Goal: Register for event/course

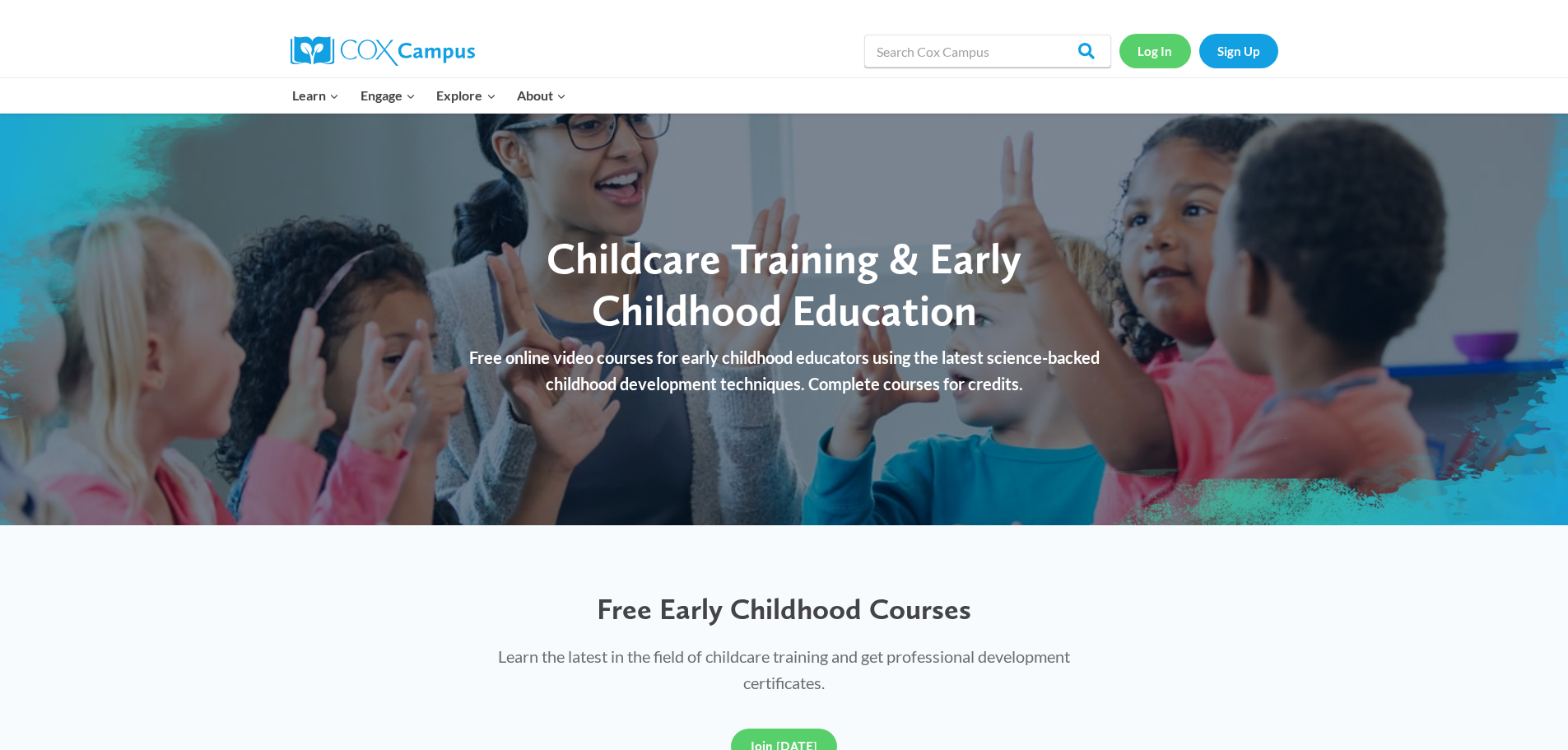
click at [1149, 44] on link "Log In" at bounding box center [1155, 50] width 72 height 34
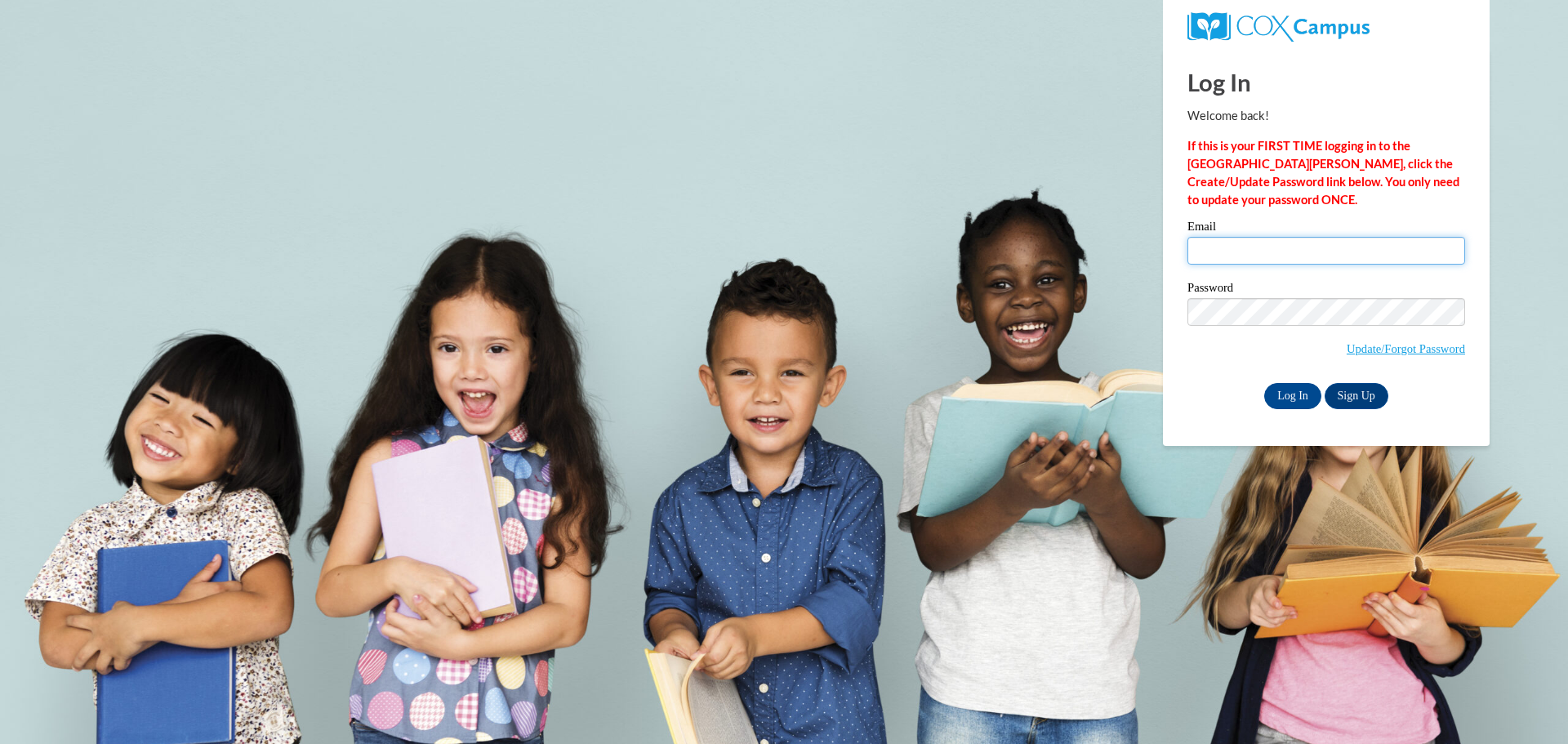
click at [1282, 261] on input "Email" at bounding box center [1326, 250] width 278 height 28
type input "krodriguez@cowboysandtiaras.com"
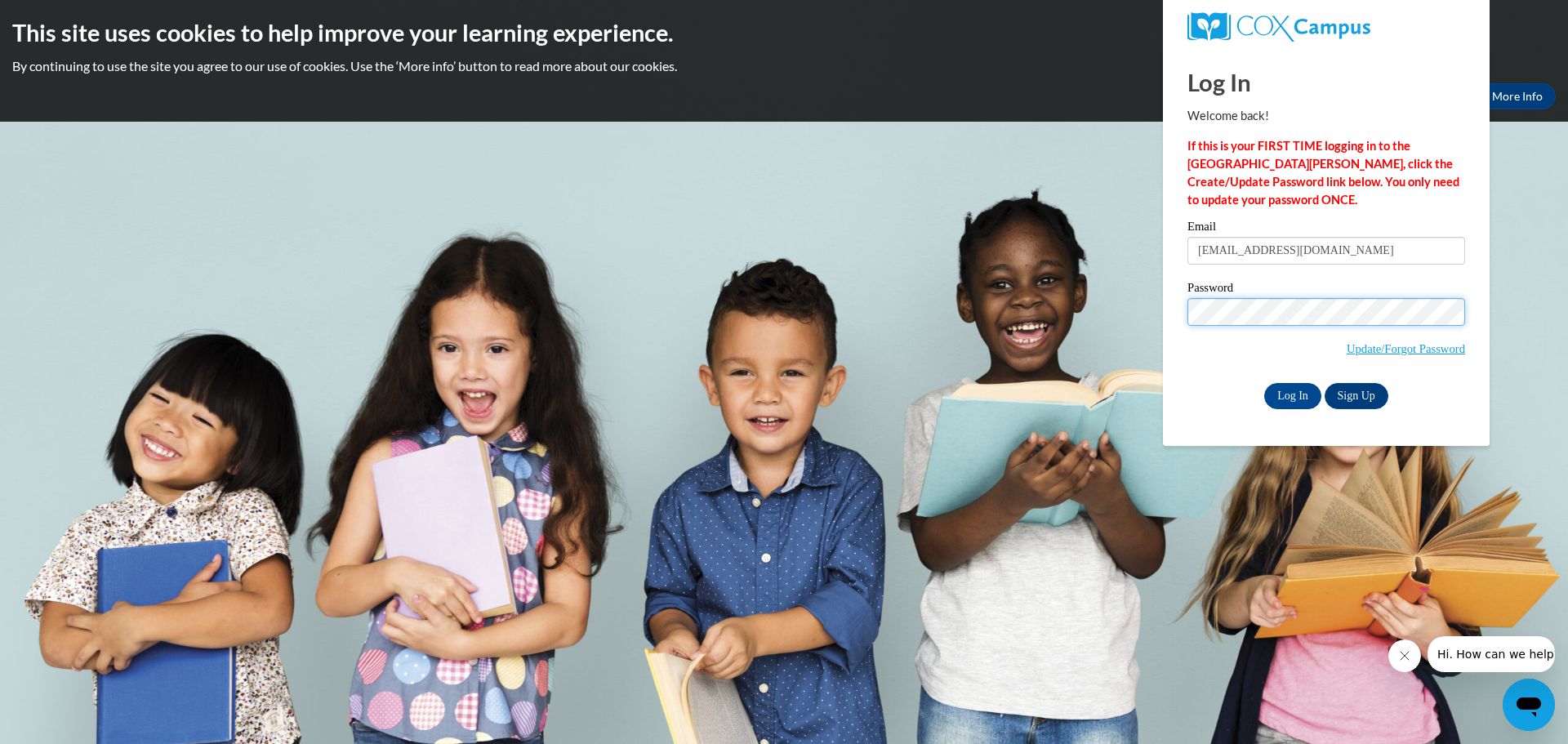
click at [1265, 383] on input "Log In" at bounding box center [1294, 396] width 58 height 26
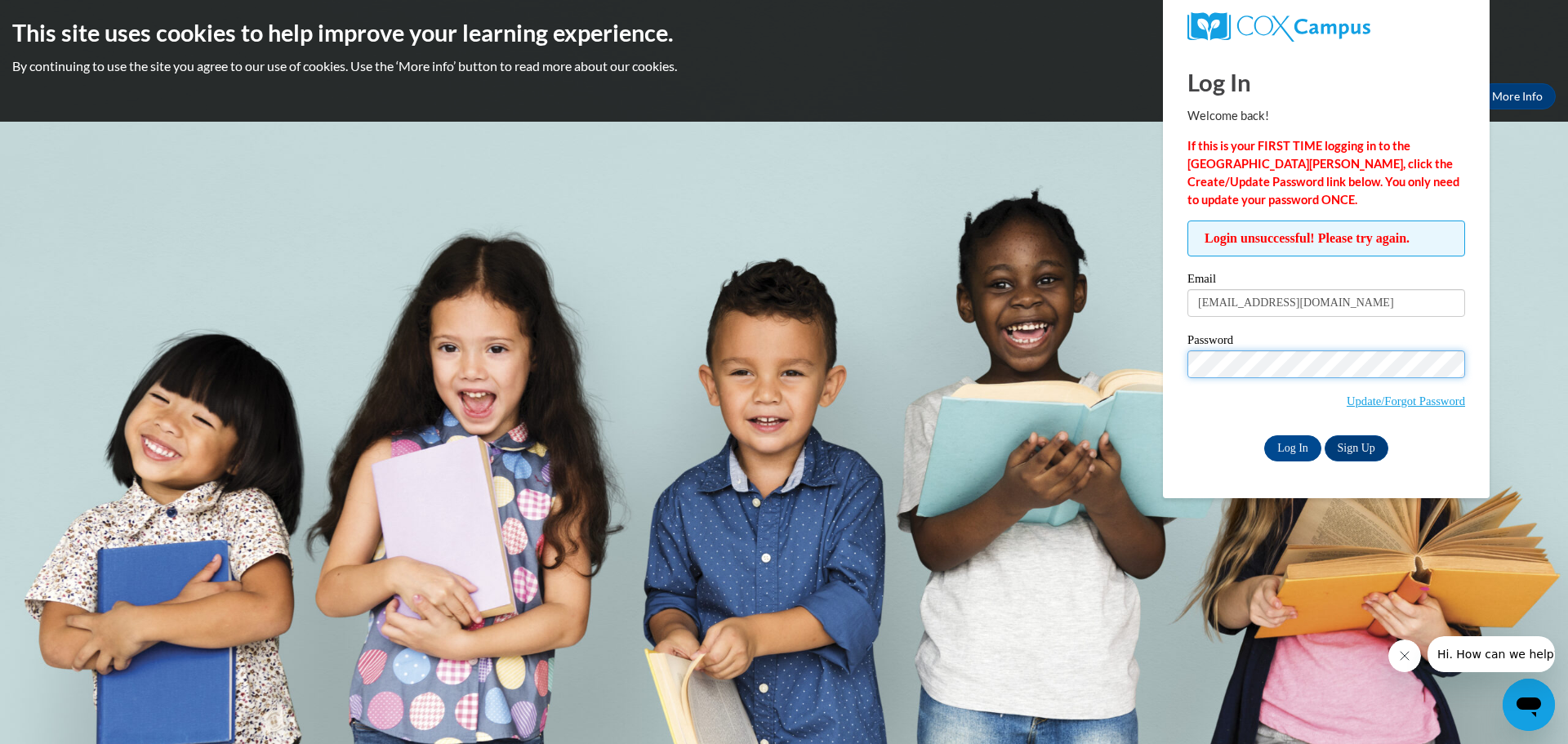
click at [1265, 435] on input "Log In" at bounding box center [1294, 448] width 58 height 26
click at [1414, 392] on span "Update/Forgot Password" at bounding box center [1406, 401] width 119 height 18
click at [1411, 396] on link "Update/Forgot Password" at bounding box center [1406, 401] width 119 height 13
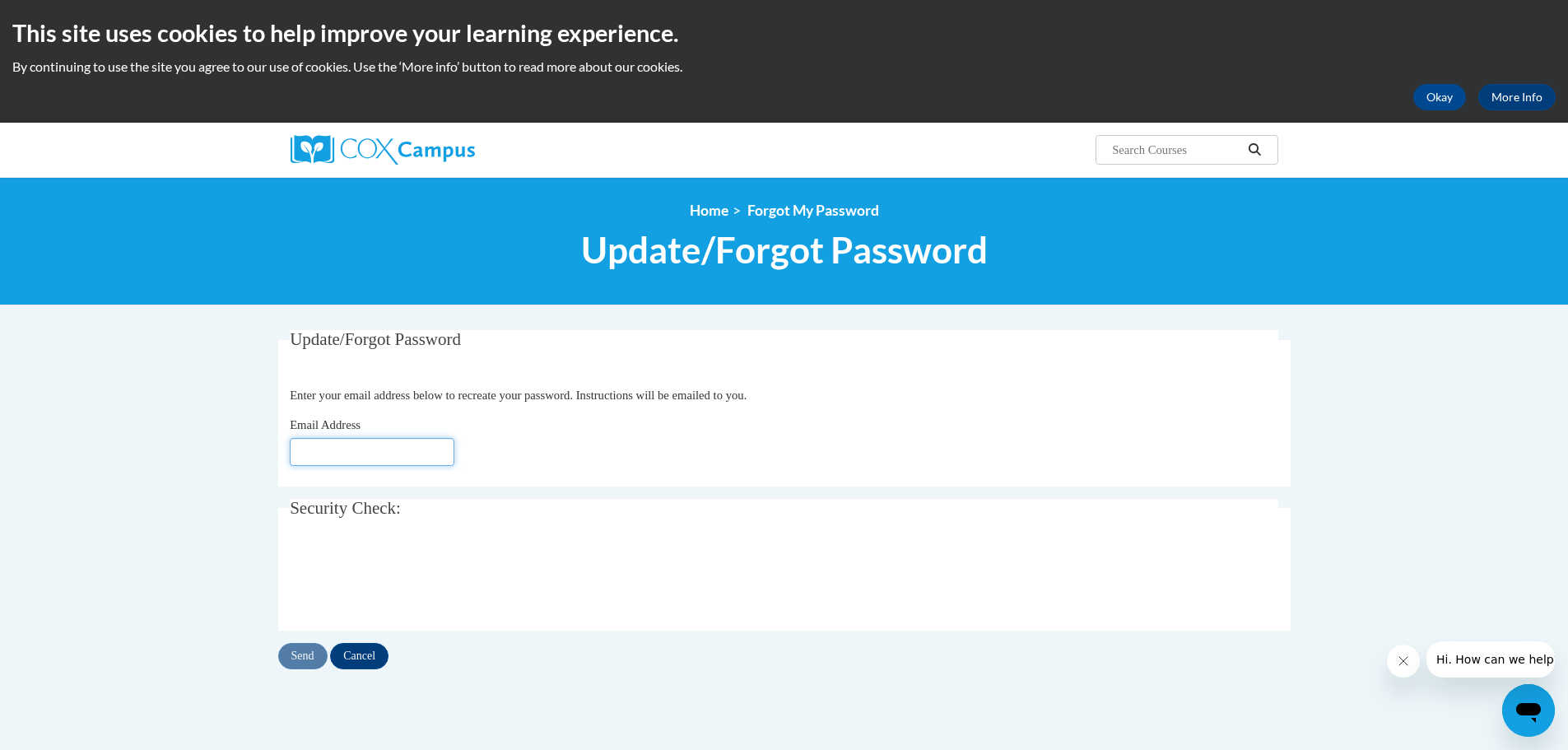
click at [423, 447] on input "Email Address" at bounding box center [373, 452] width 165 height 28
type input "[EMAIL_ADDRESS][DOMAIN_NAME]"
click at [300, 651] on input "Send" at bounding box center [303, 656] width 49 height 26
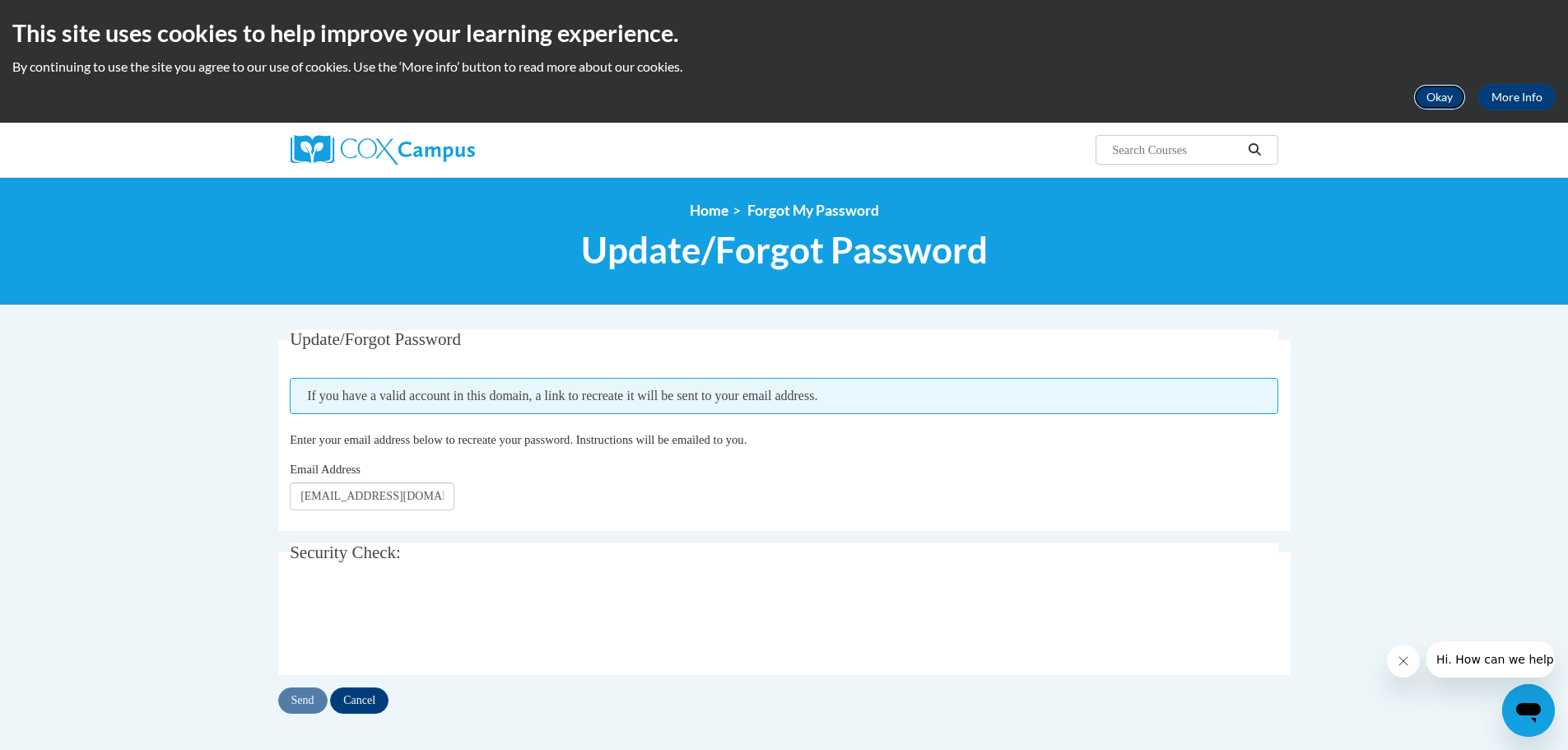
click at [1426, 108] on button "Okay" at bounding box center [1439, 97] width 53 height 26
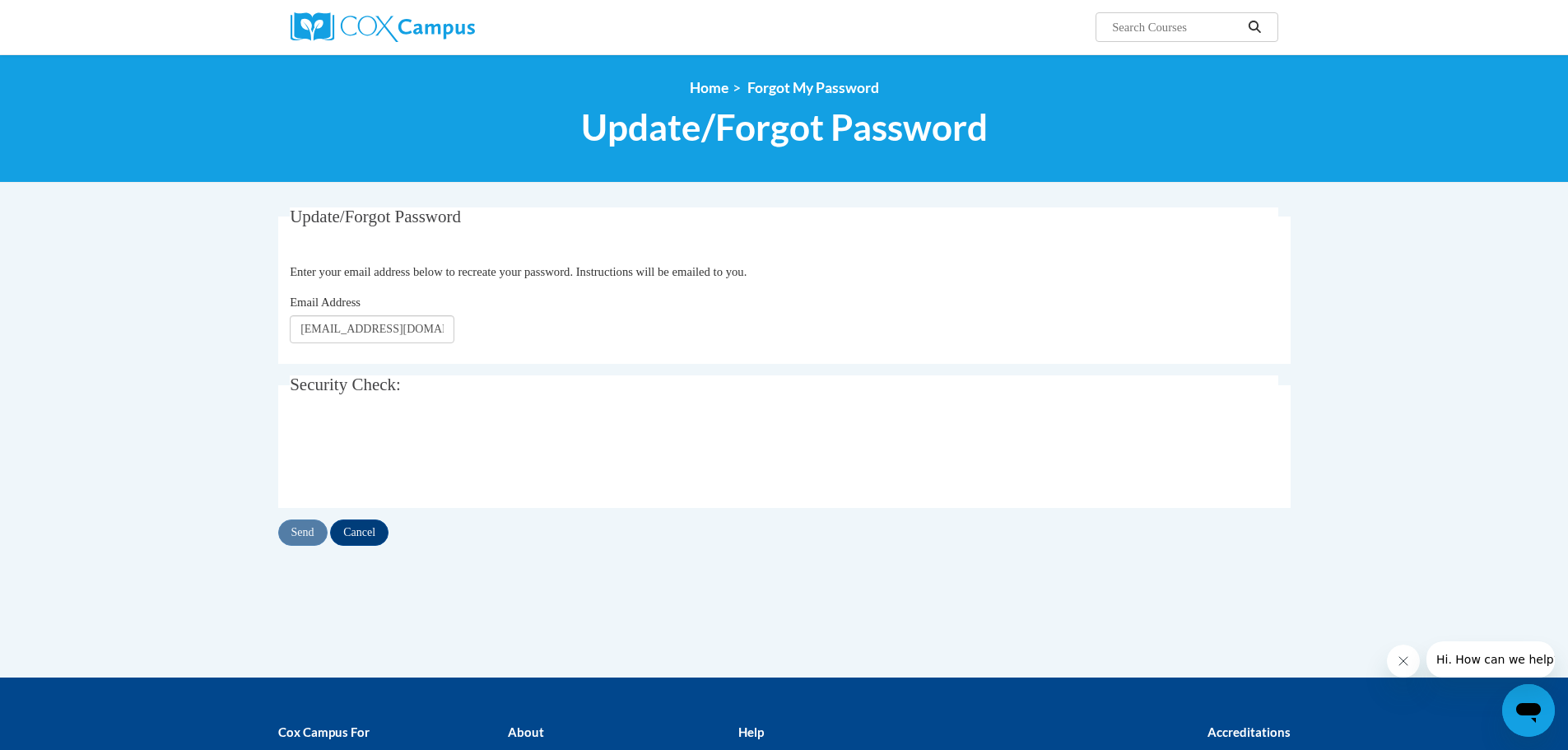
click at [1502, 371] on body "Search Search... <en>My Learning</en><fr>New fr_My Learning</fr><it>New it_My L…" at bounding box center [784, 474] width 1568 height 950
click at [373, 26] on img at bounding box center [382, 27] width 184 height 30
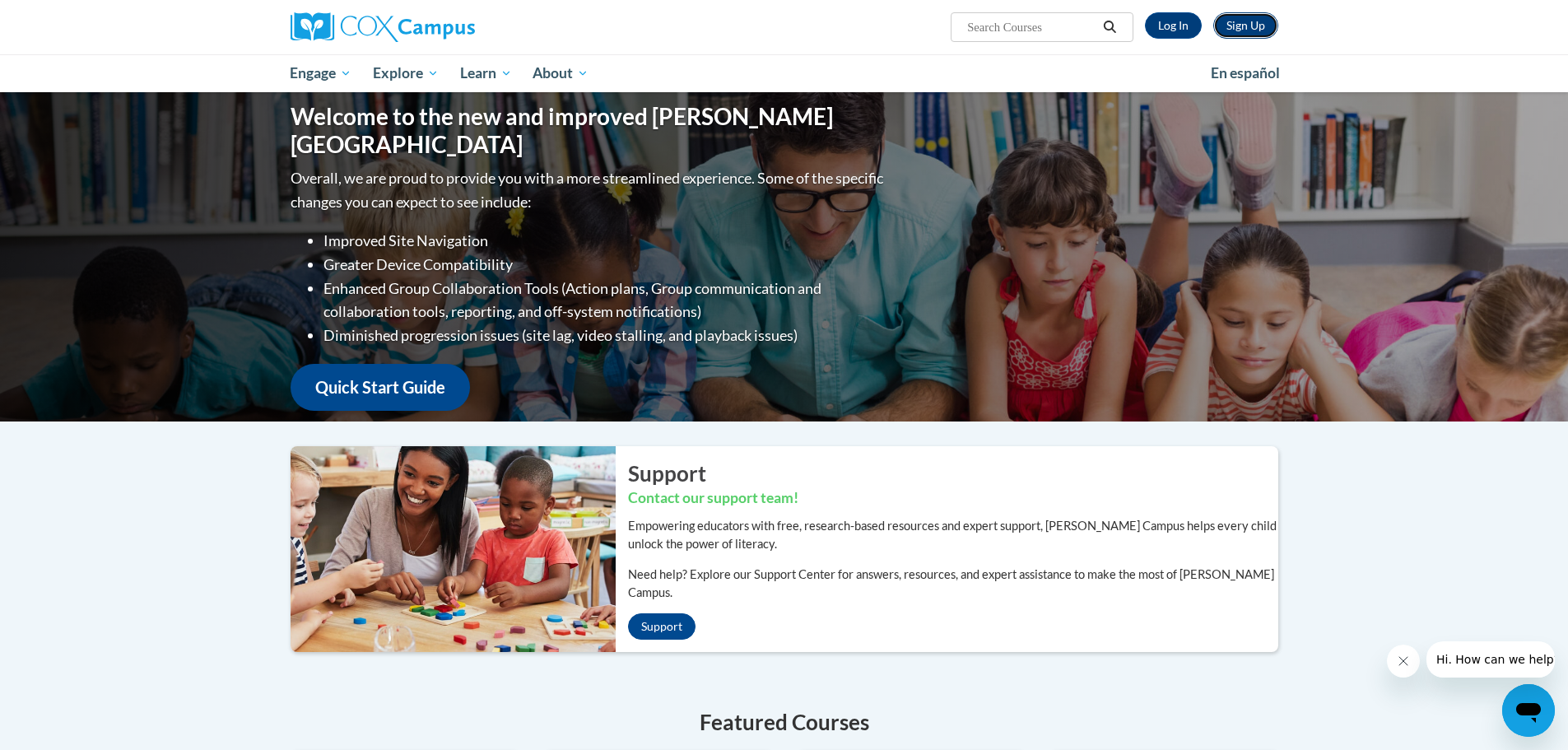
click at [1242, 16] on link "Sign Up" at bounding box center [1245, 25] width 65 height 26
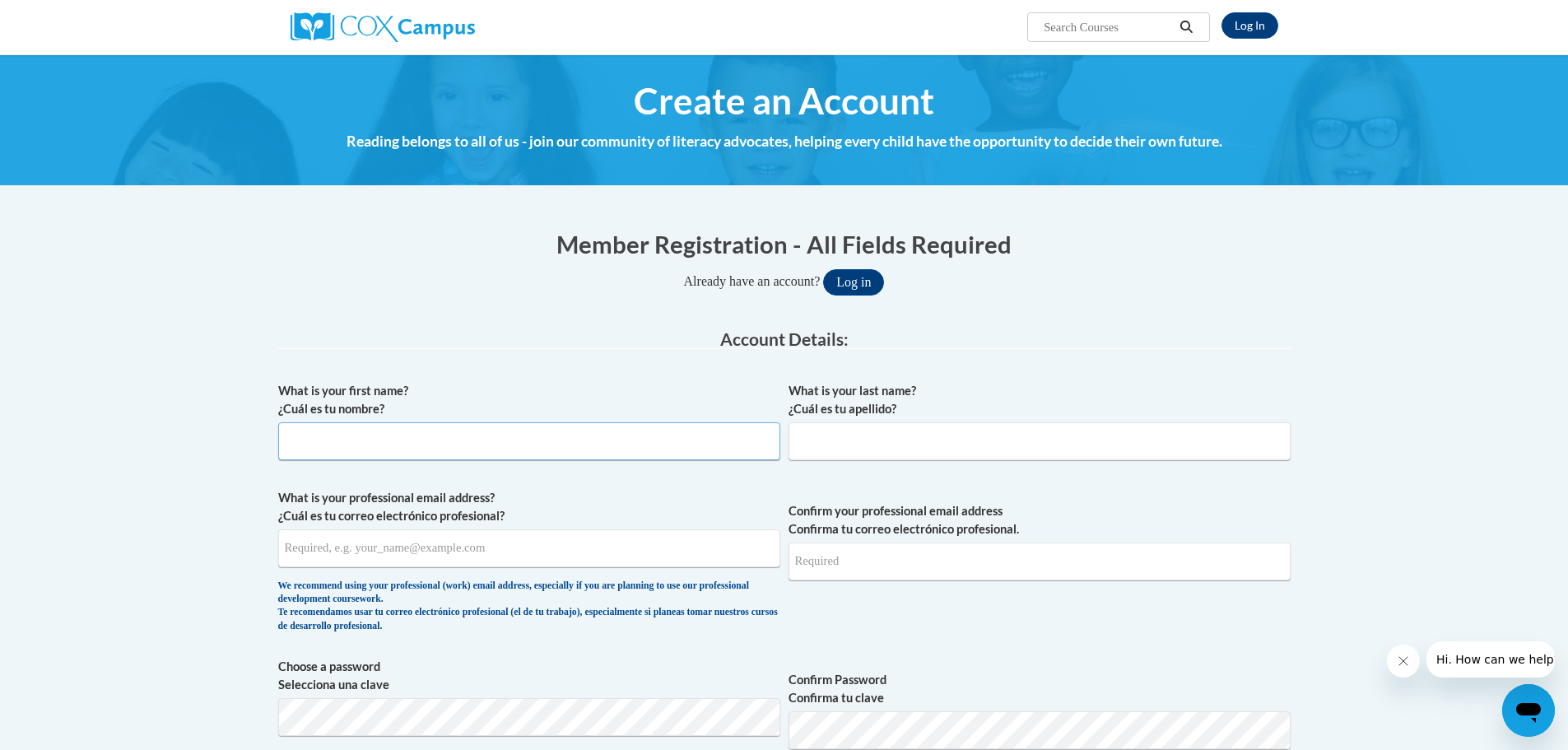
click at [563, 440] on input "What is your first name? ¿Cuál es tu nombre?" at bounding box center [529, 442] width 502 height 38
type input "A"
type input "Karina"
type input "[PERSON_NAME]"
click at [649, 560] on input "What is your professional email address? ¿Cuál es tu correo electrónico profesi…" at bounding box center [529, 549] width 502 height 38
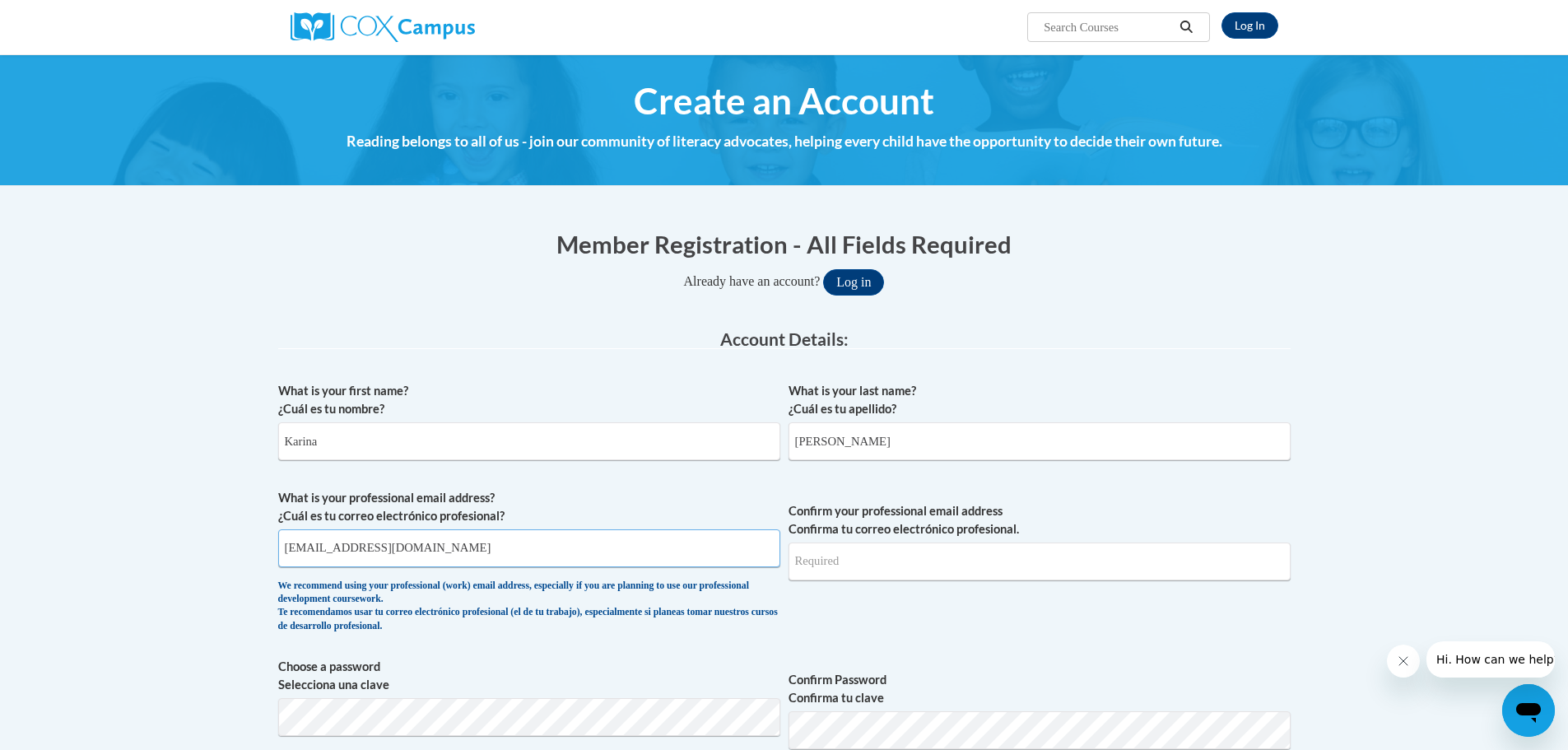
type input "krodriguez@cowboysandtiaras.com"
type input "c"
type input "krodriguez@cowboysandtiaras.com"
click at [1212, 517] on label "Confirm your professional email address Confirma tu correo electrónico profesio…" at bounding box center [1040, 521] width 502 height 36
click at [1212, 542] on input "krodriguez@cowboysandtiaras.com" at bounding box center [1040, 561] width 502 height 38
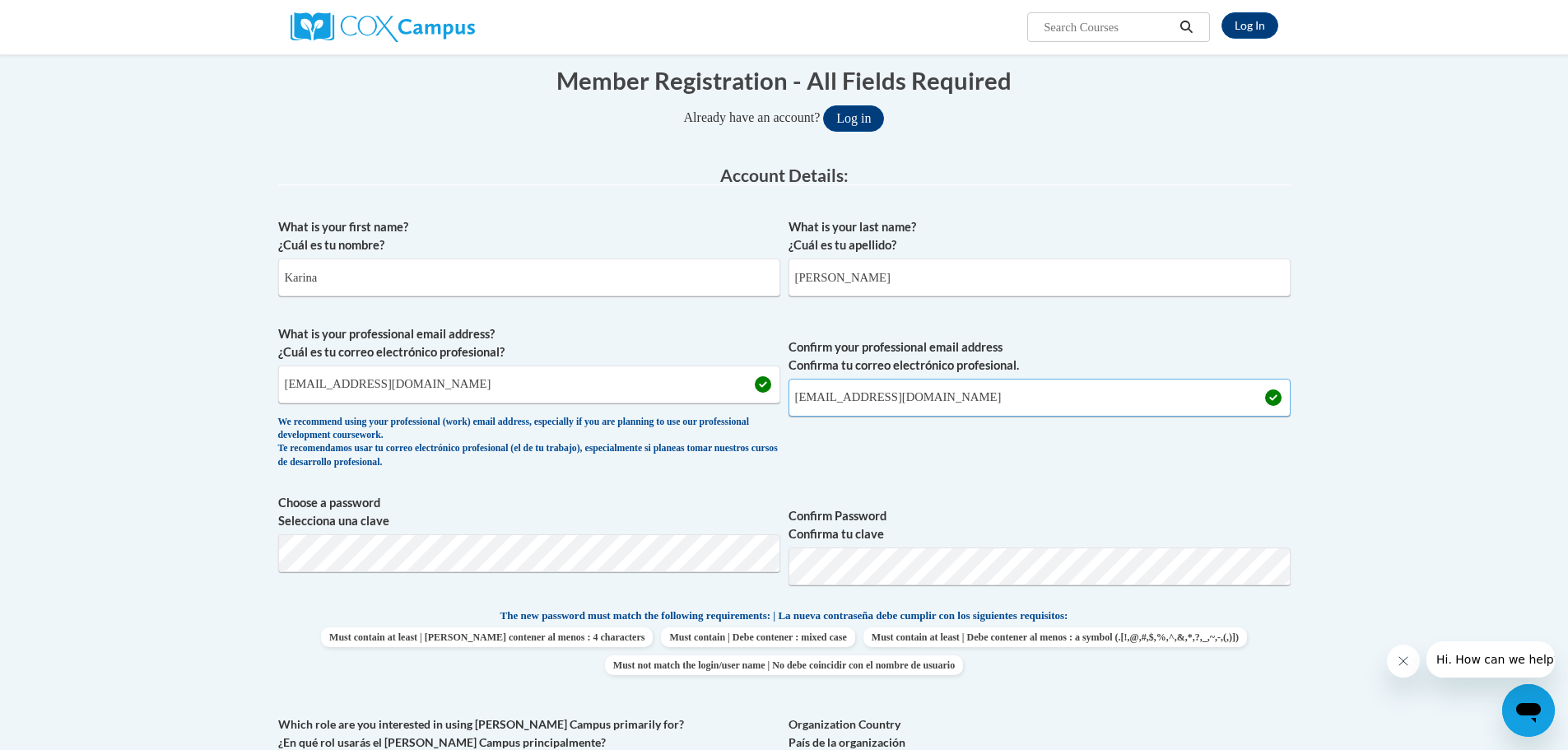
scroll to position [165, 0]
click at [1009, 494] on span "Confirm Password Confirma tu clave" at bounding box center [1040, 545] width 502 height 104
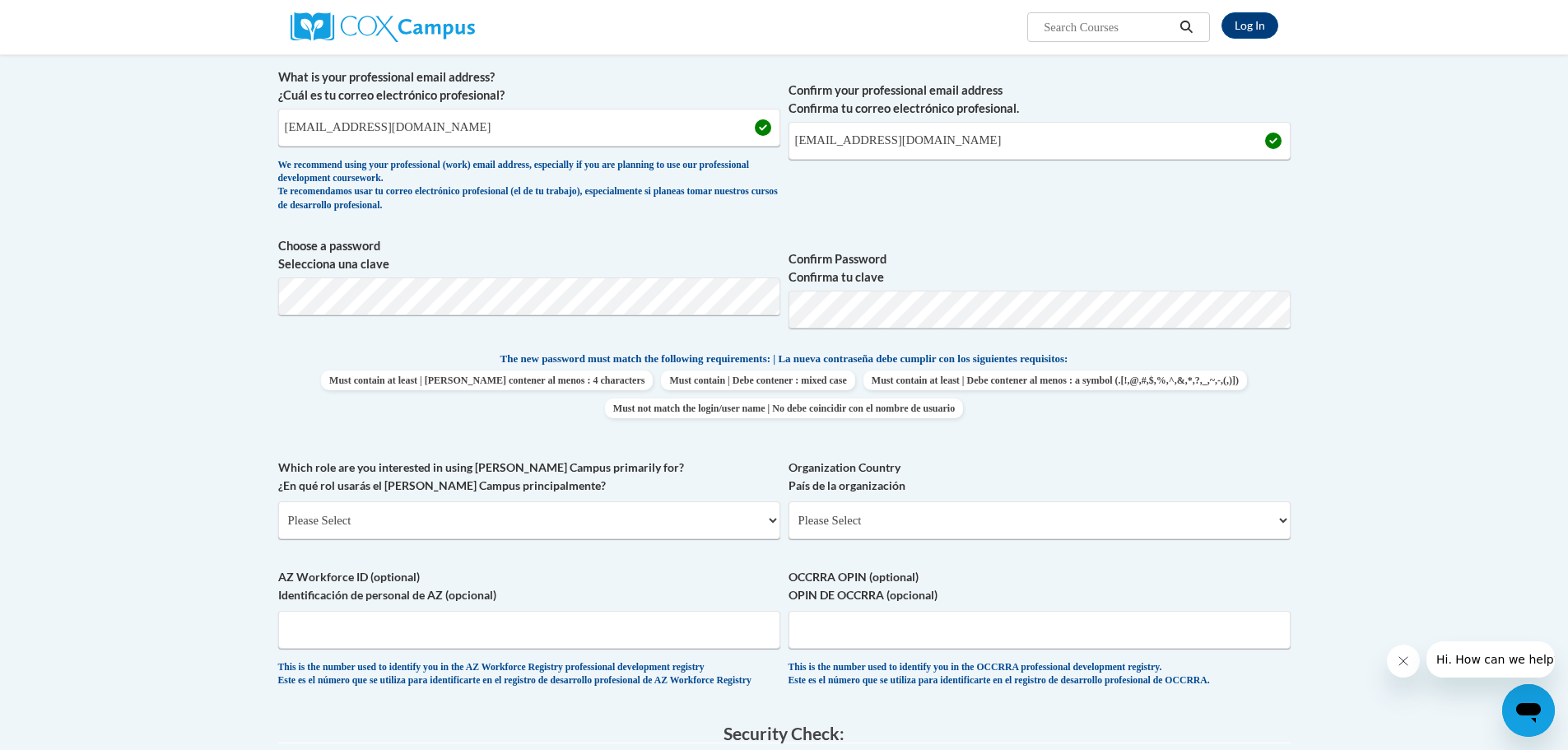
scroll to position [494, 0]
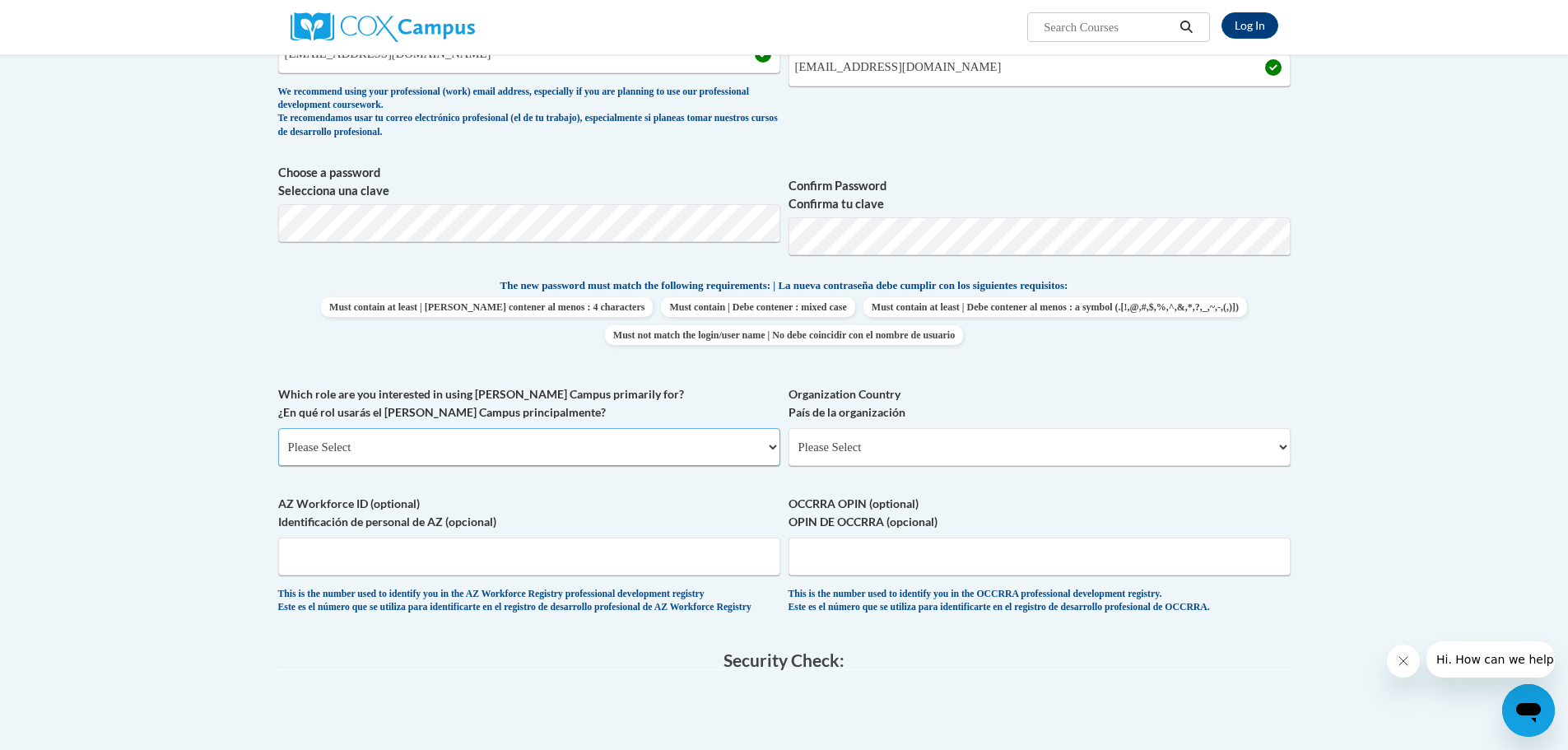
click at [473, 446] on select "Please Select College/University | Colegio/Universidad Community/Nonprofit Part…" at bounding box center [529, 447] width 502 height 38
select select "fbf2d438-af2f-41f8-98f1-81c410e29de3"
click at [278, 428] on select "Please Select College/University | Colegio/Universidad Community/Nonprofit Part…" at bounding box center [529, 447] width 502 height 38
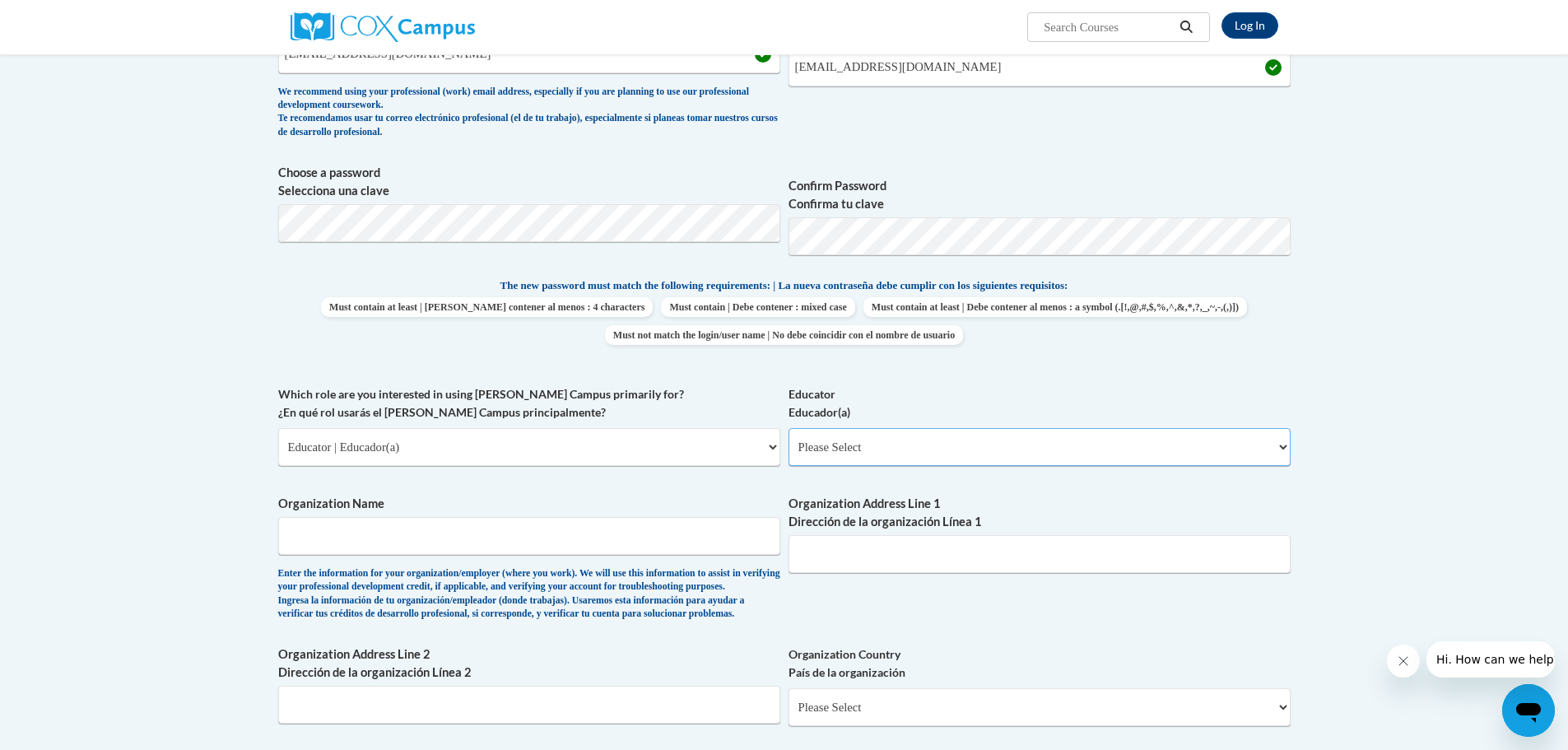
click at [922, 450] on select "Please Select Early Learning/Daycare Teacher/Family Home Care Provider | Maestr…" at bounding box center [1040, 447] width 502 height 38
select select "5e2af403-4f2c-4e49-a02f-103e55d7b75b"
click at [789, 428] on select "Please Select Early Learning/Daycare Teacher/Family Home Care Provider | Maestr…" at bounding box center [1040, 447] width 502 height 38
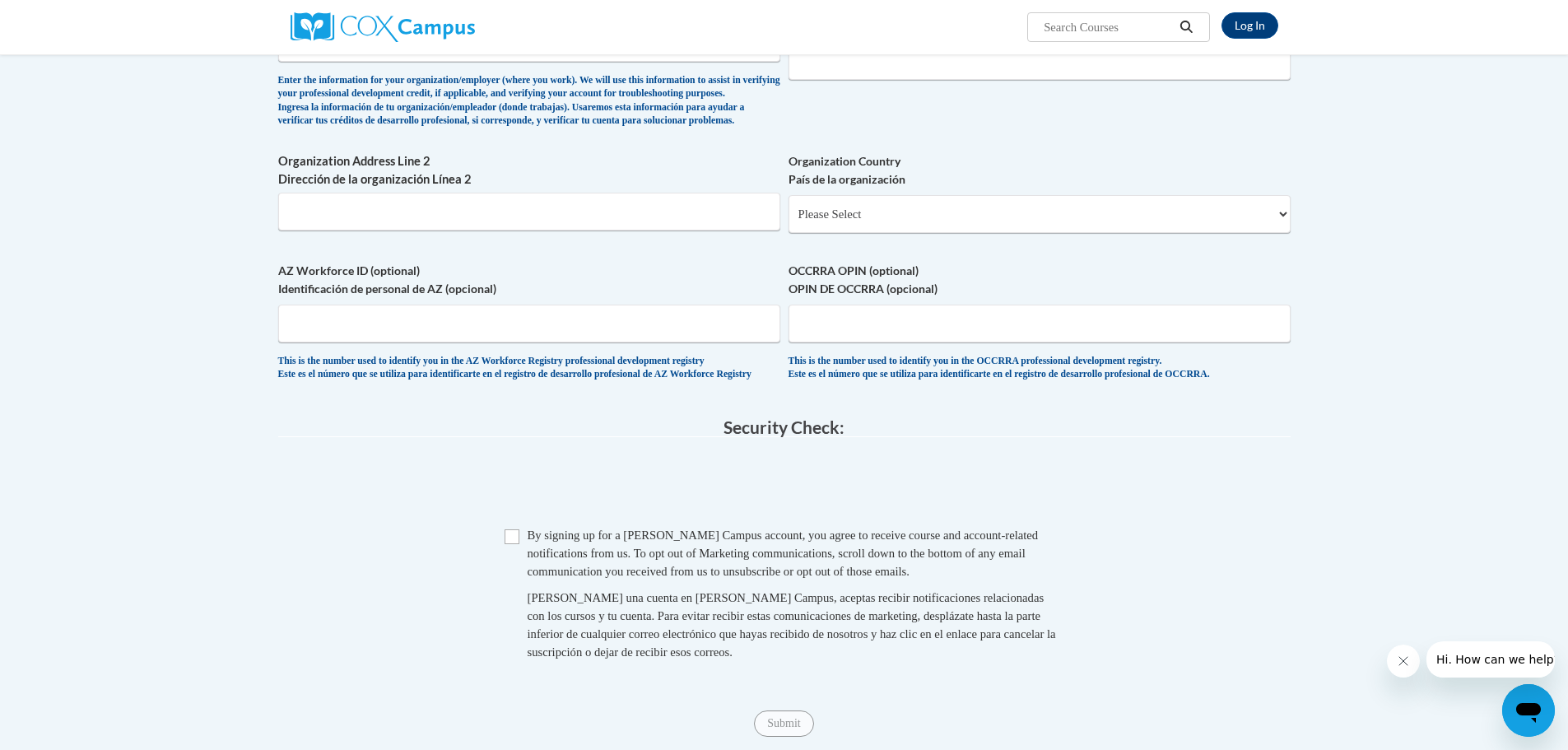
scroll to position [989, 0]
click at [511, 543] on input "Checkbox" at bounding box center [512, 536] width 15 height 15
checkbox input "true"
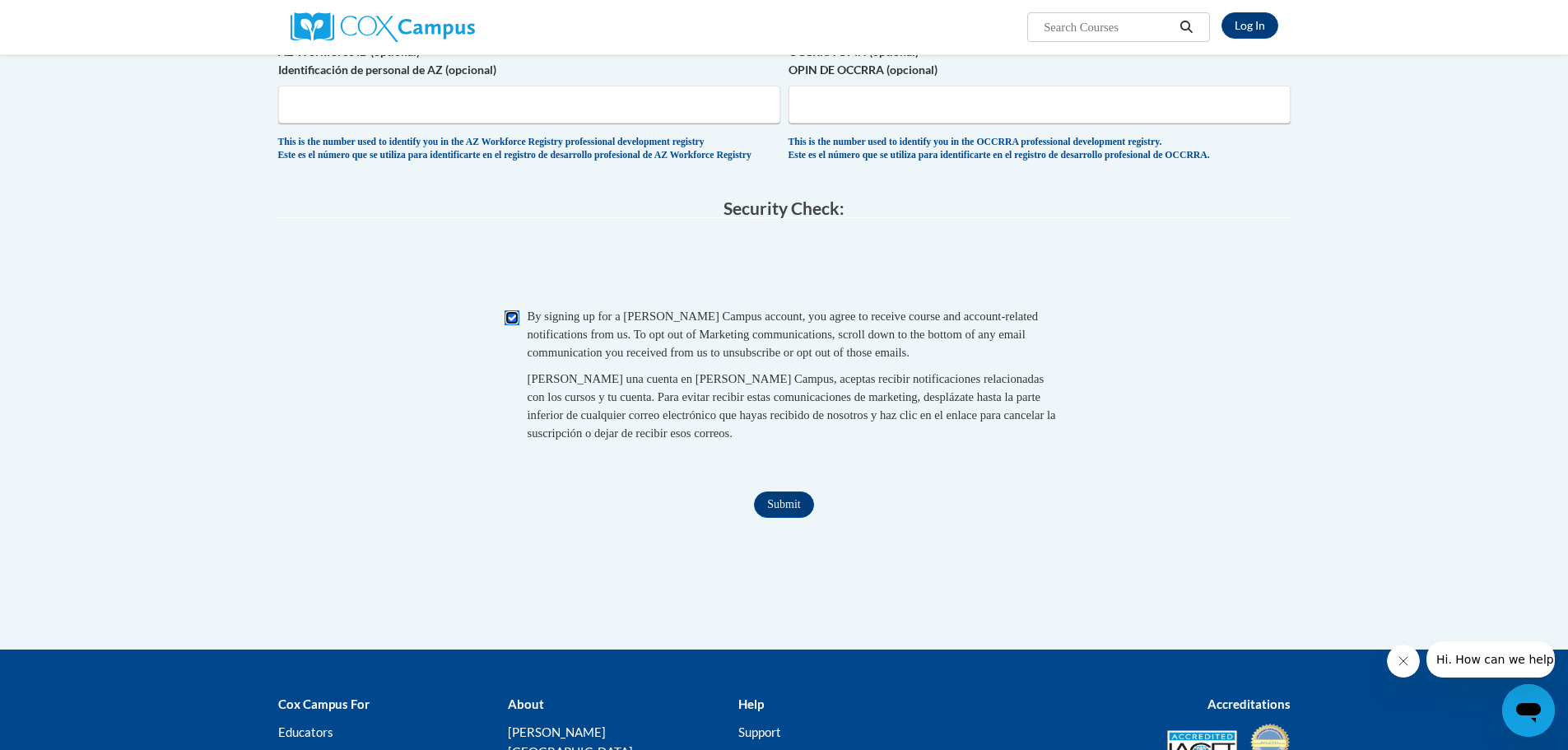
scroll to position [1400, 0]
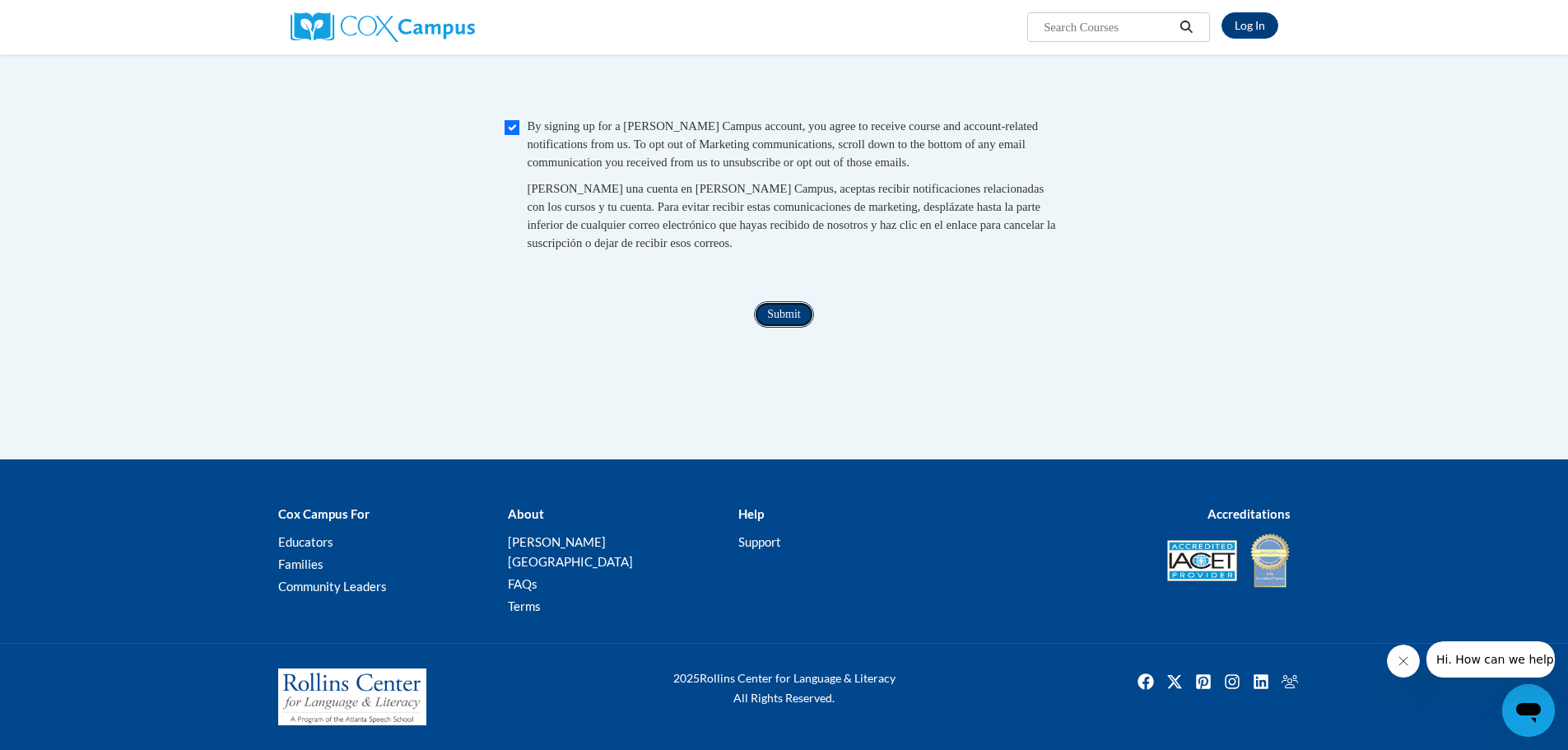
click at [789, 327] on input "Submit" at bounding box center [783, 314] width 59 height 26
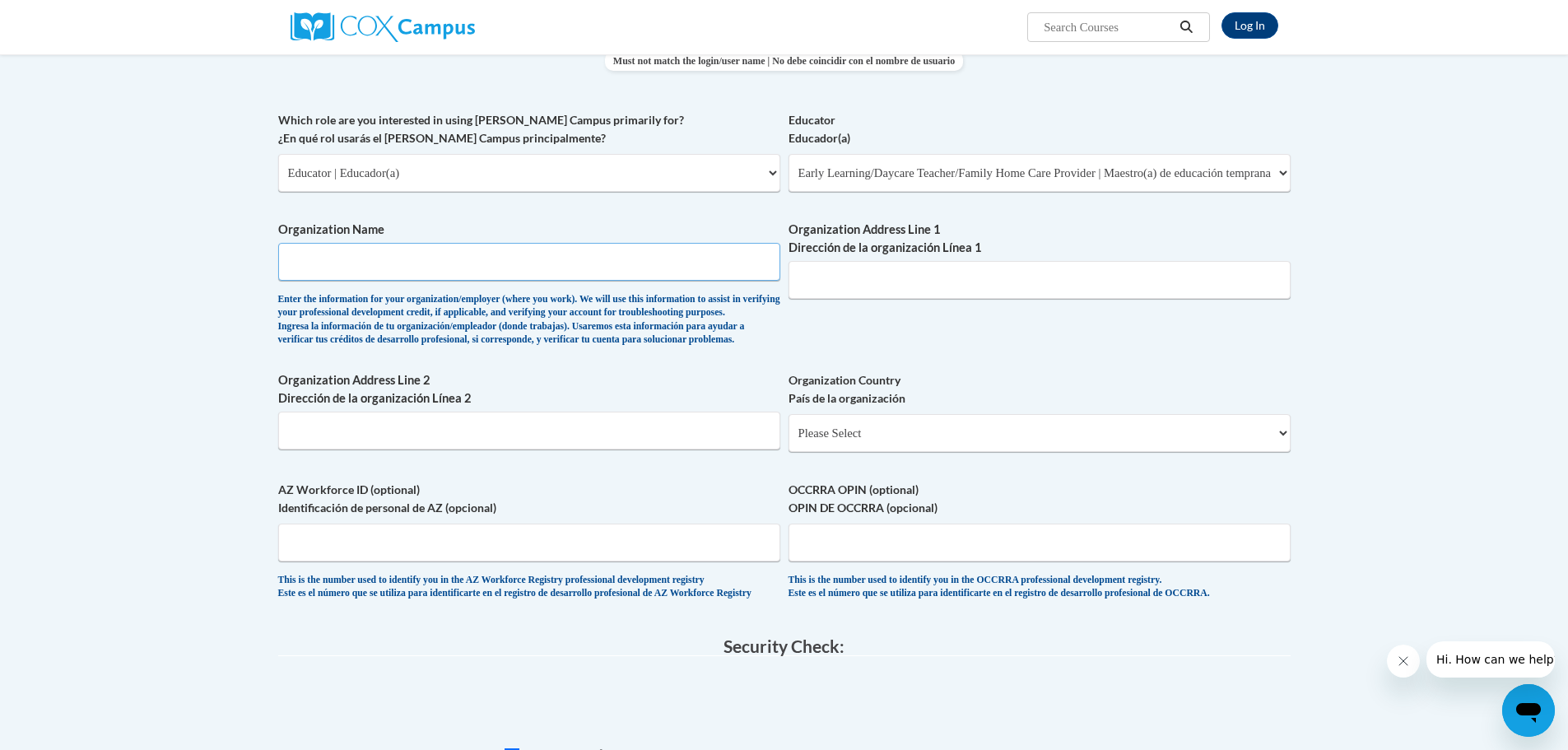
scroll to position [765, 0]
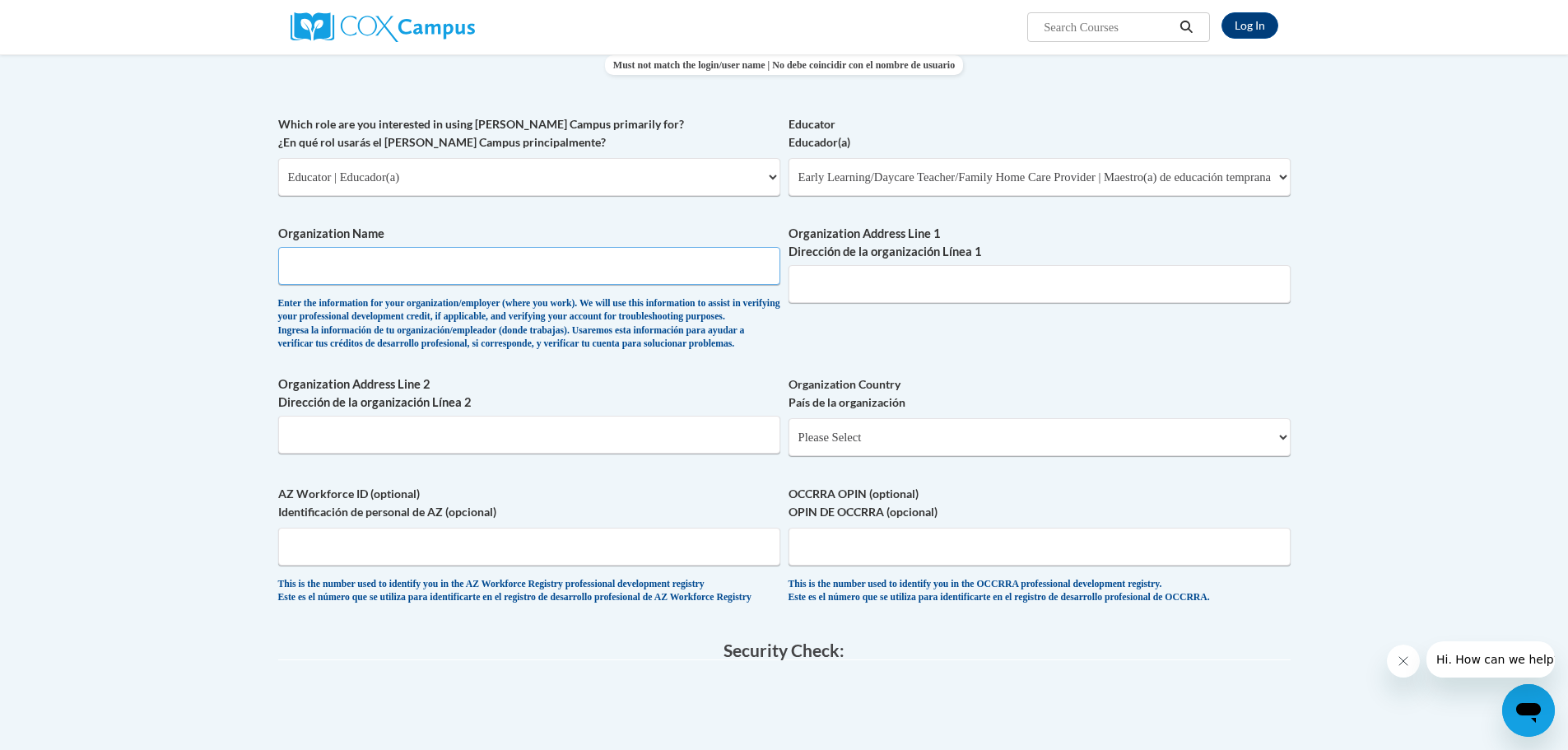
click at [571, 266] on input "Organization Name" at bounding box center [529, 266] width 502 height 38
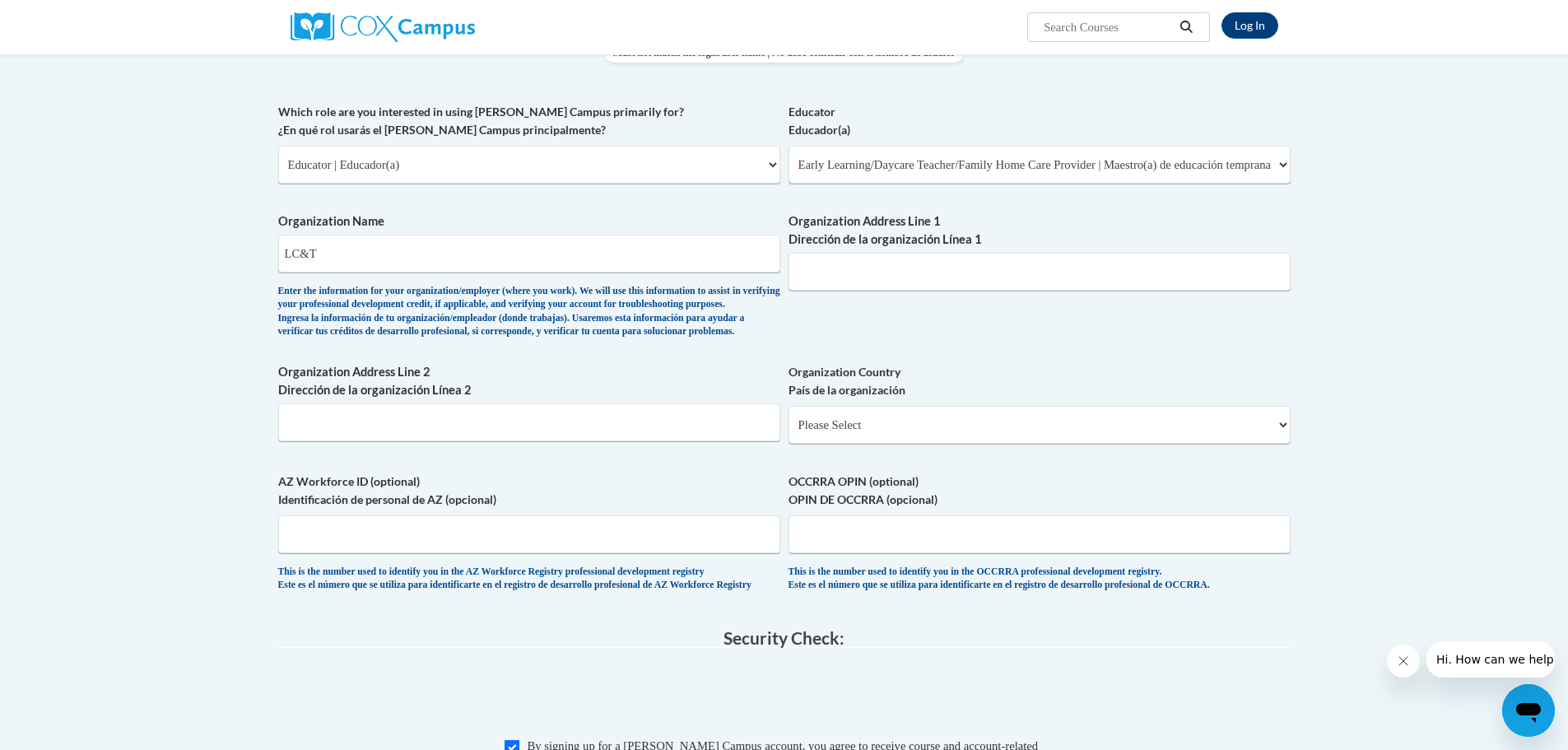
scroll to position [599, 0]
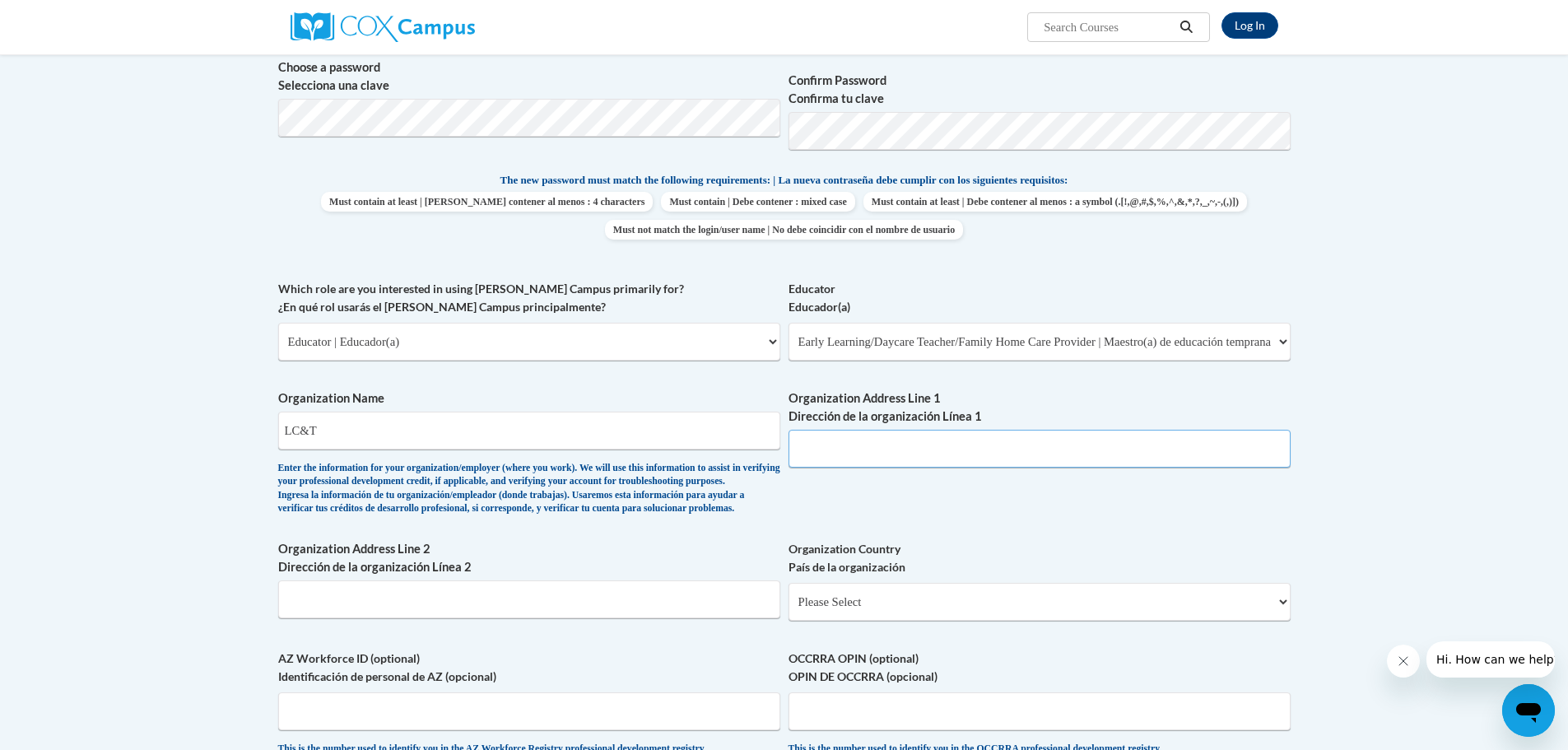
click at [898, 441] on input "Organization Address Line 1 Dirección de la organización Línea 1" at bounding box center [1040, 449] width 502 height 38
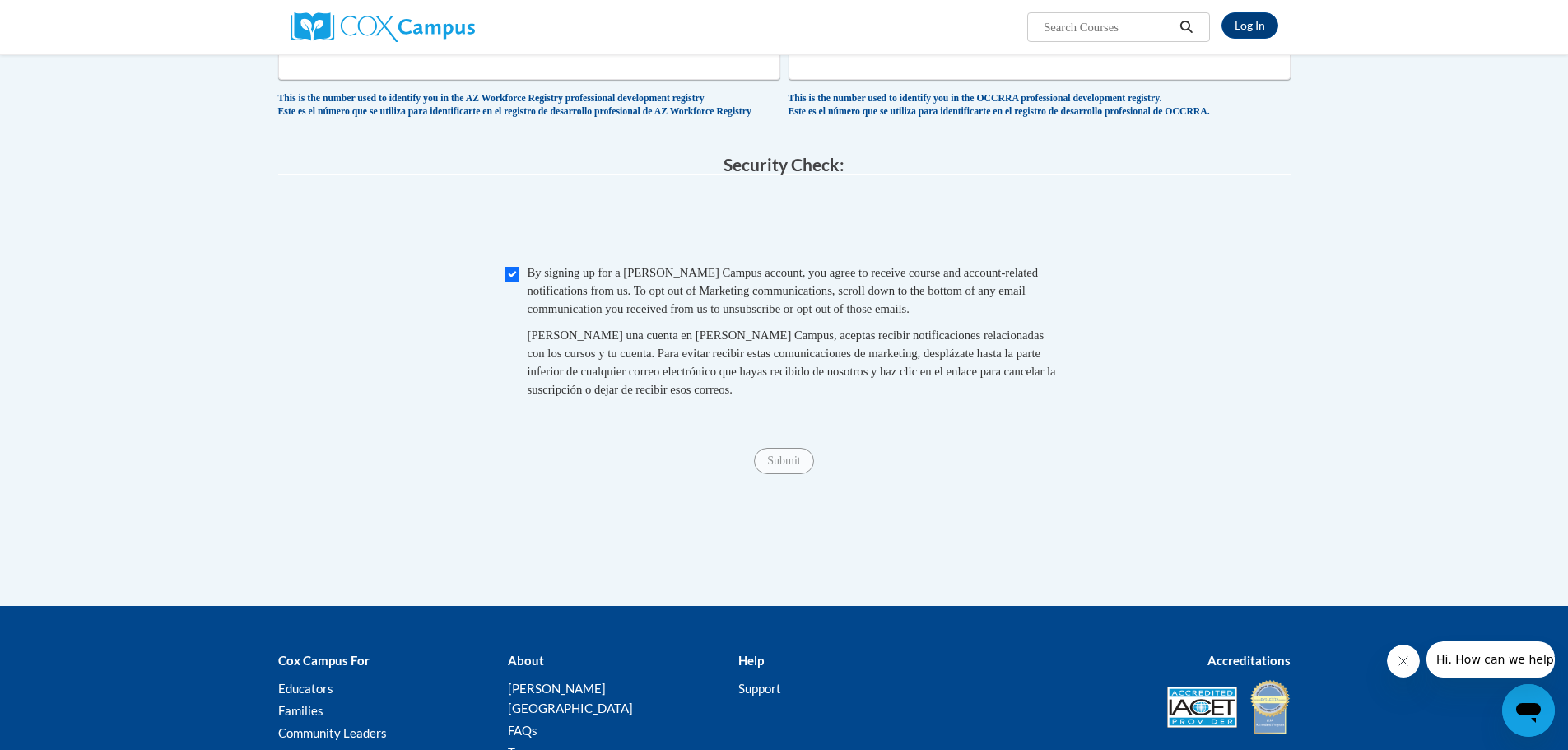
scroll to position [1258, 0]
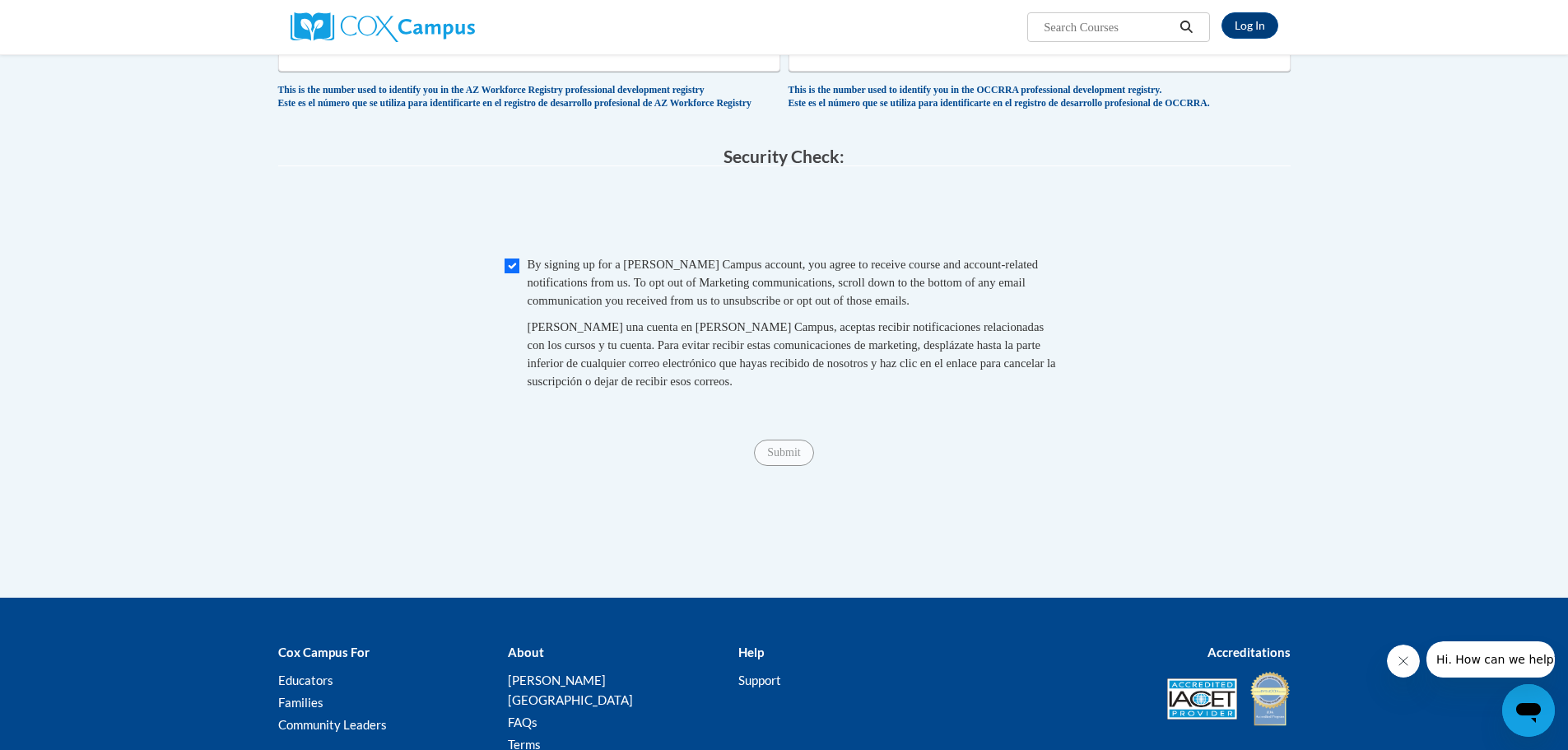
click at [1092, 363] on div "Checkbox By signing up for a Cox Campus account, you agree to receive course an…" at bounding box center [784, 330] width 1012 height 151
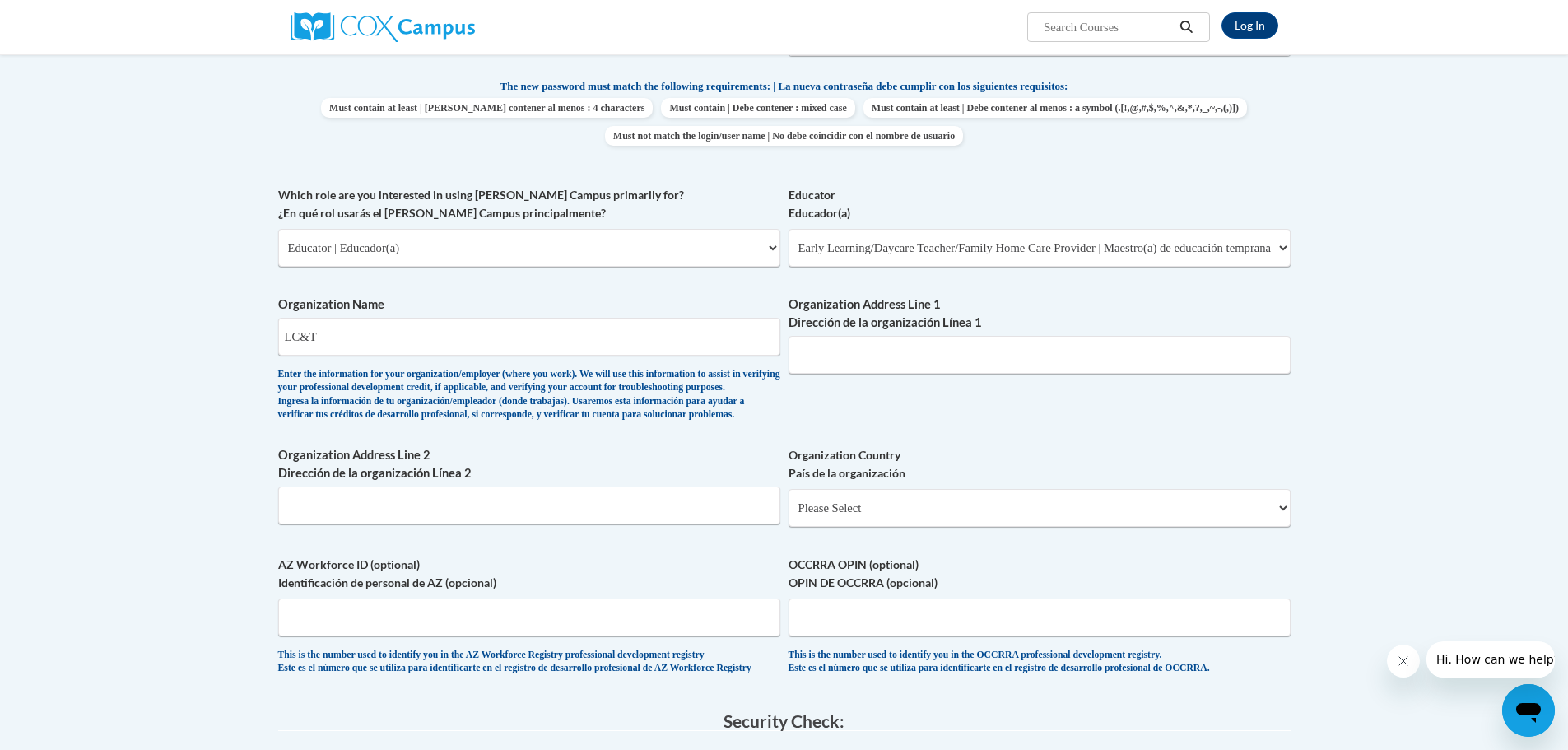
scroll to position [682, 0]
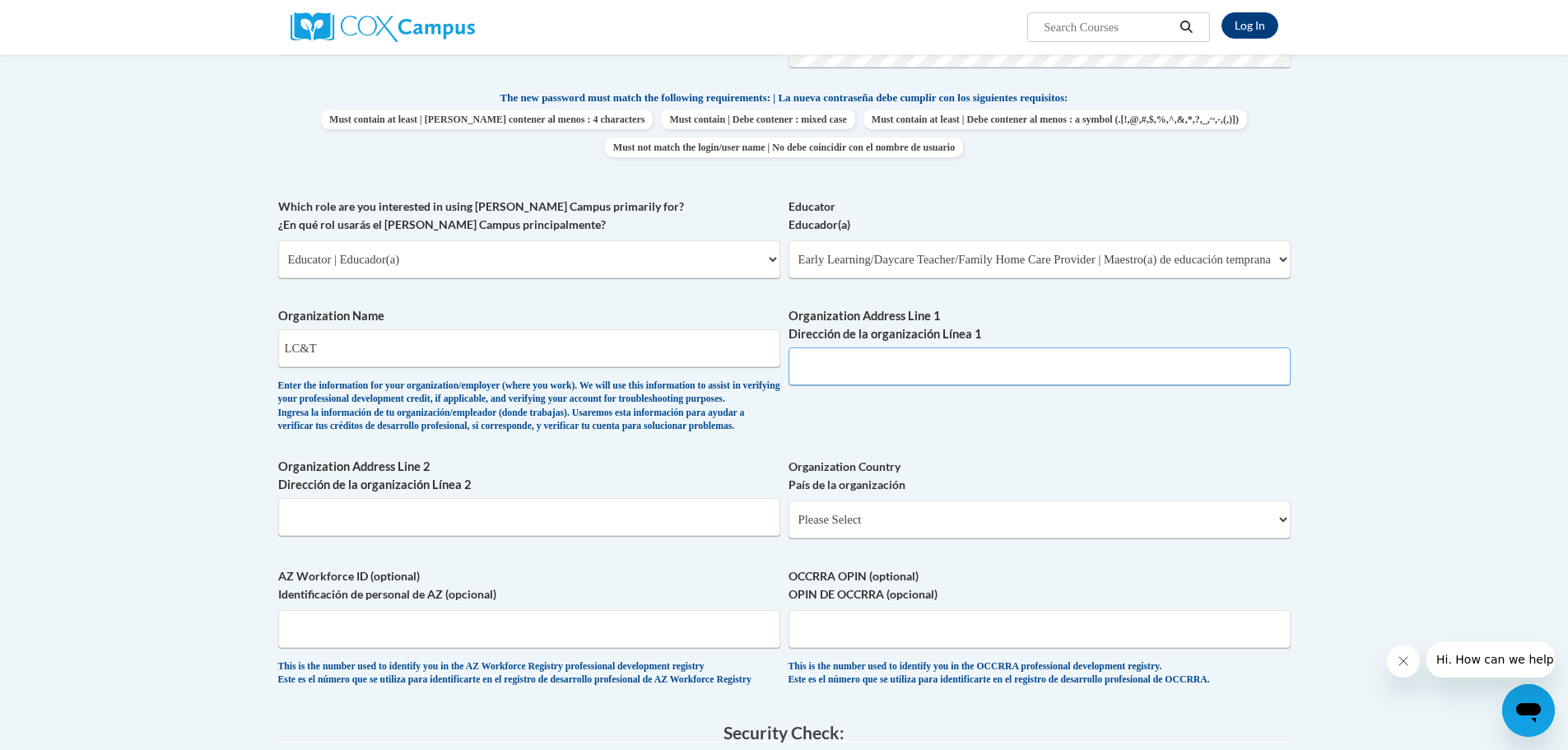
click at [1066, 371] on input "Organization Address Line 1 Dirección de la organización Línea 1" at bounding box center [1040, 366] width 502 height 38
click at [1068, 372] on input "Organization Address Line 1 Dirección de la organización Línea 1" at bounding box center [1040, 366] width 502 height 38
click at [1292, 340] on div "Member Registration - All Fields Required Already have an account? Log in Prefe…" at bounding box center [784, 302] width 1037 height 1545
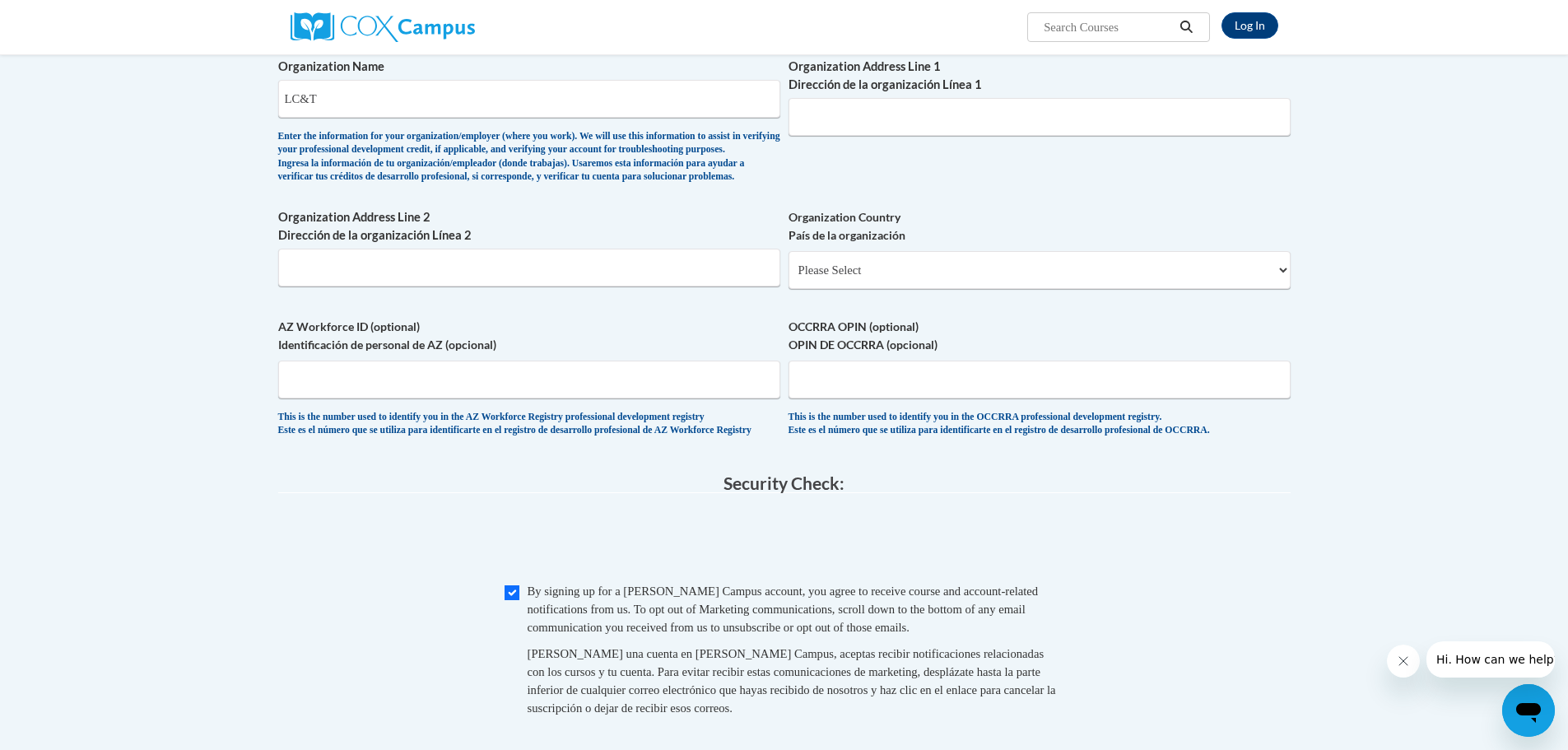
scroll to position [765, 0]
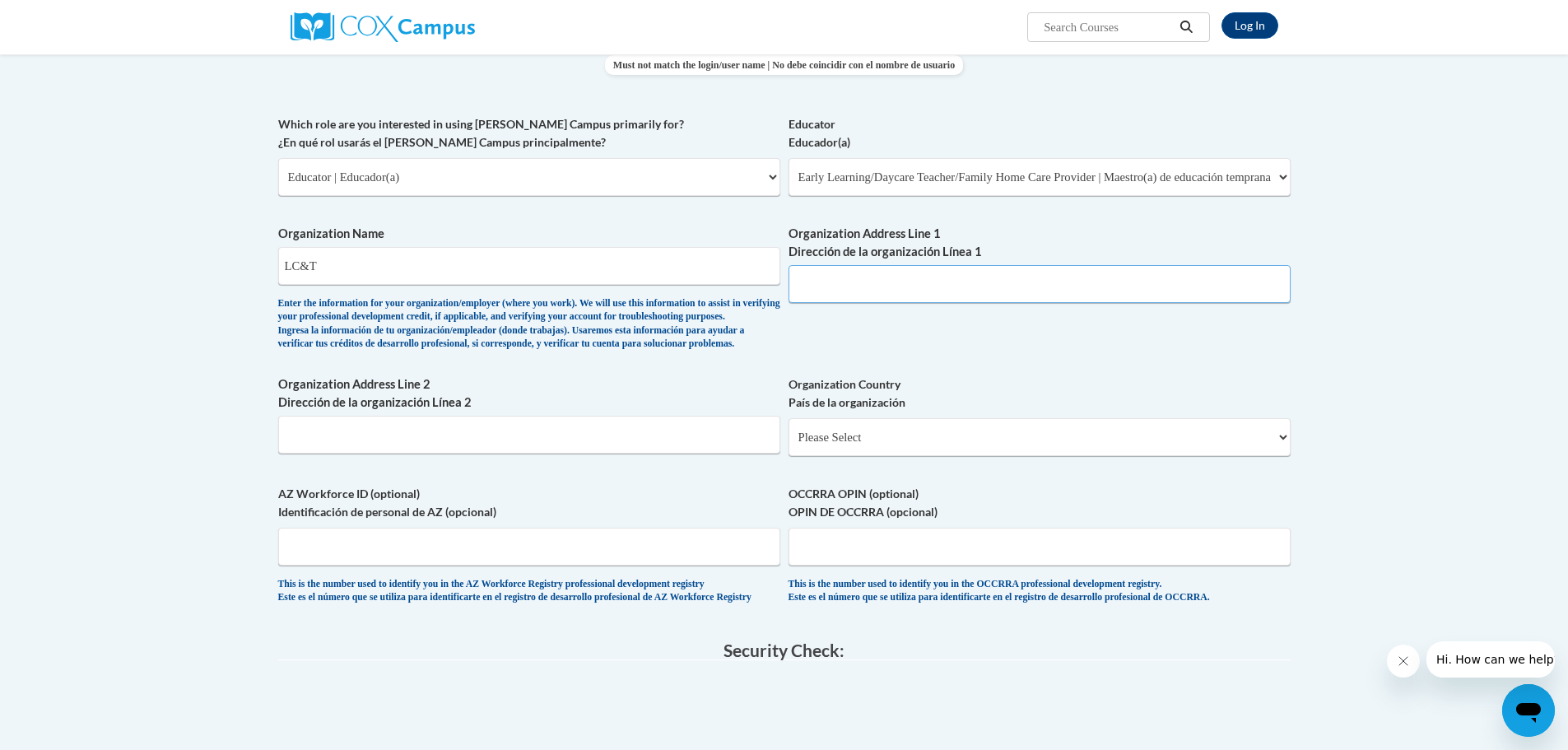
click at [856, 280] on input "Organization Address Line 1 Dirección de la organización Línea 1" at bounding box center [1040, 284] width 502 height 38
click at [647, 257] on input "LC&T" at bounding box center [529, 266] width 502 height 38
type input "Little Cowboys and Tiaras Daycare"
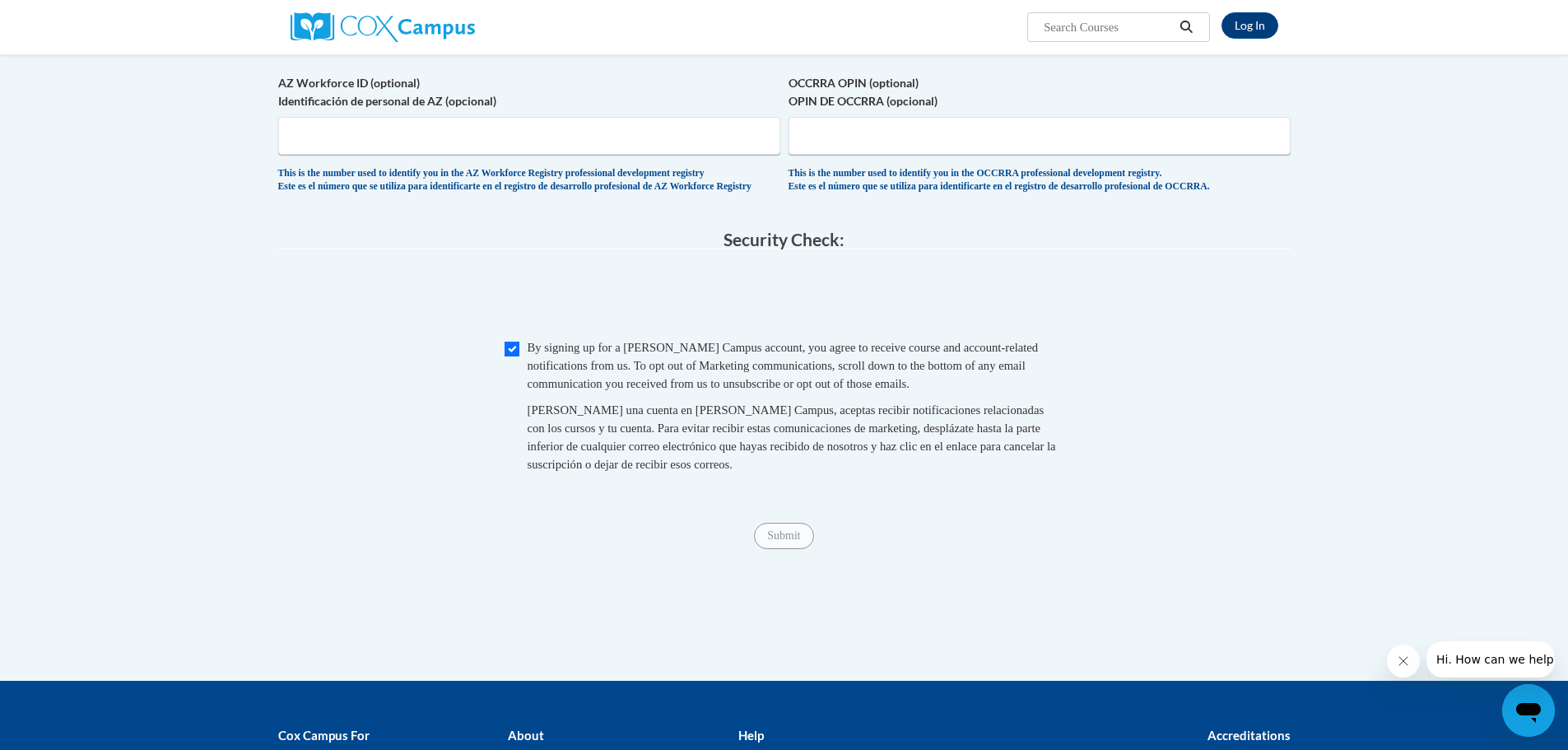
scroll to position [1176, 0]
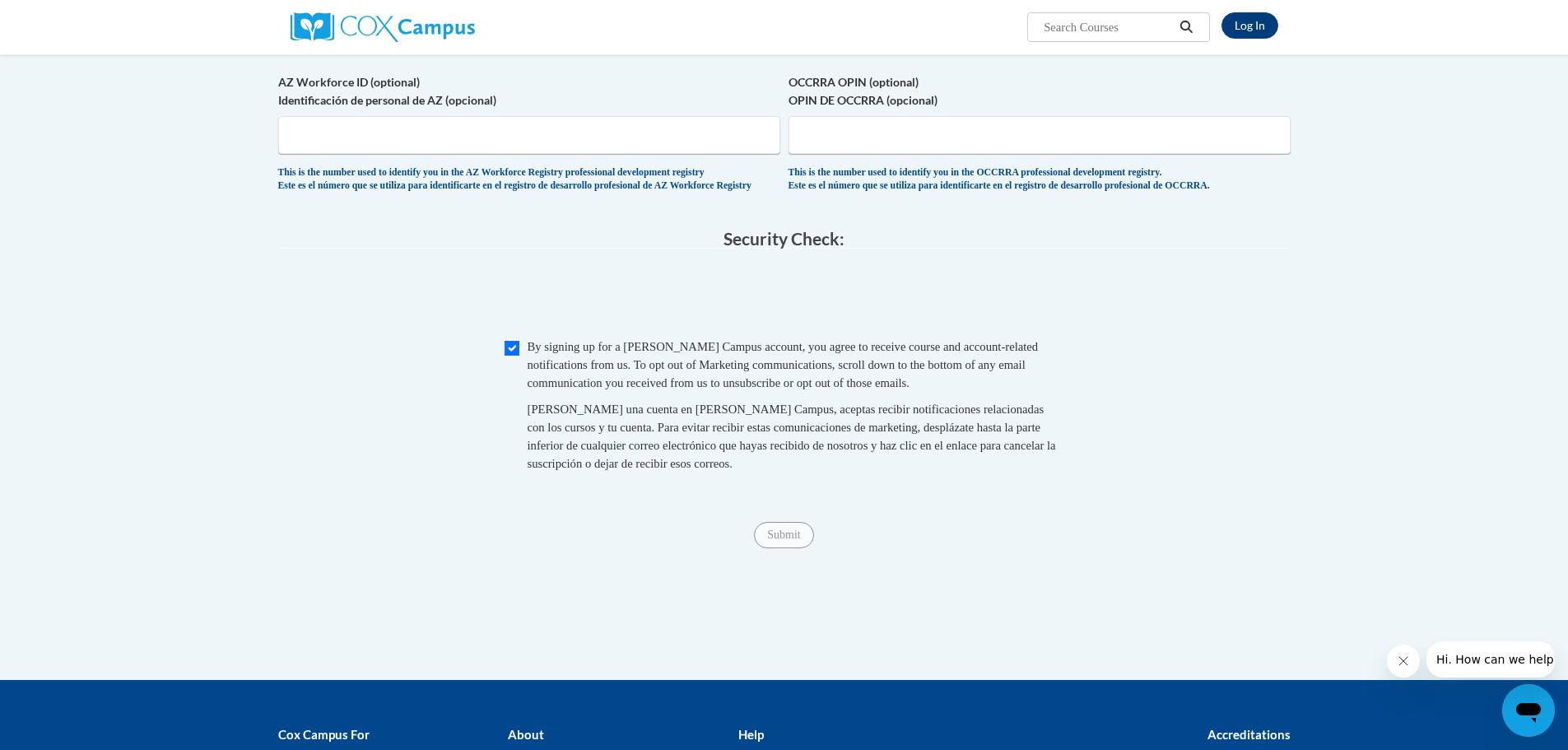
type input "240 Brite RD"
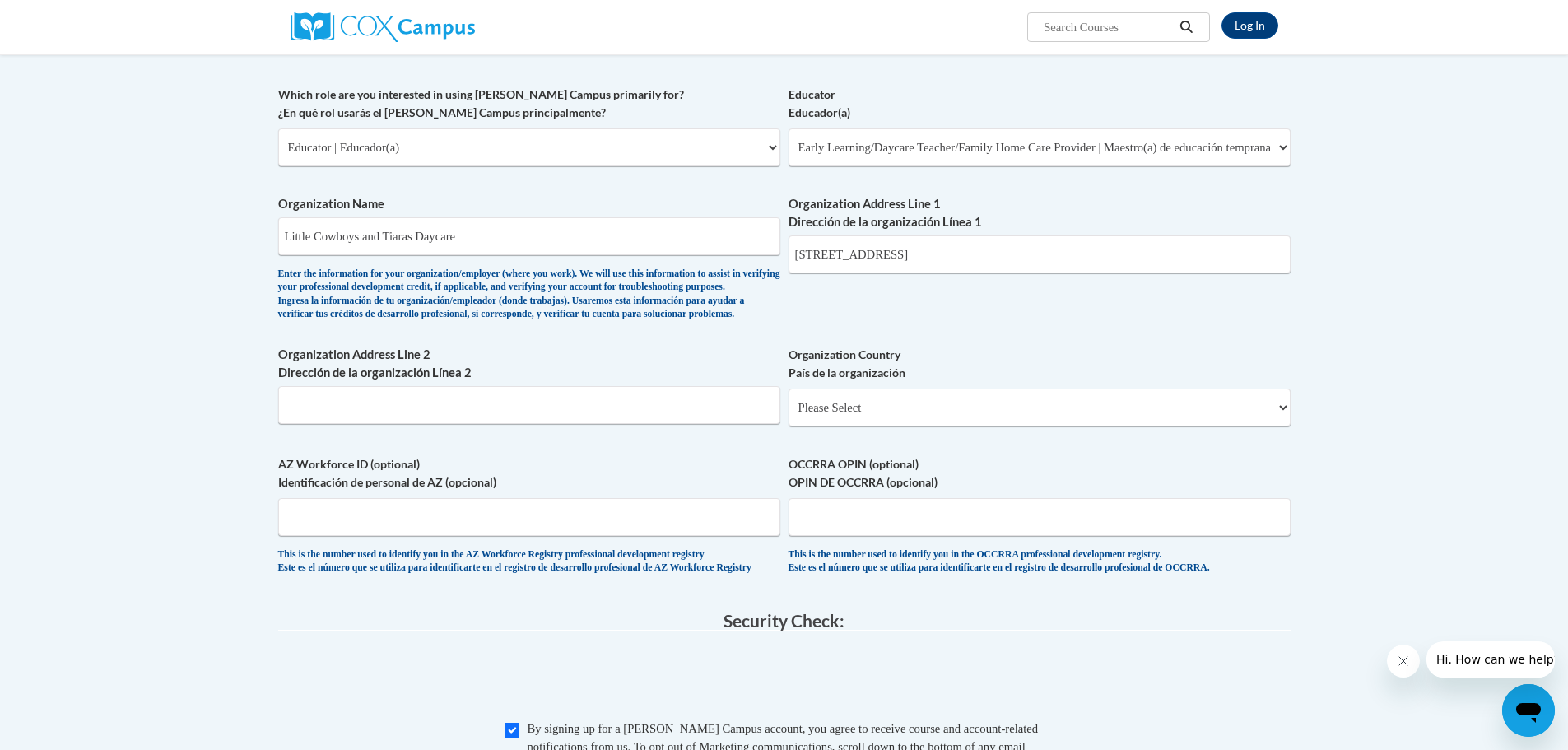
scroll to position [765, 0]
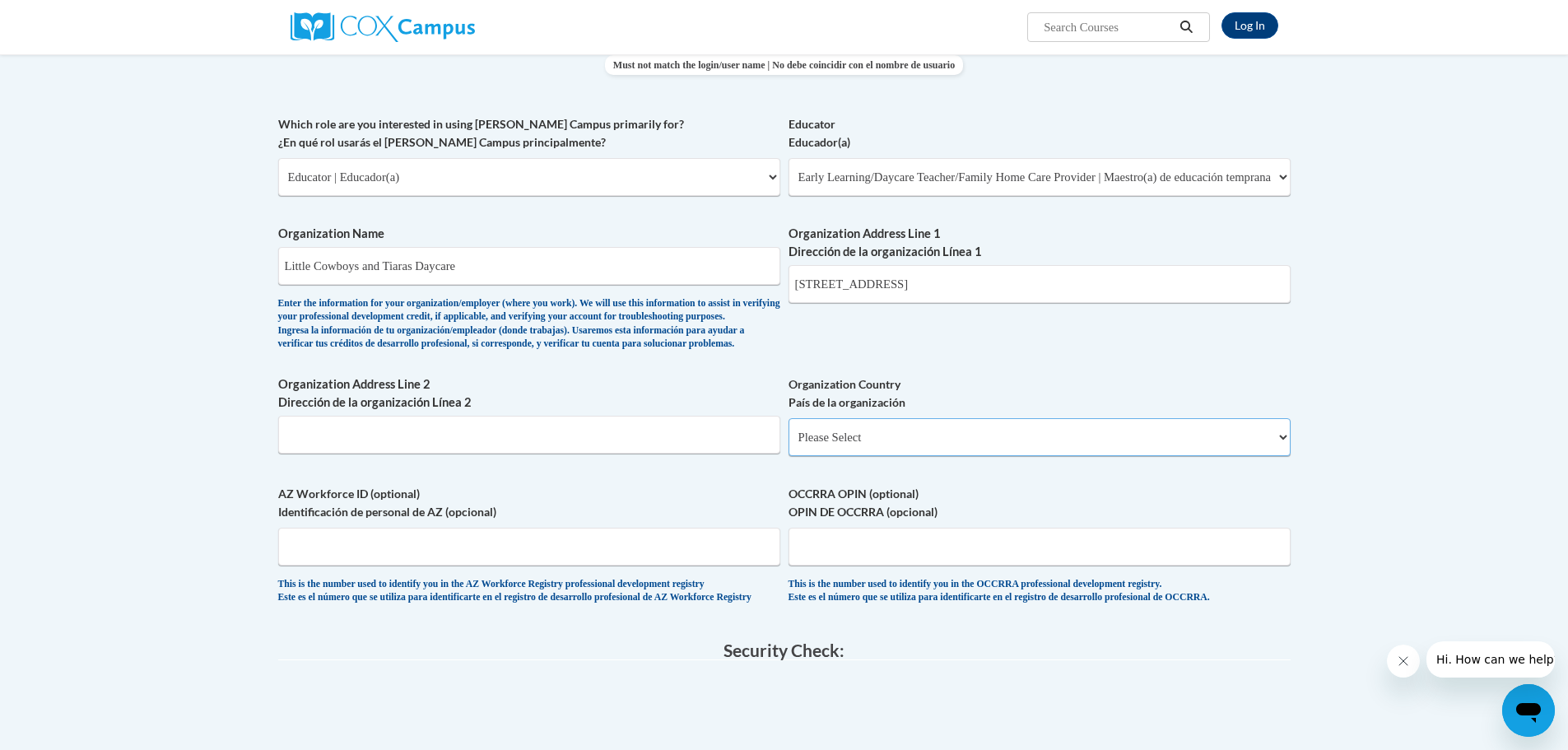
click at [1040, 449] on select "Please Select United States | Estados Unidos Outside of the United States | Fue…" at bounding box center [1040, 437] width 502 height 38
select select "ad49bcad-a171-4b2e-b99c-48b446064914"
click at [789, 445] on select "Please Select United States | Estados Unidos Outside of the United States | Fue…" at bounding box center [1040, 437] width 502 height 38
select select
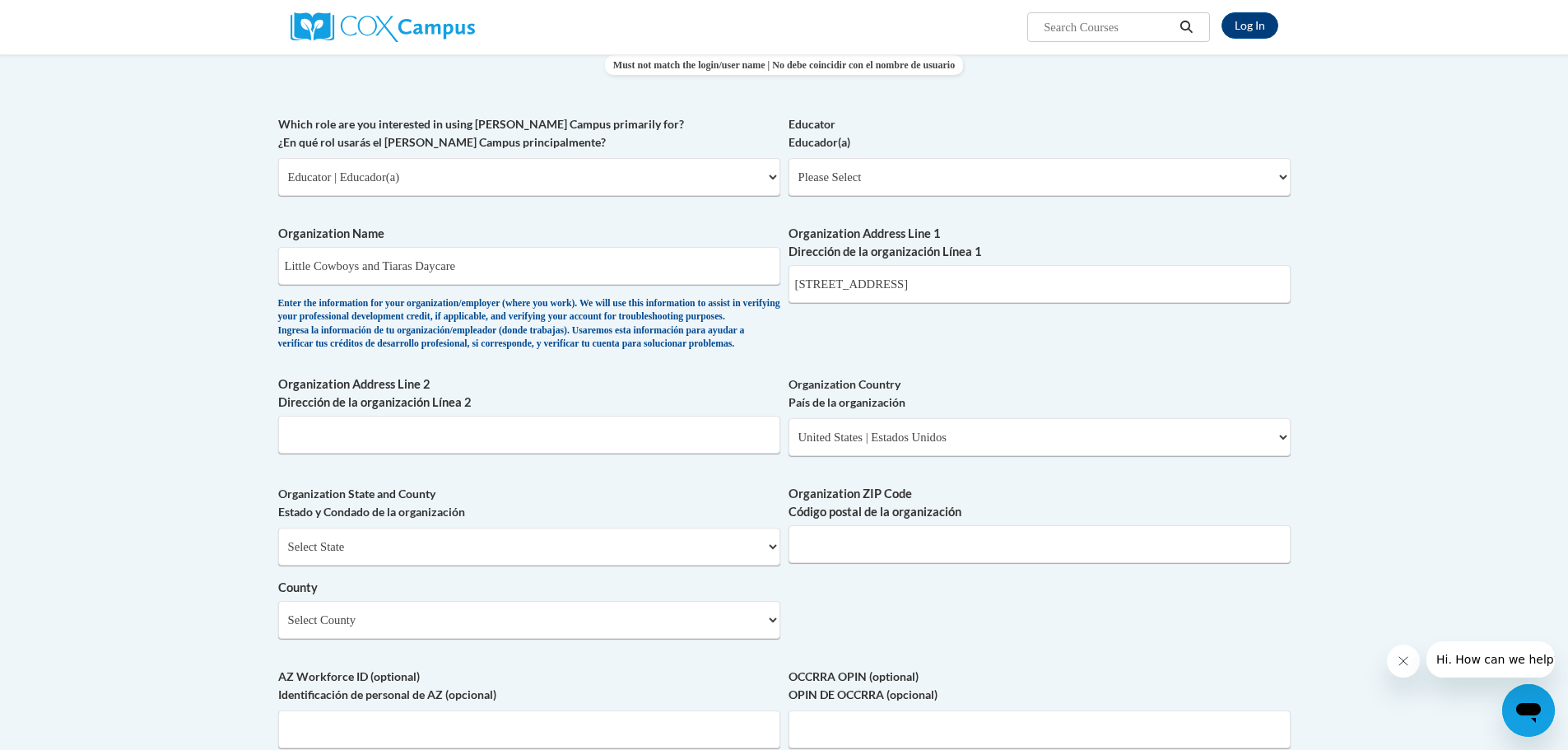
click at [1293, 368] on div "Member Registration - All Fields Required Already have an account? Log in Prefe…" at bounding box center [784, 311] width 1037 height 1729
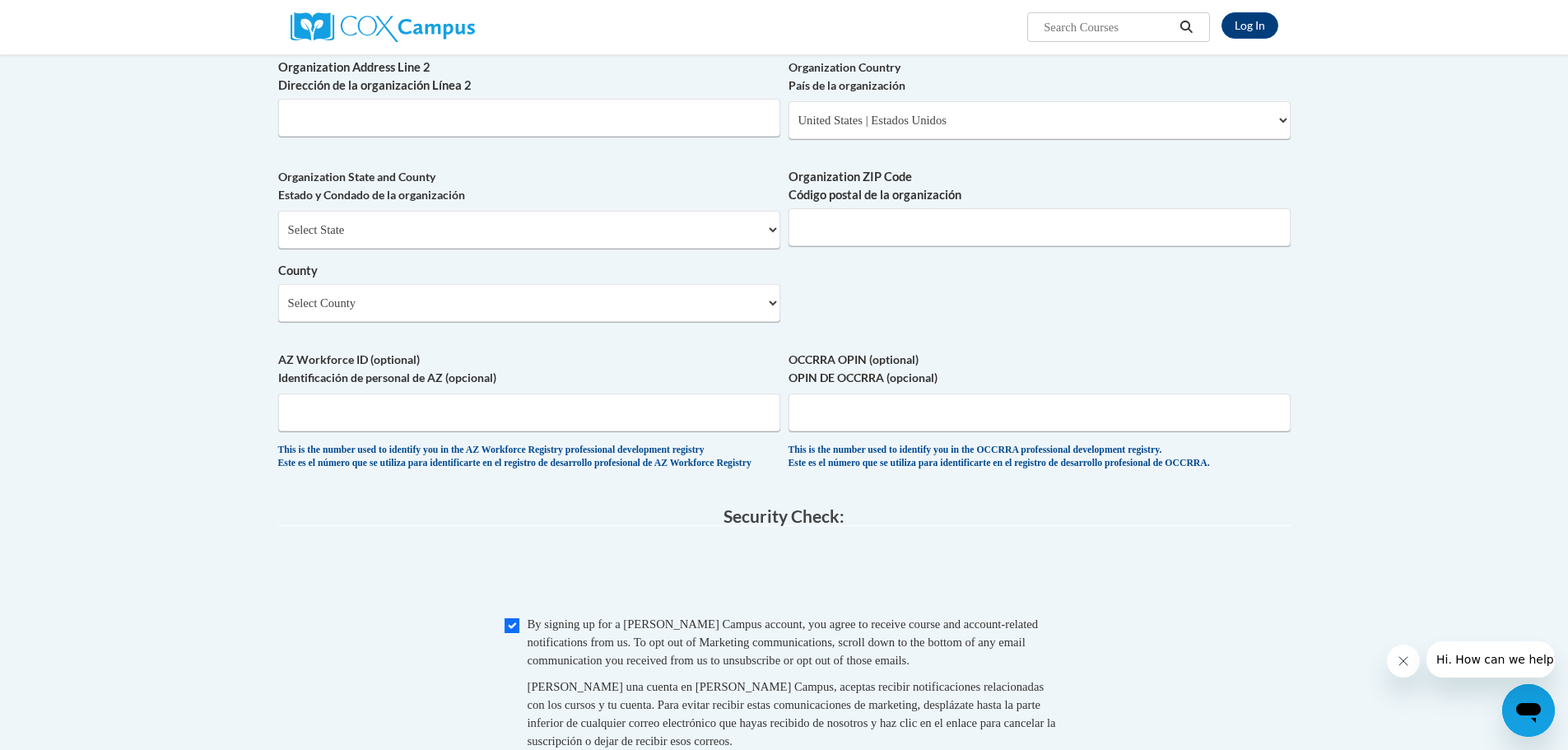
scroll to position [917, 0]
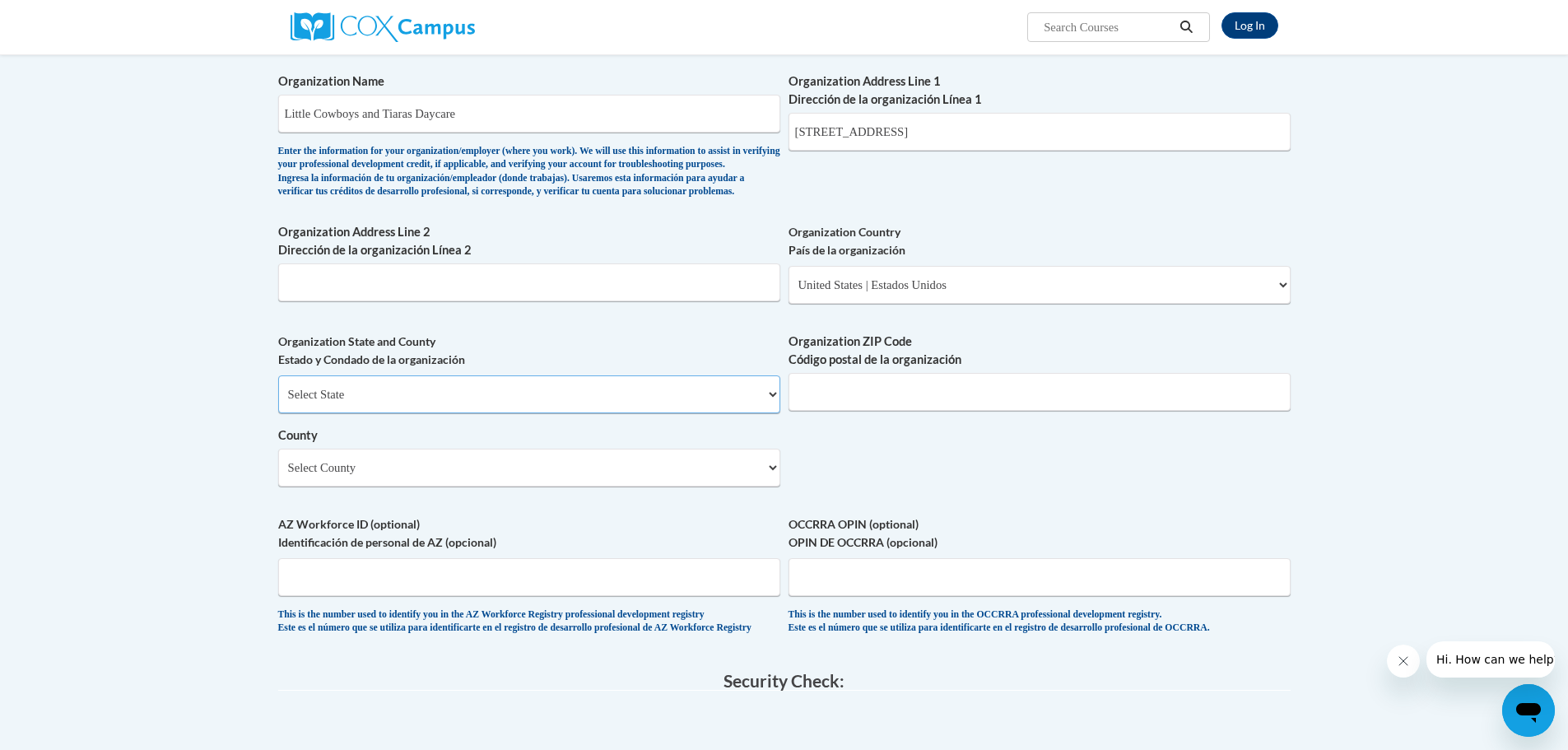
click at [431, 414] on select "Select State Alabama Alaska Arizona Arkansas California Colorado Connecticut De…" at bounding box center [529, 394] width 502 height 38
select select "Texas"
click at [278, 402] on select "Select State Alabama Alaska Arizona Arkansas California Colorado Connecticut De…" at bounding box center [529, 394] width 502 height 38
click at [514, 487] on select "Select County Anderson Andrews Angelina Aransas Archer Armstrong Atascosa Austi…" at bounding box center [529, 468] width 502 height 38
select select "Guadalupe"
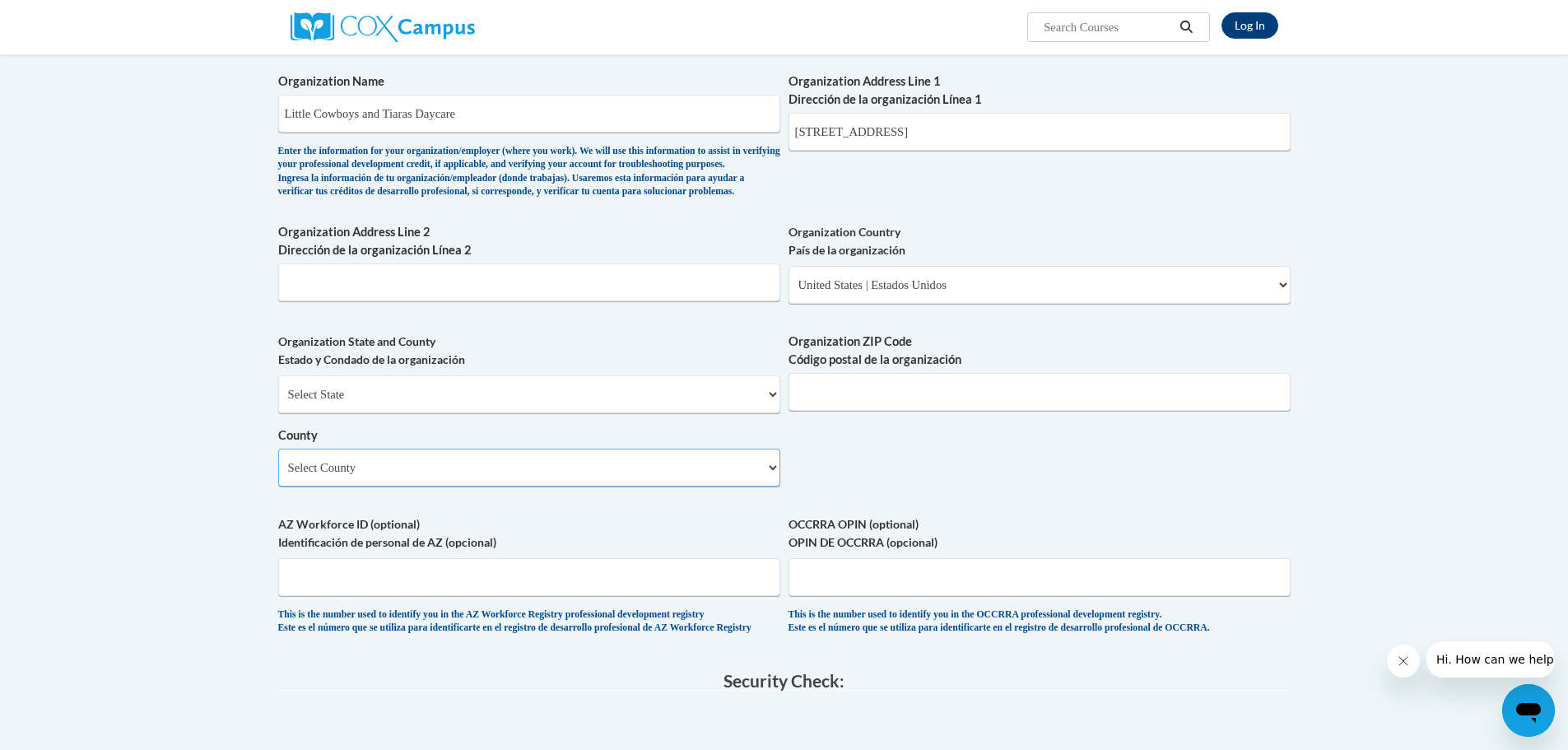
click at [278, 475] on select "Select County Anderson Andrews Angelina Aransas Archer Armstrong Atascosa Austi…" at bounding box center [529, 468] width 502 height 38
click at [818, 411] on input "Organization ZIP Code Código postal de la organización" at bounding box center [1040, 392] width 502 height 38
type input "78108"
click at [907, 482] on div "What is your first name? ¿Cuál es tu nombre? Karina What is your last name? ¿Cu…" at bounding box center [784, 54] width 1012 height 1194
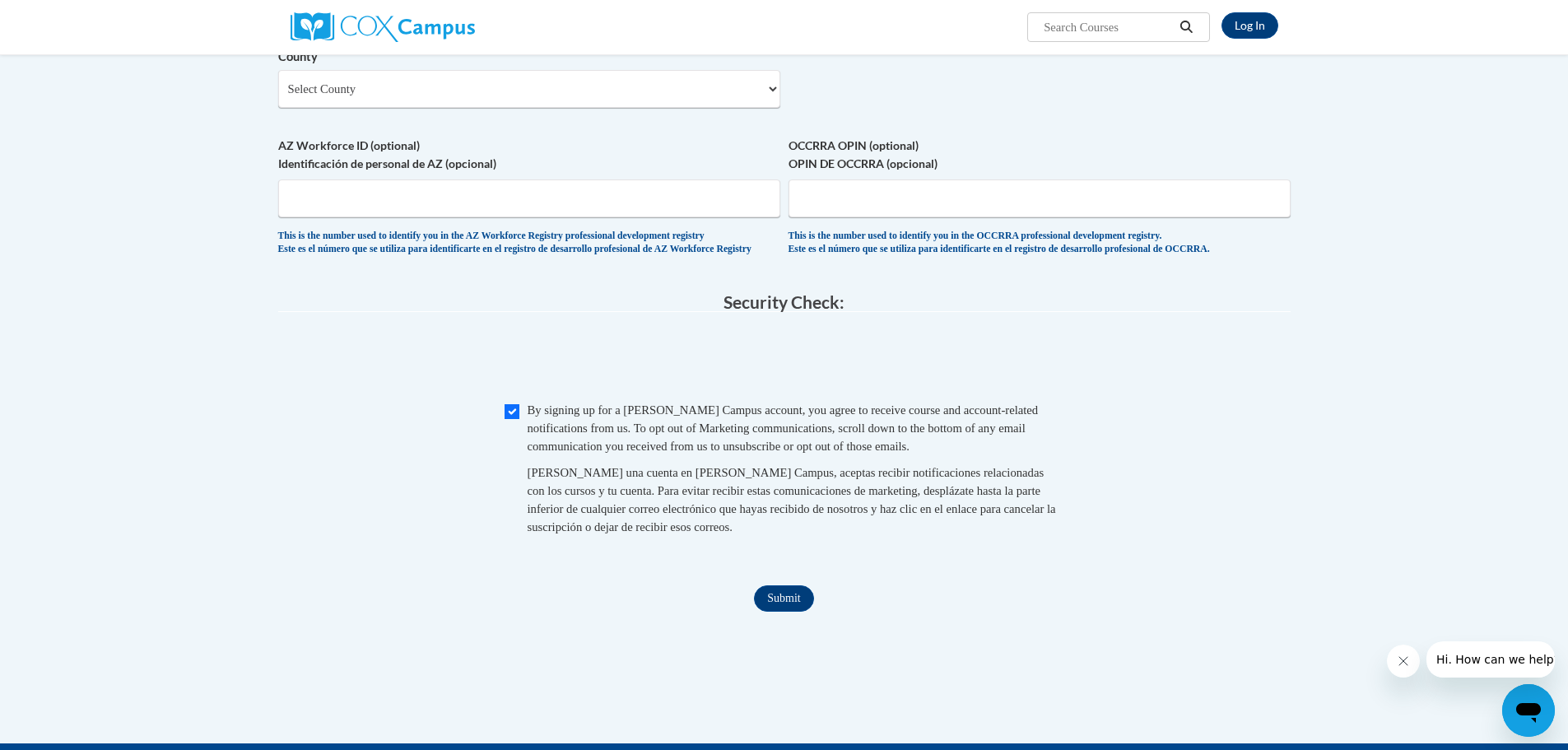
scroll to position [1575, 0]
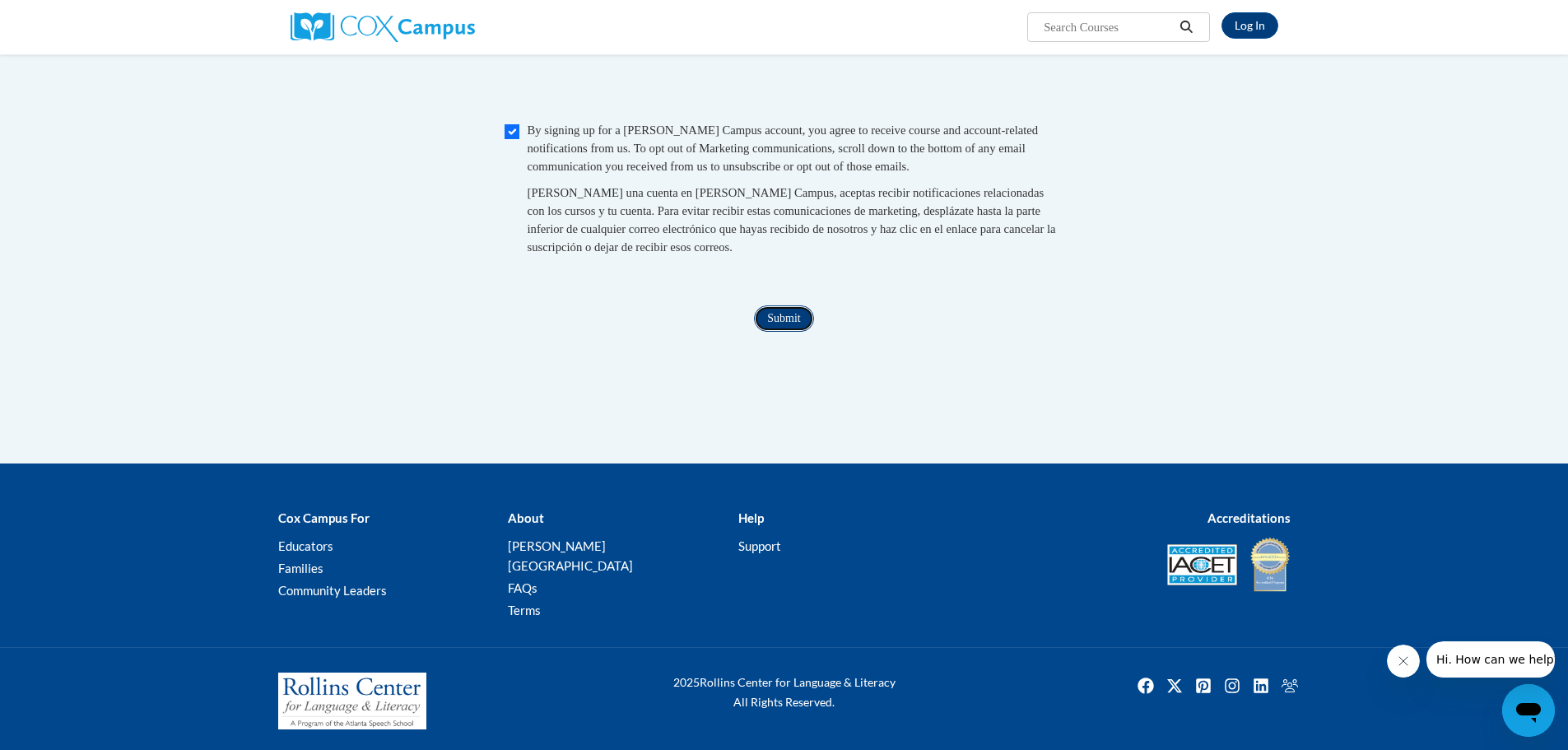
click at [781, 332] on input "Submit" at bounding box center [783, 318] width 59 height 26
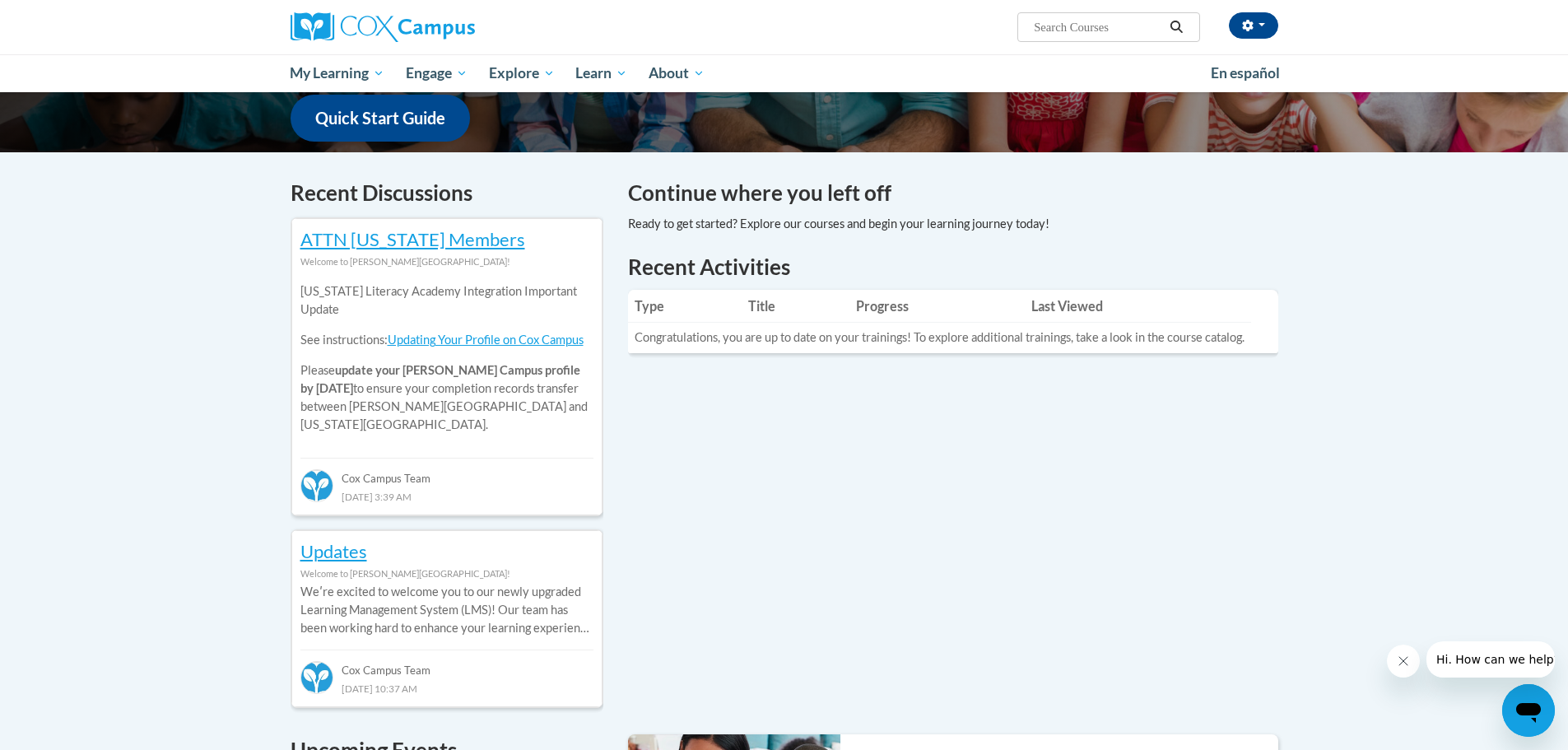
scroll to position [494, 0]
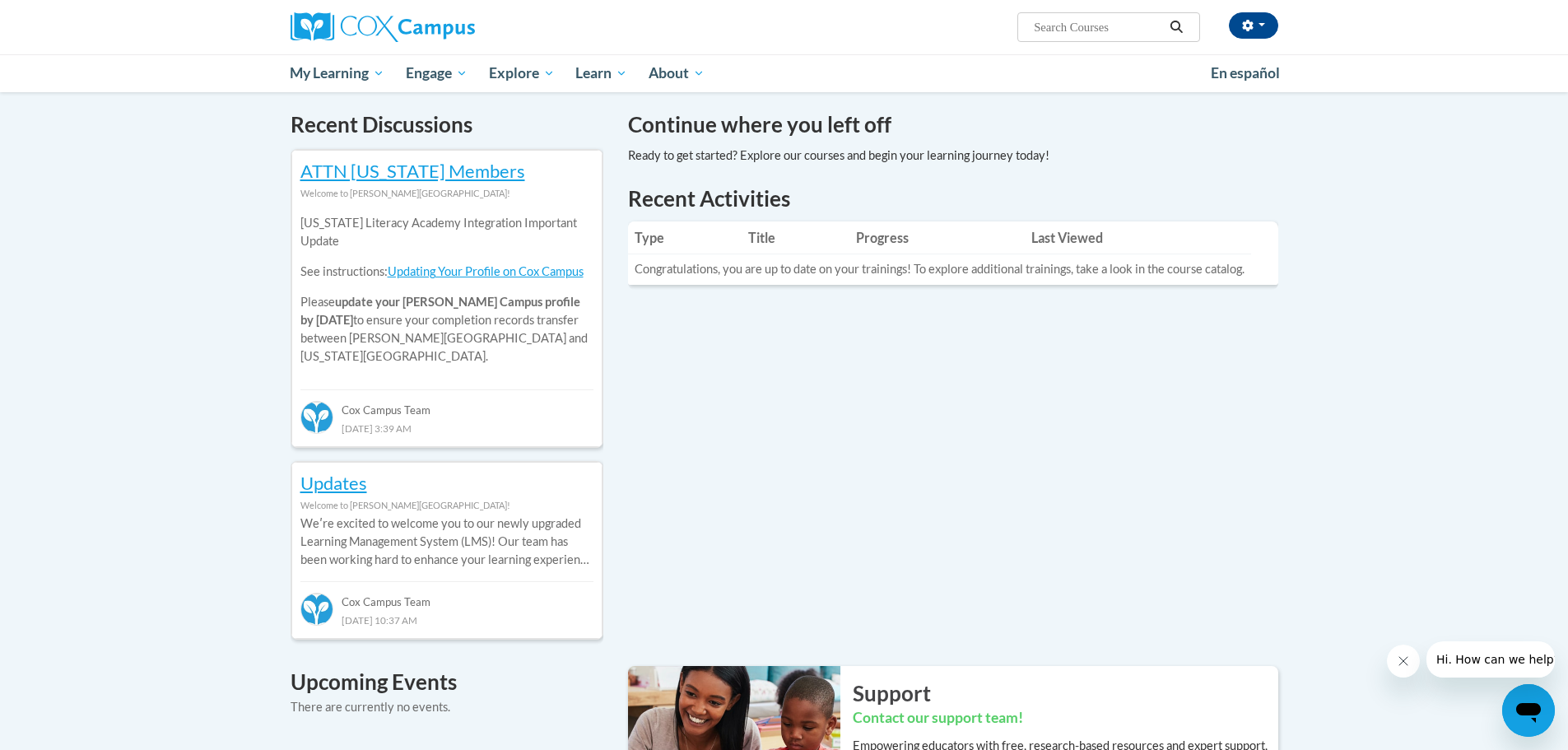
click at [60, 455] on div "Your profile Hi [PERSON_NAME]! Take a minute to review your profile. Help impro…" at bounding box center [784, 504] width 1568 height 1812
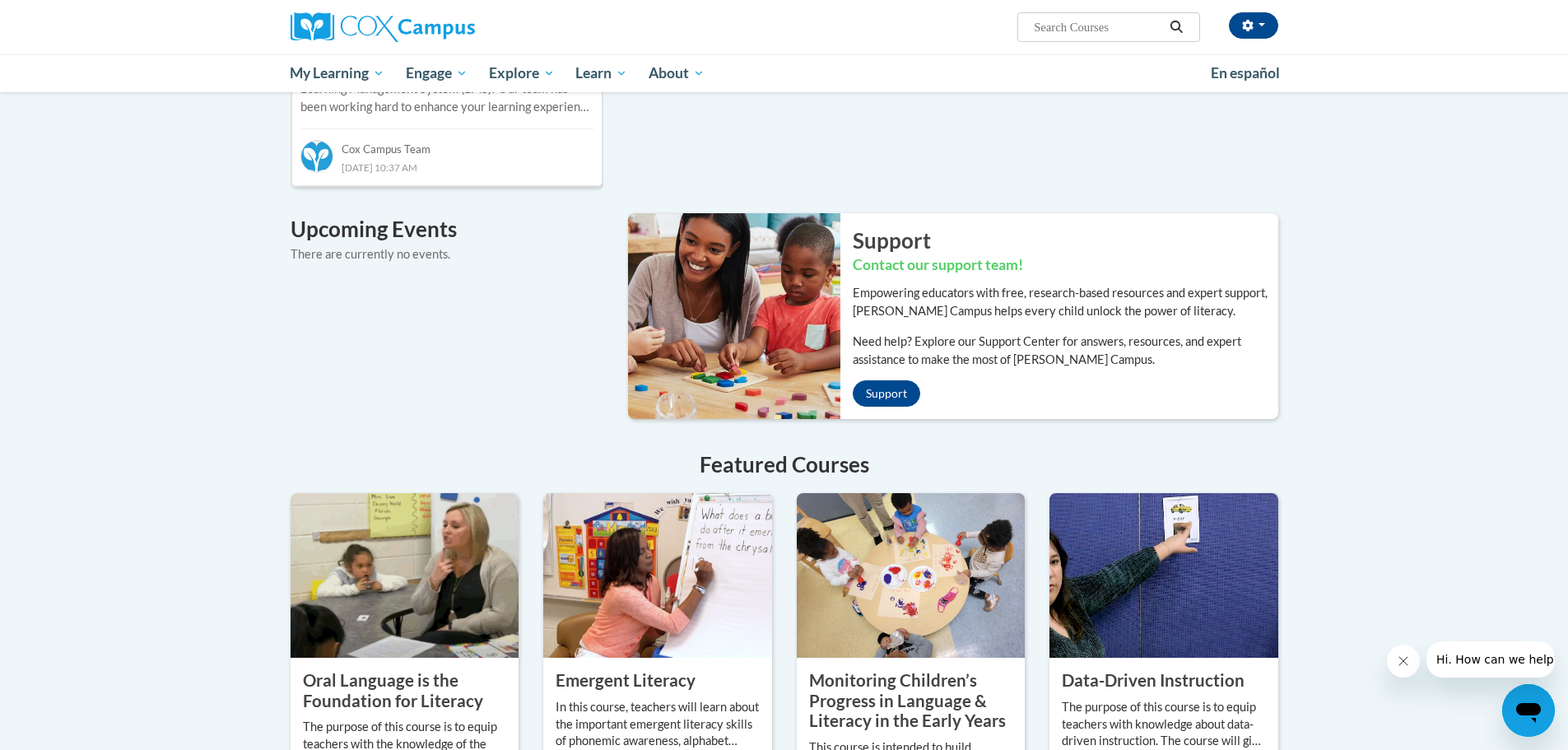
scroll to position [1153, 0]
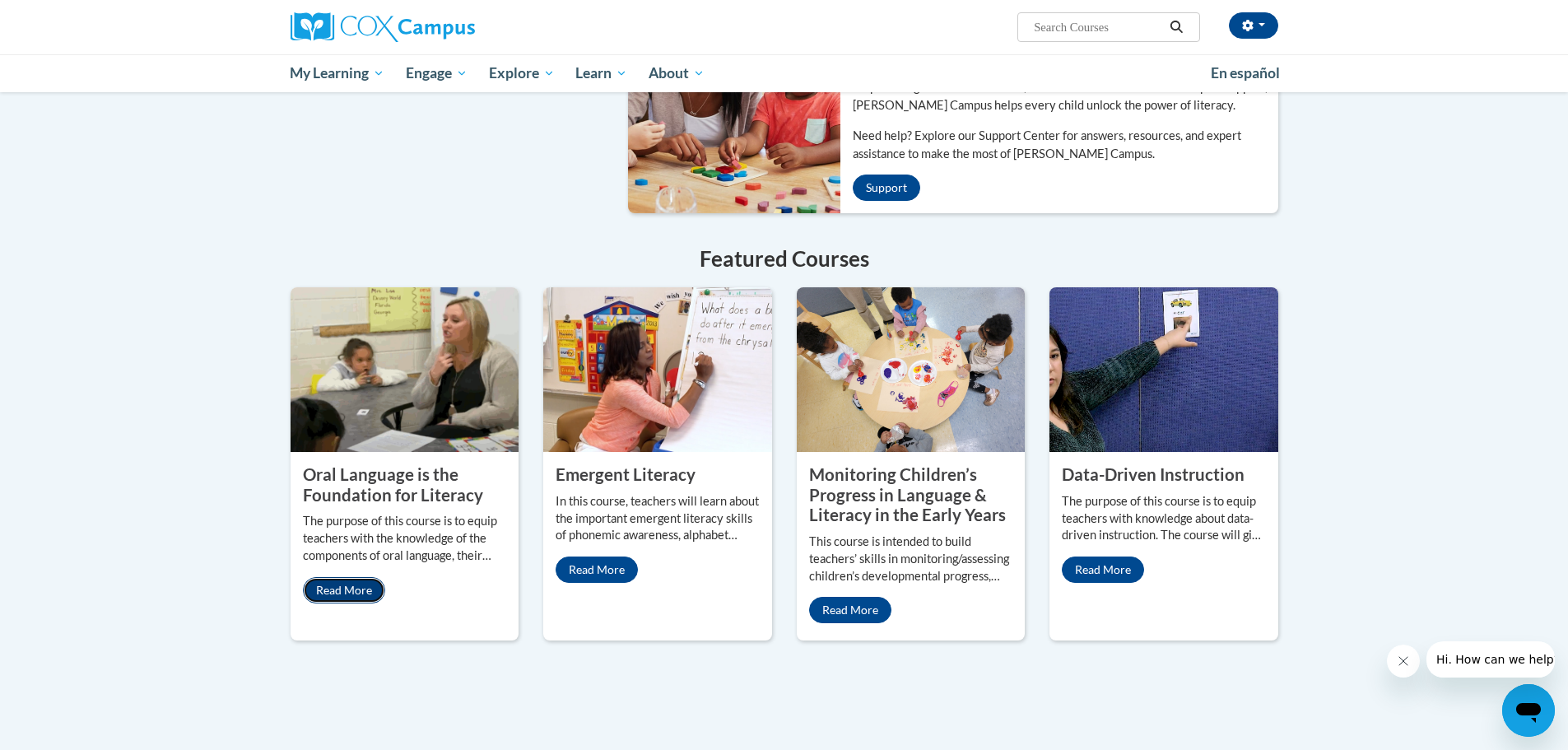
click at [336, 577] on link "Read More" at bounding box center [344, 589] width 82 height 26
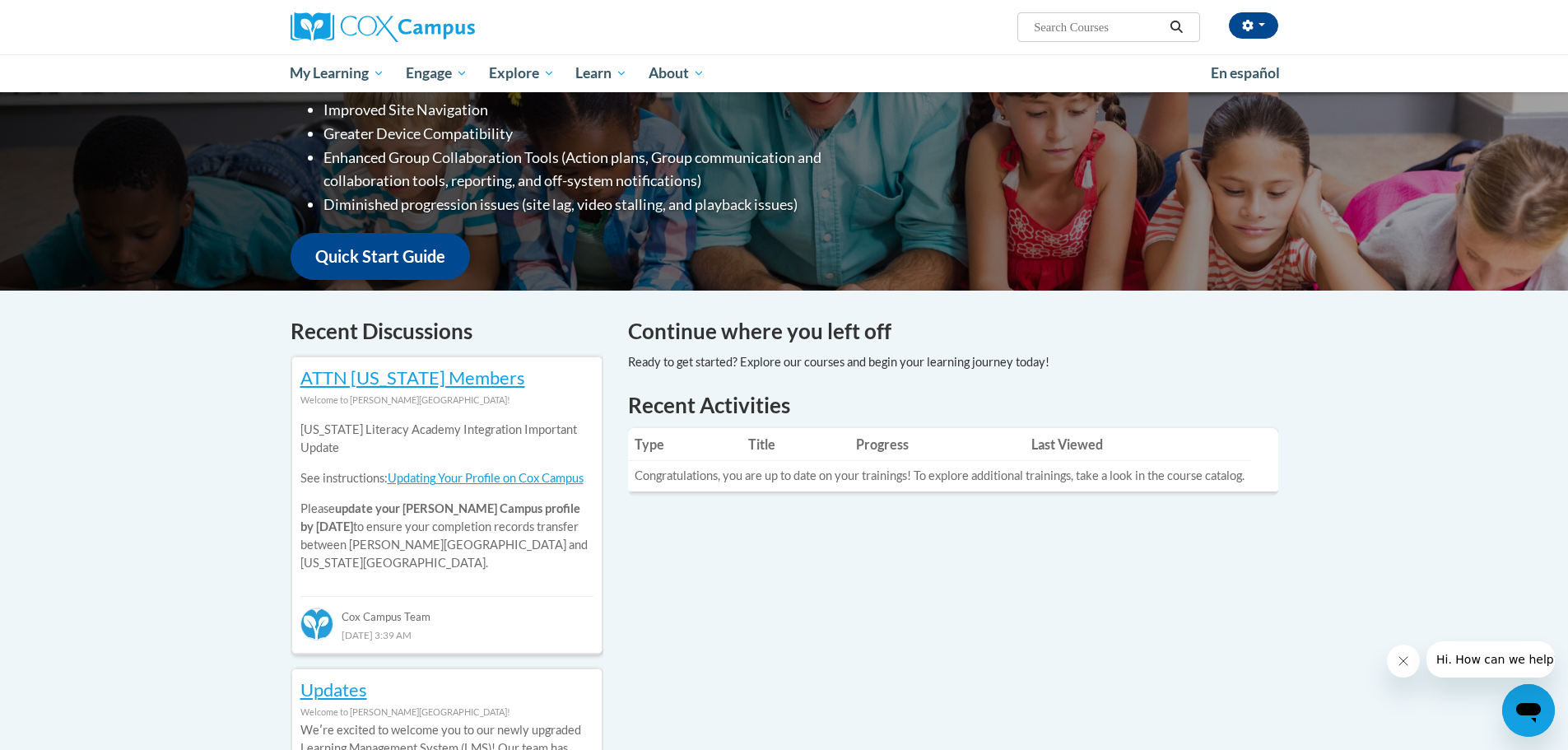
scroll to position [8, 0]
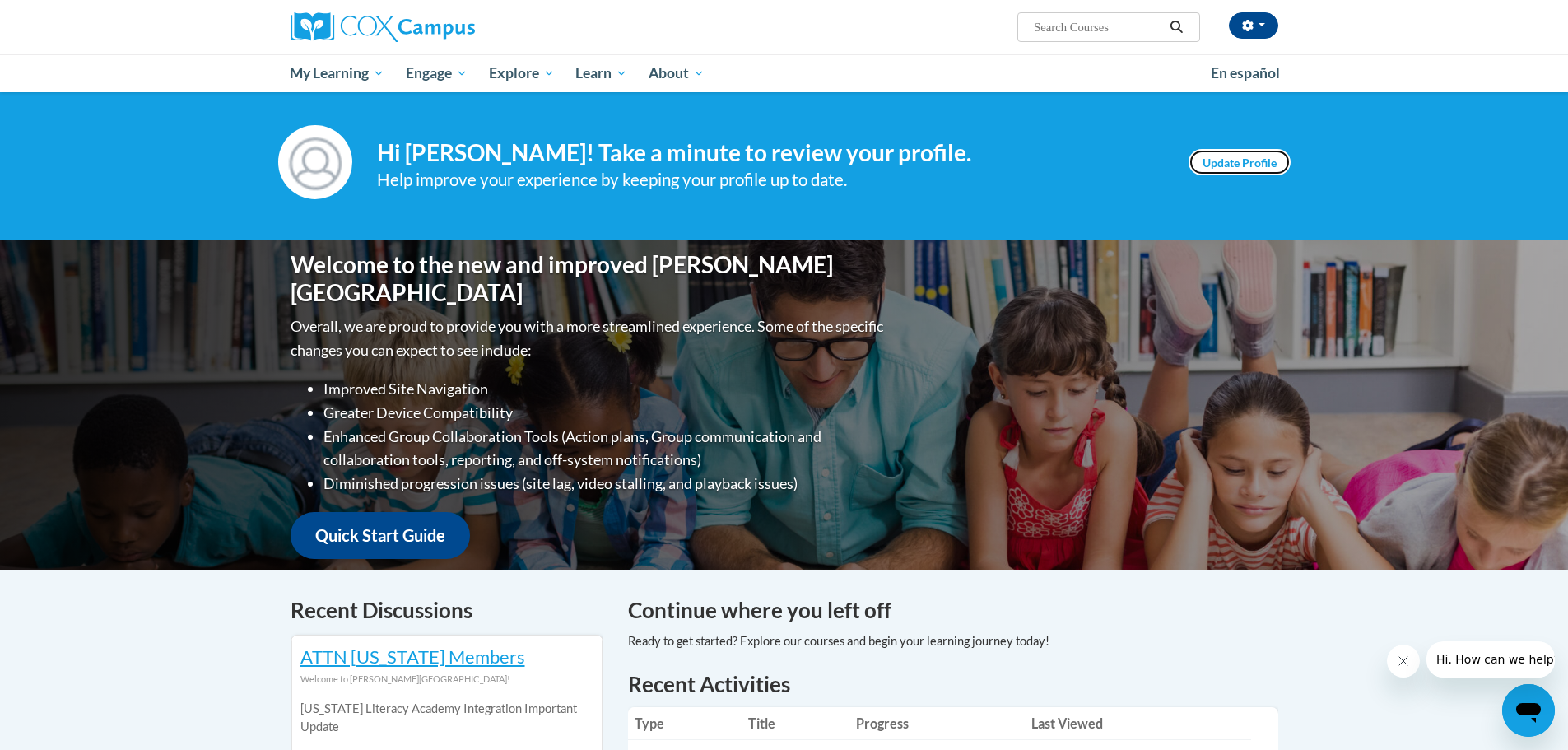
click at [1252, 167] on link "Update Profile" at bounding box center [1239, 161] width 102 height 26
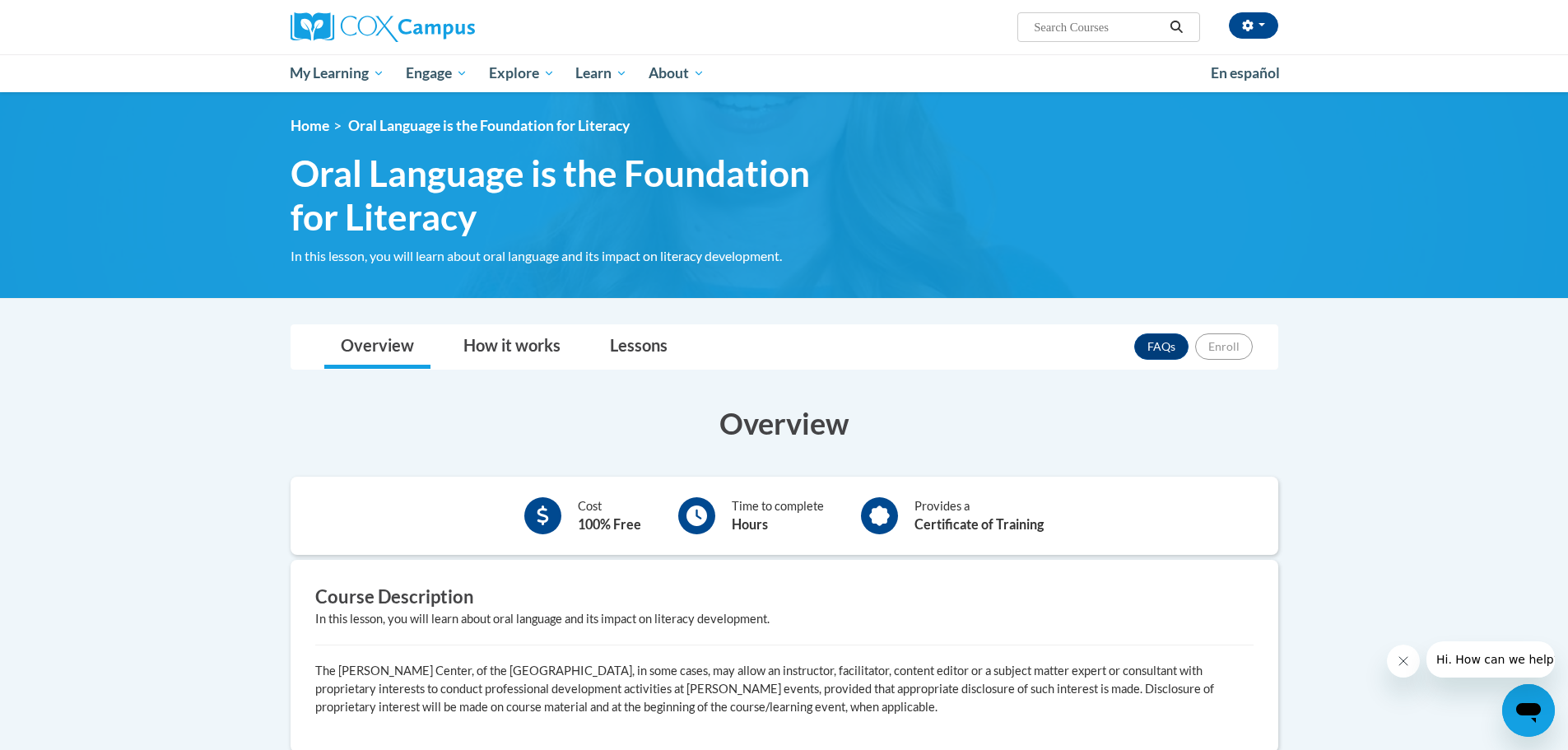
drag, startPoint x: 1573, startPoint y: 522, endPoint x: 1459, endPoint y: 557, distance: 119.3
click at [1459, 557] on body "[PERSON_NAME] (Central Daylight Time GMT-0500 ) My Profile Inbox My Transcripts…" at bounding box center [784, 604] width 1568 height 1208
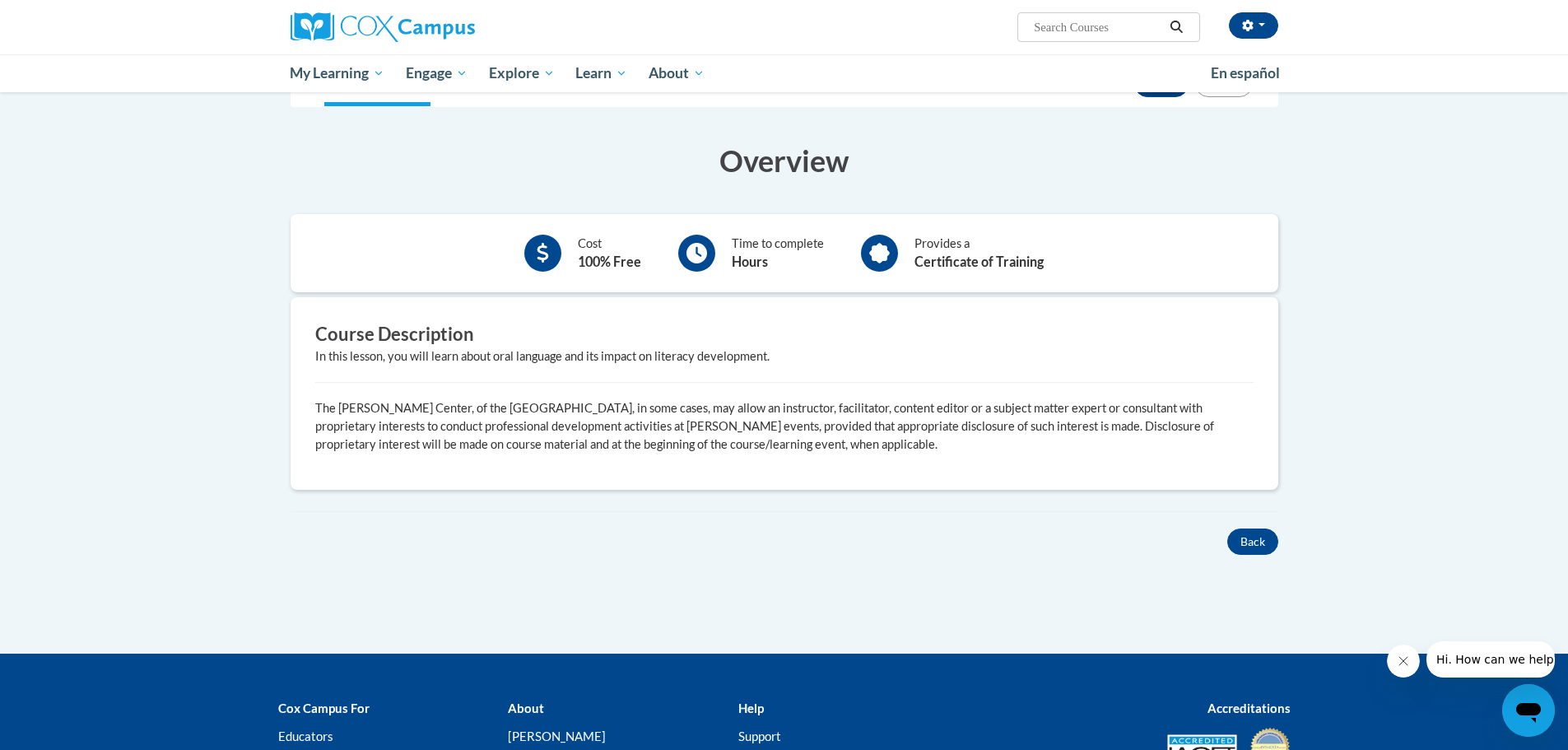
scroll to position [329, 0]
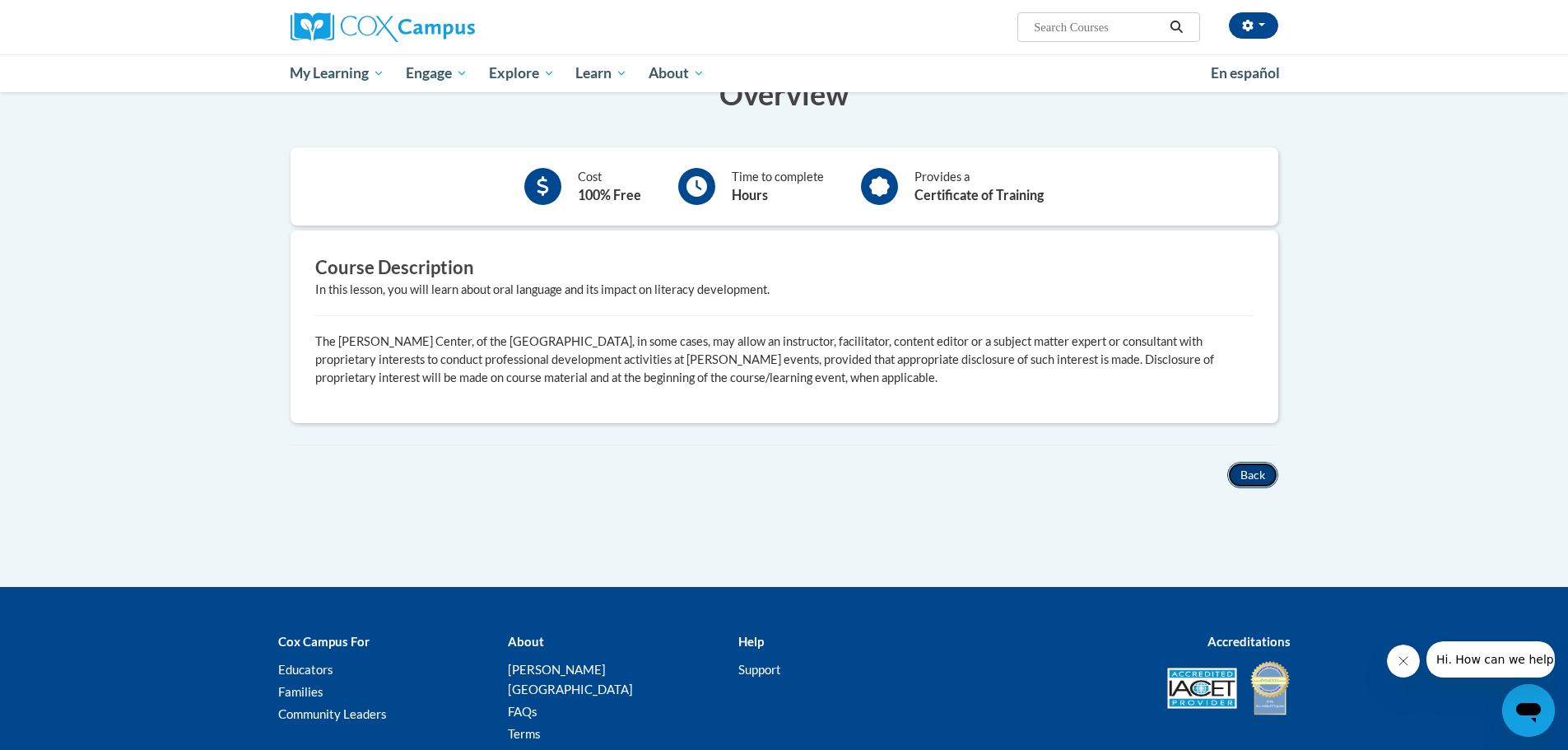
click at [1271, 475] on button "Back" at bounding box center [1253, 474] width 51 height 26
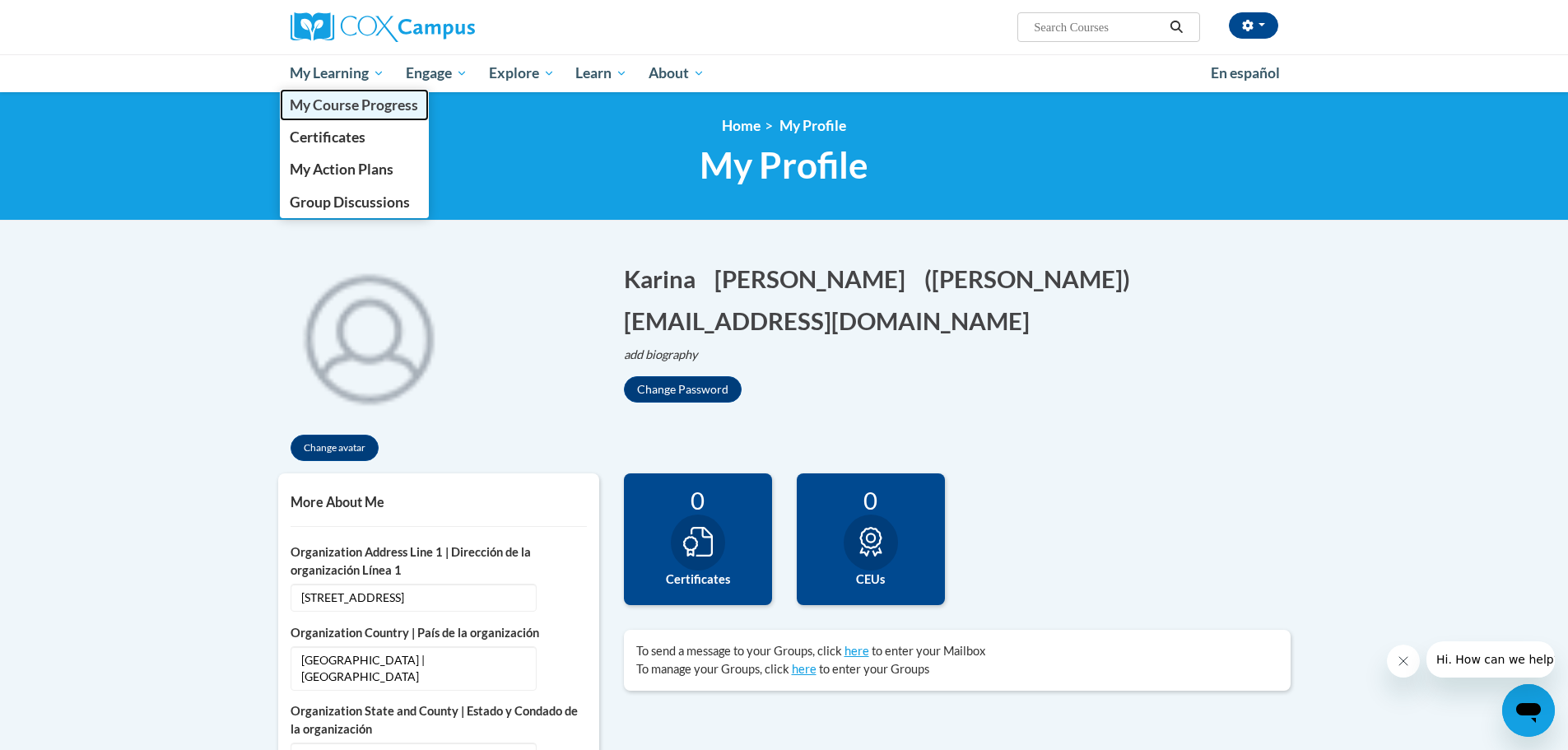
click at [326, 113] on span "My Course Progress" at bounding box center [354, 104] width 129 height 17
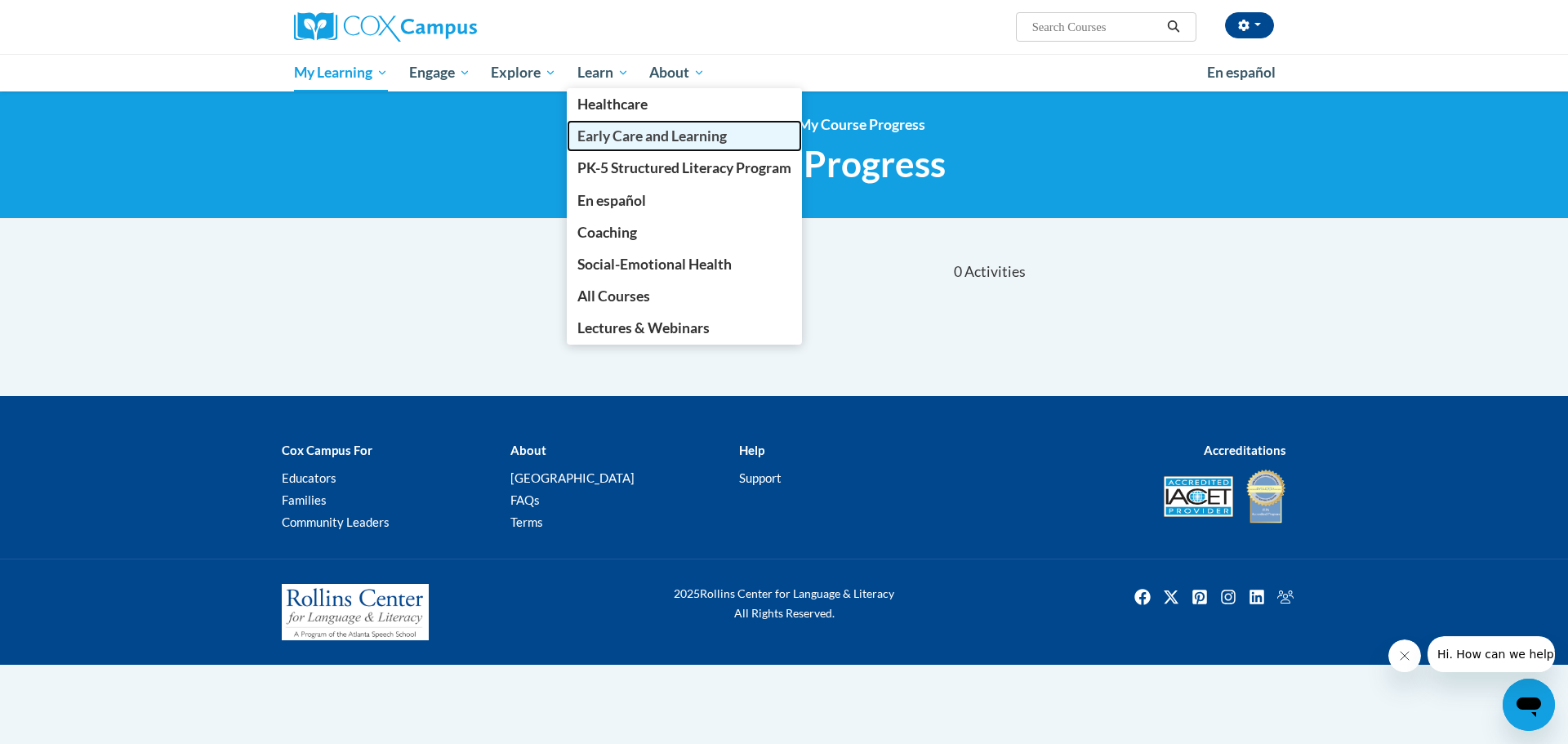
click at [604, 133] on span "Early Care and Learning" at bounding box center [652, 136] width 149 height 17
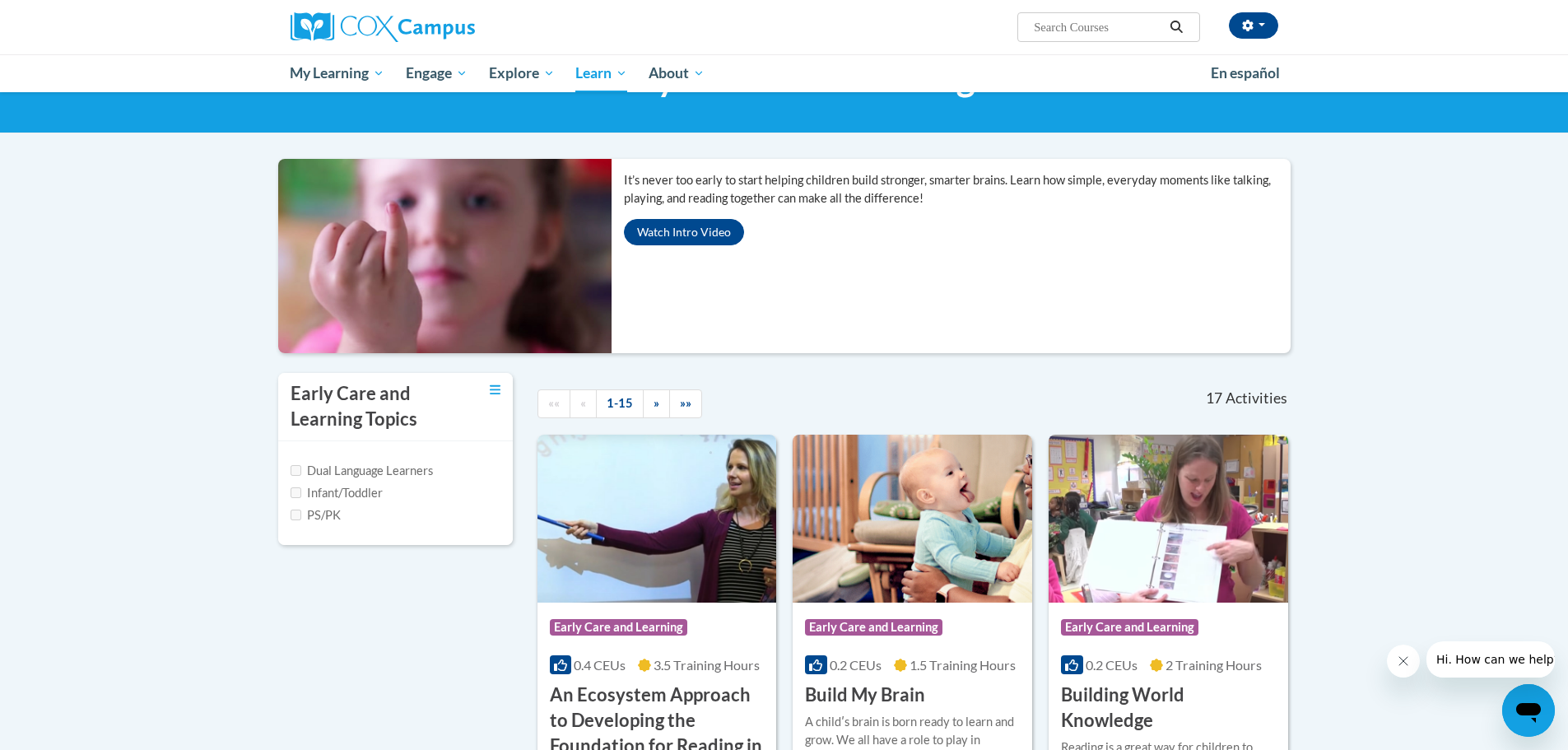
scroll to position [247, 0]
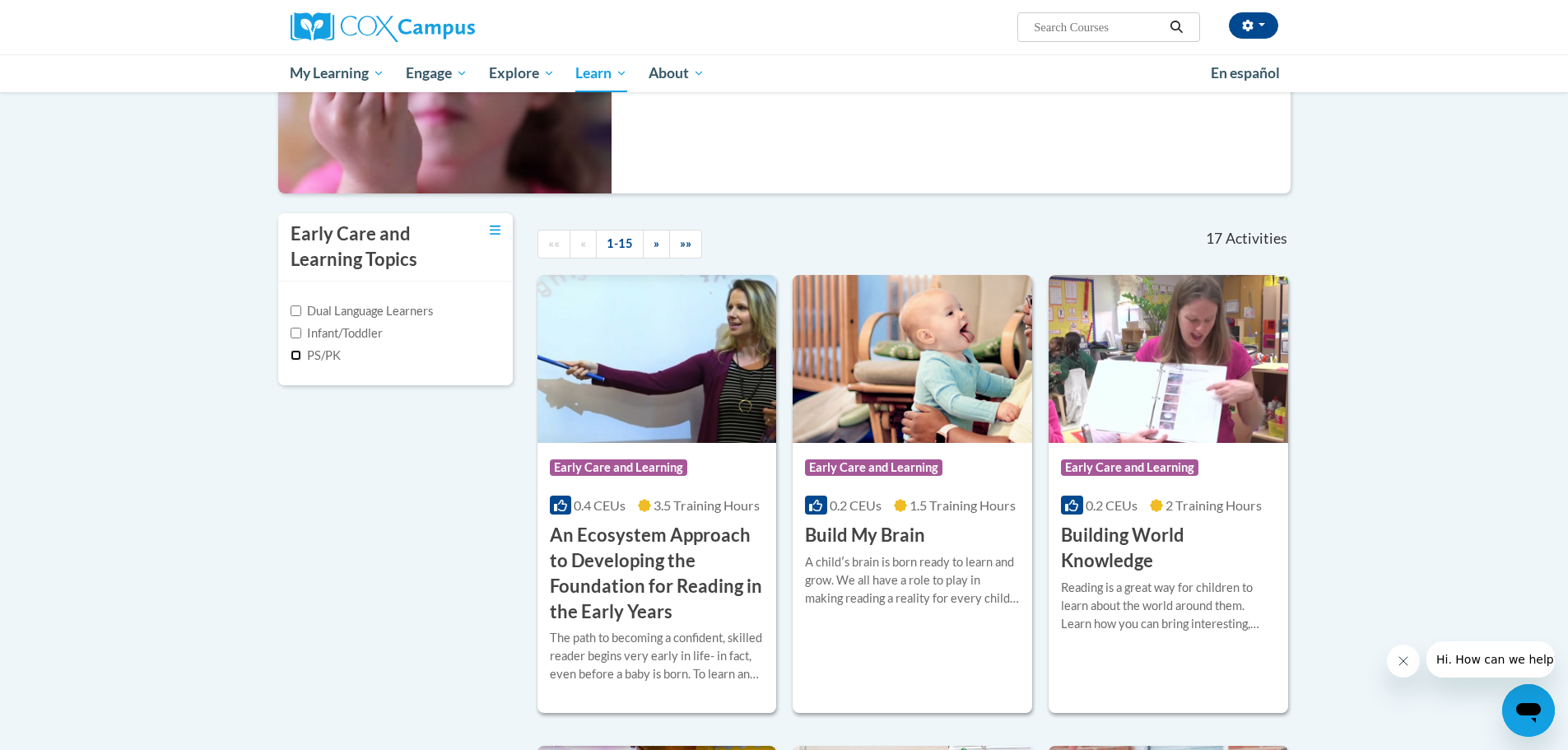
click at [292, 356] on input "PS/PK" at bounding box center [296, 356] width 11 height 11
checkbox input "true"
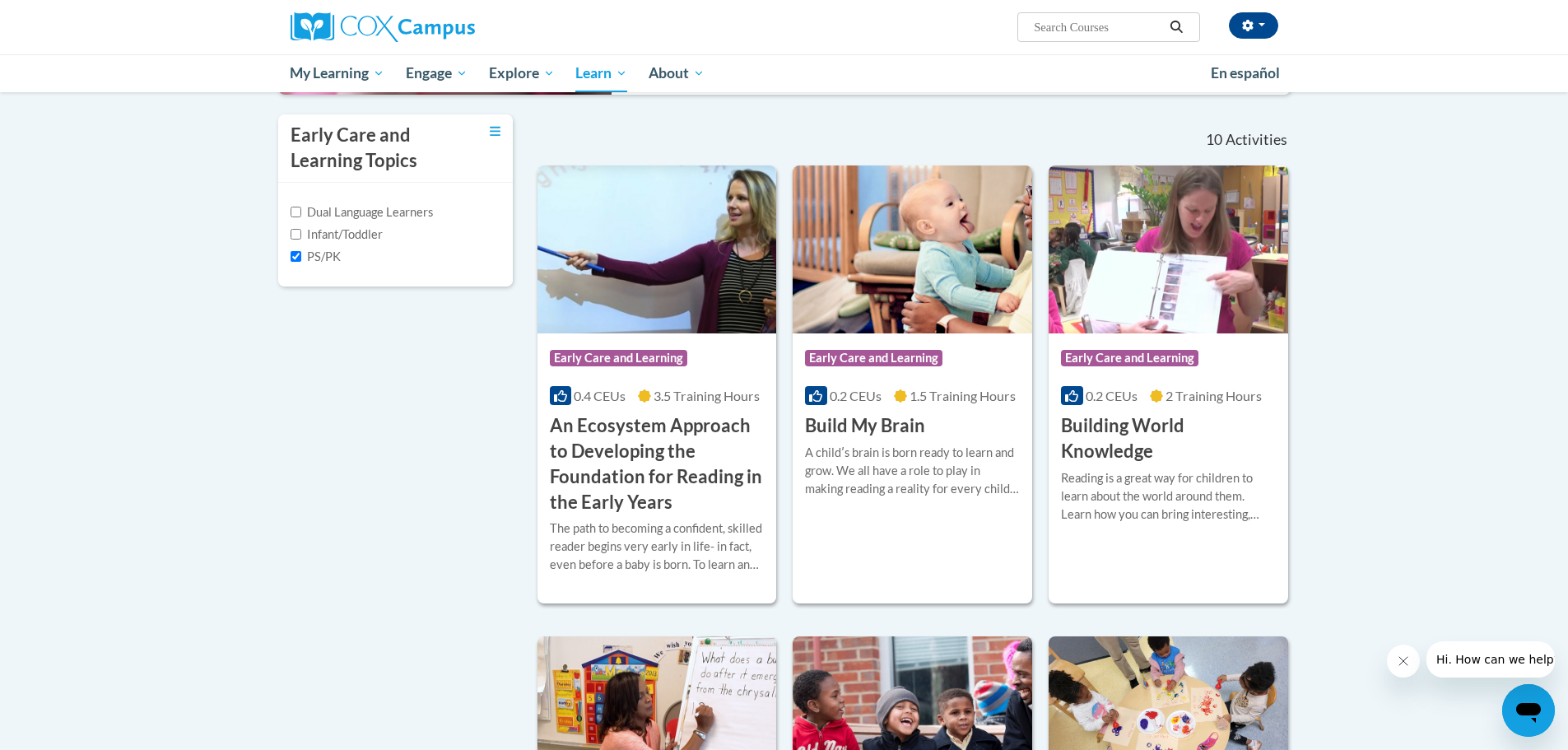
scroll to position [349, 0]
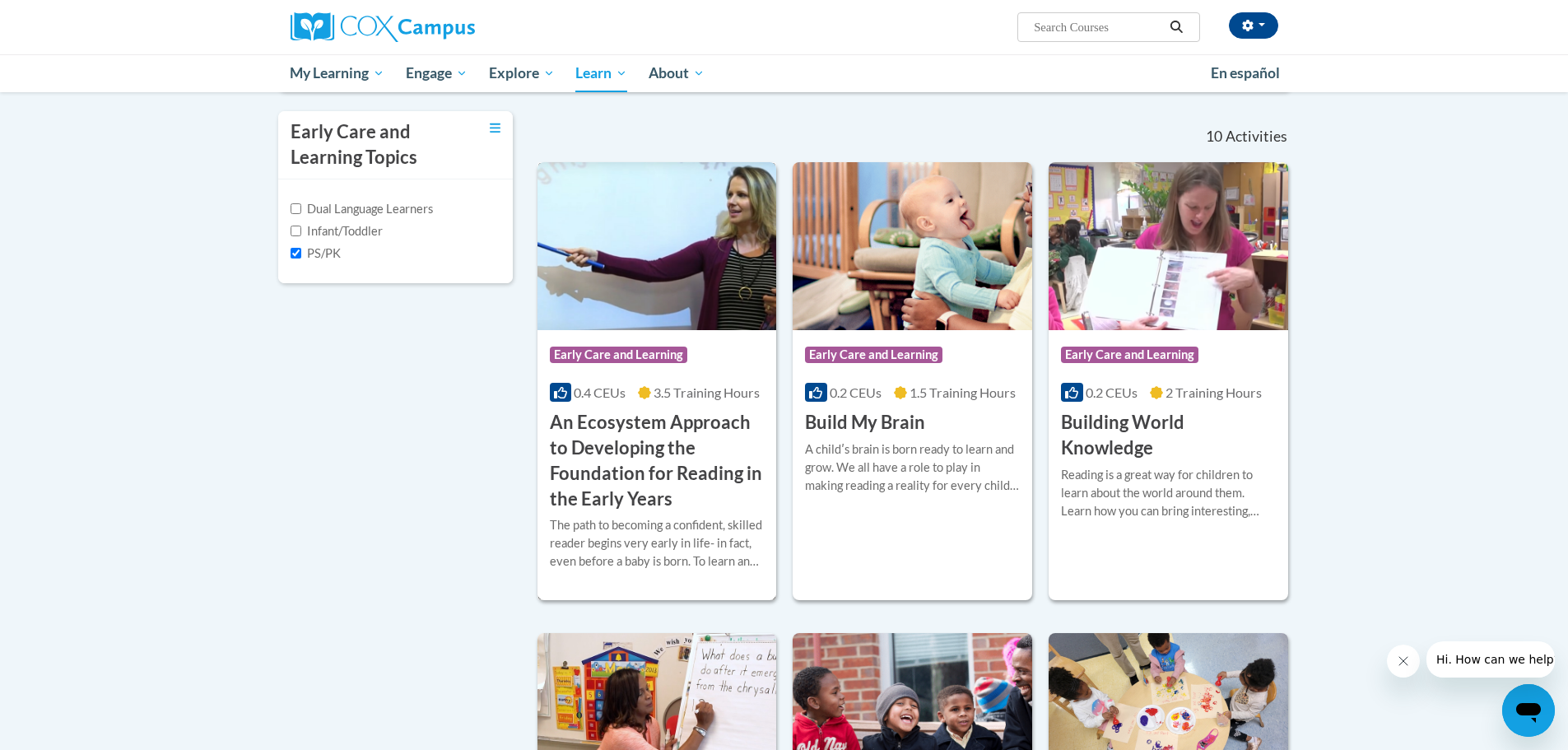
click at [684, 467] on h3 "An Ecosystem Approach to Developing the Foundation for Reading in the Early Yea…" at bounding box center [657, 461] width 215 height 102
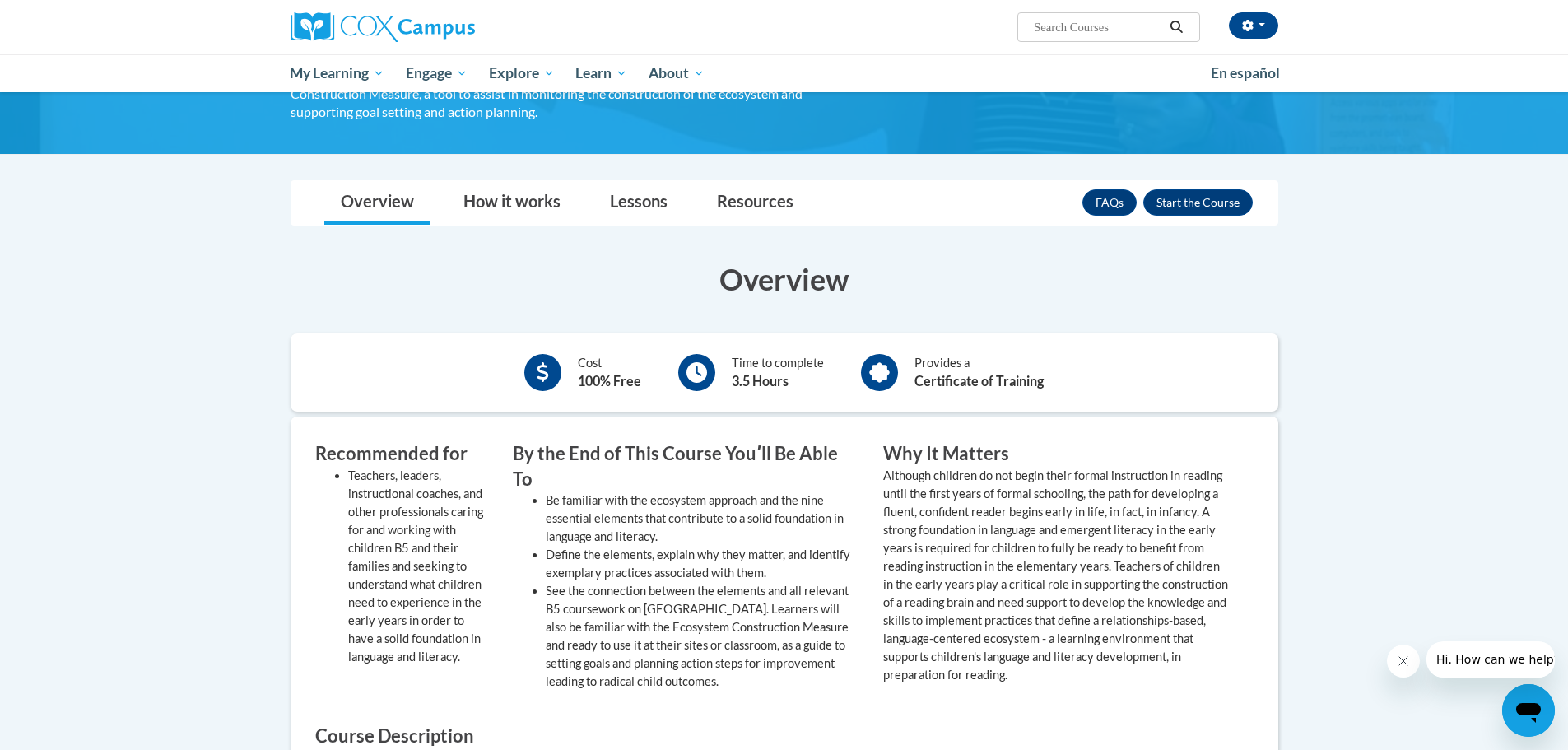
scroll to position [165, 0]
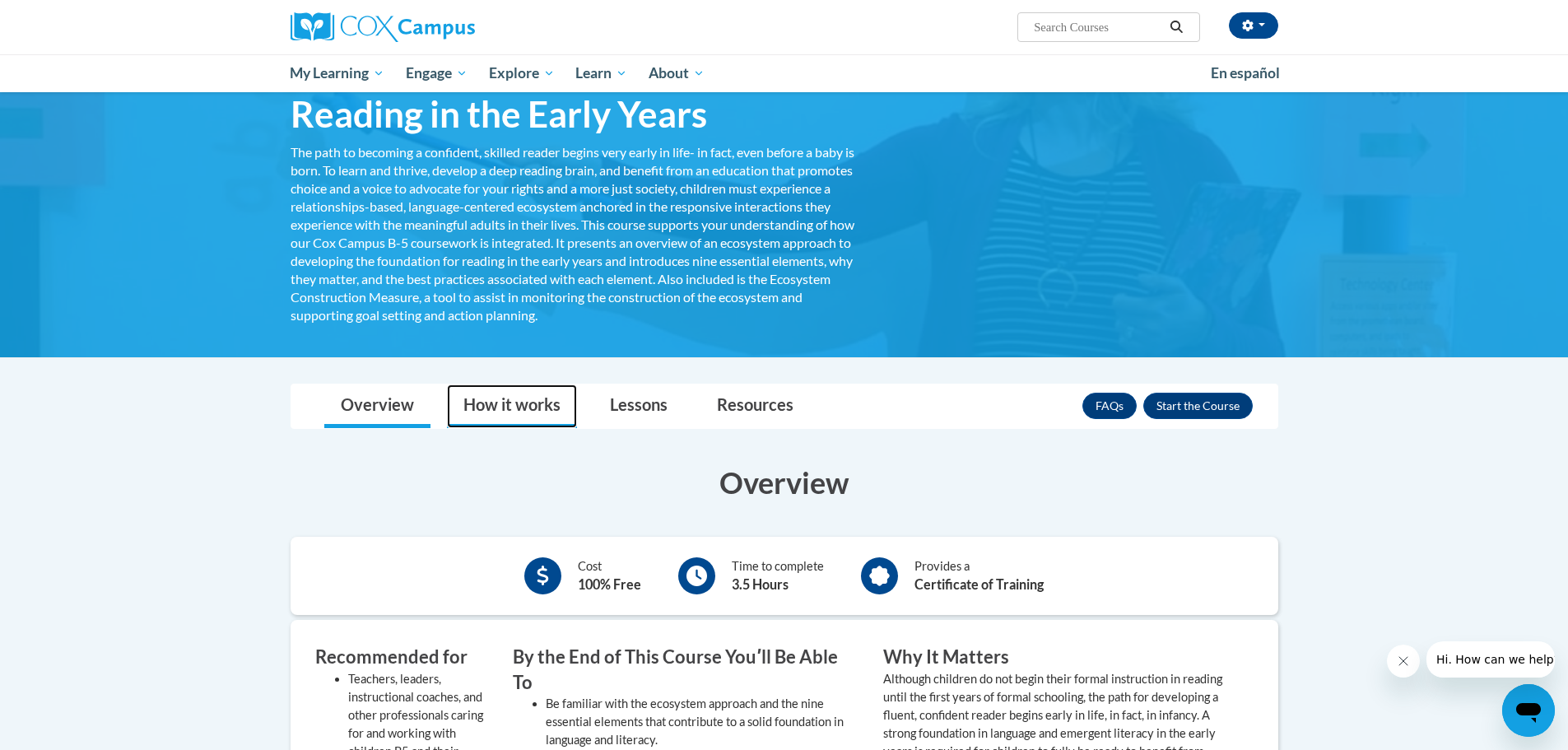
click at [471, 397] on link "How it works" at bounding box center [511, 406] width 130 height 44
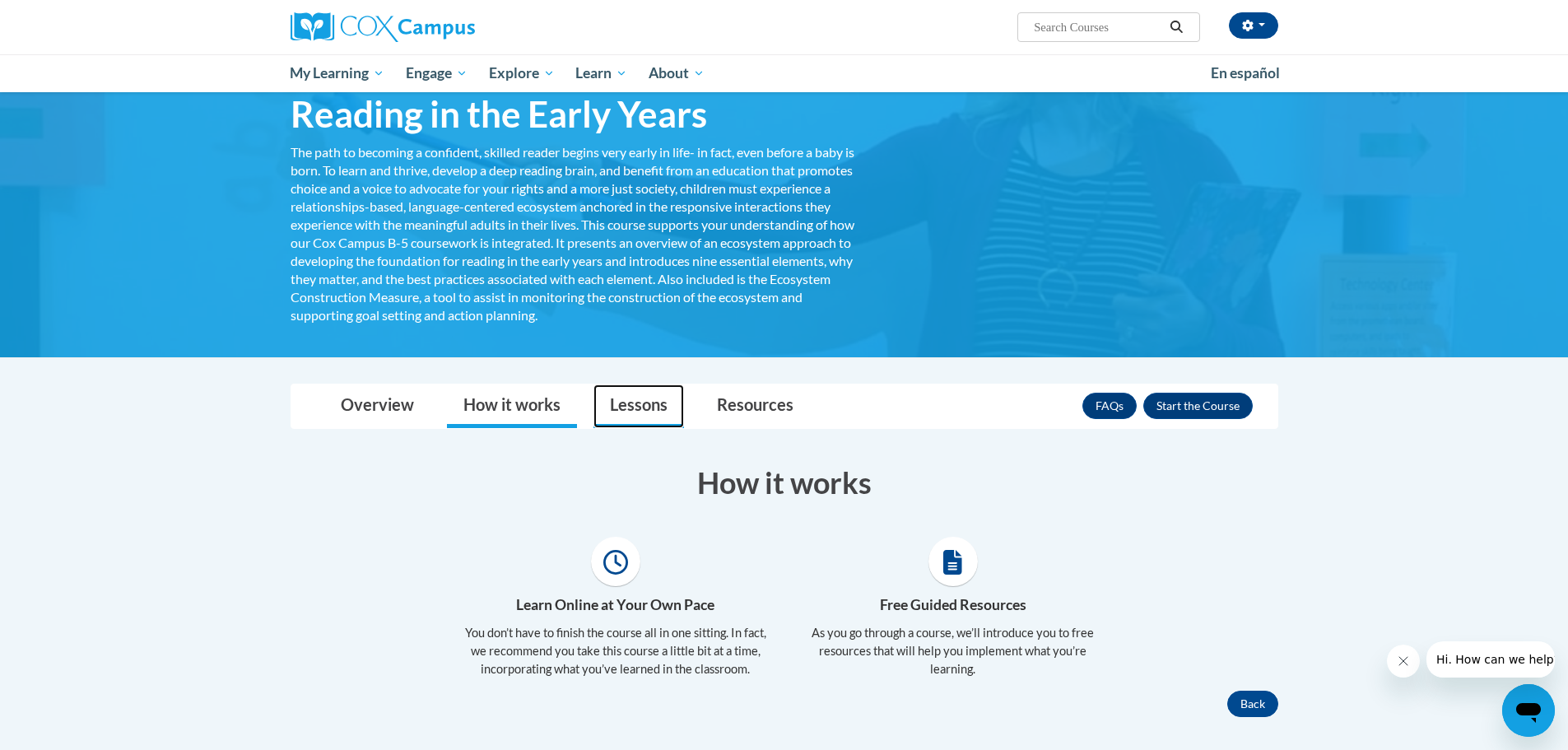
click at [624, 402] on link "Lessons" at bounding box center [639, 406] width 91 height 44
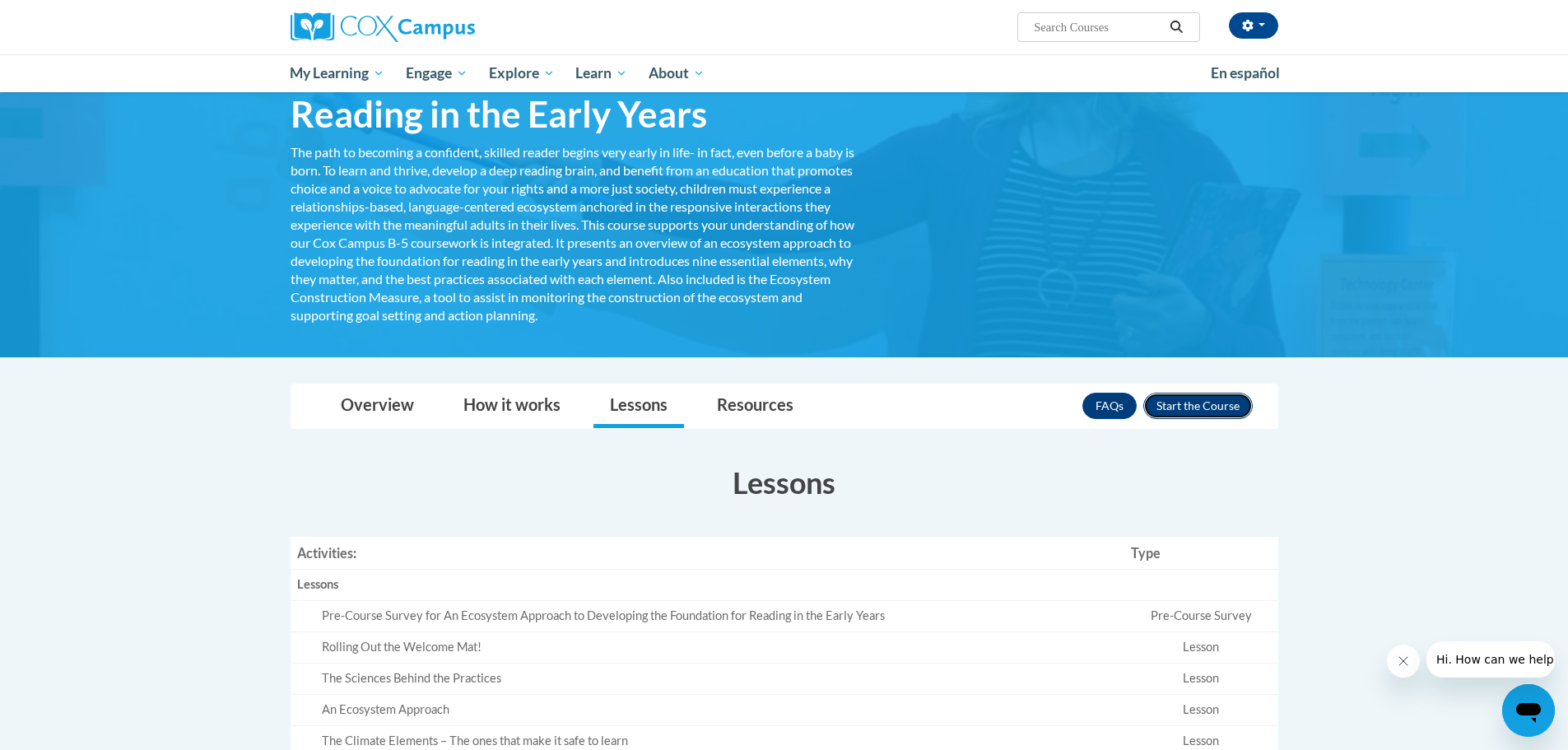
click at [1181, 398] on button "Enroll" at bounding box center [1197, 405] width 110 height 26
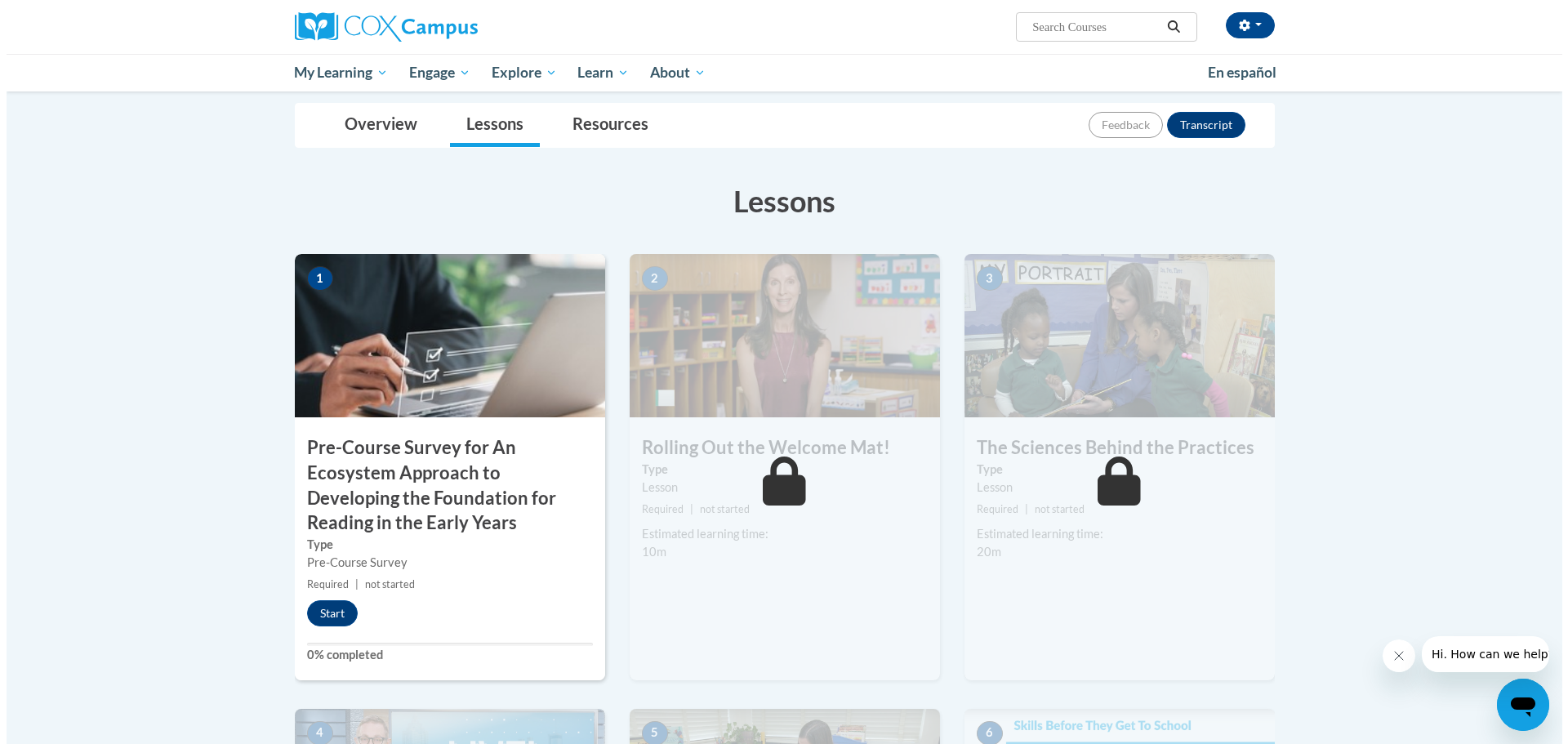
scroll to position [327, 0]
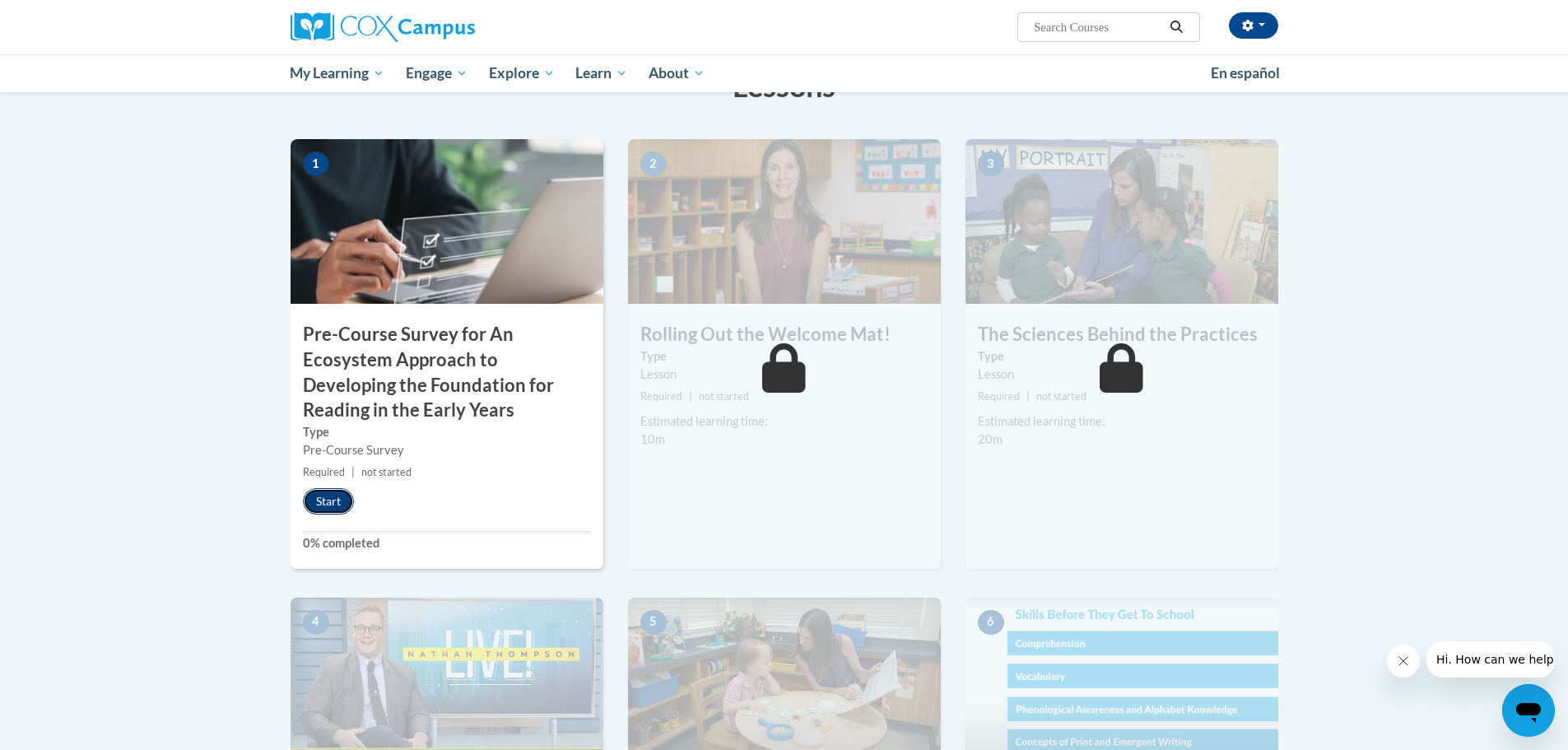
click at [324, 498] on button "Start" at bounding box center [328, 501] width 51 height 26
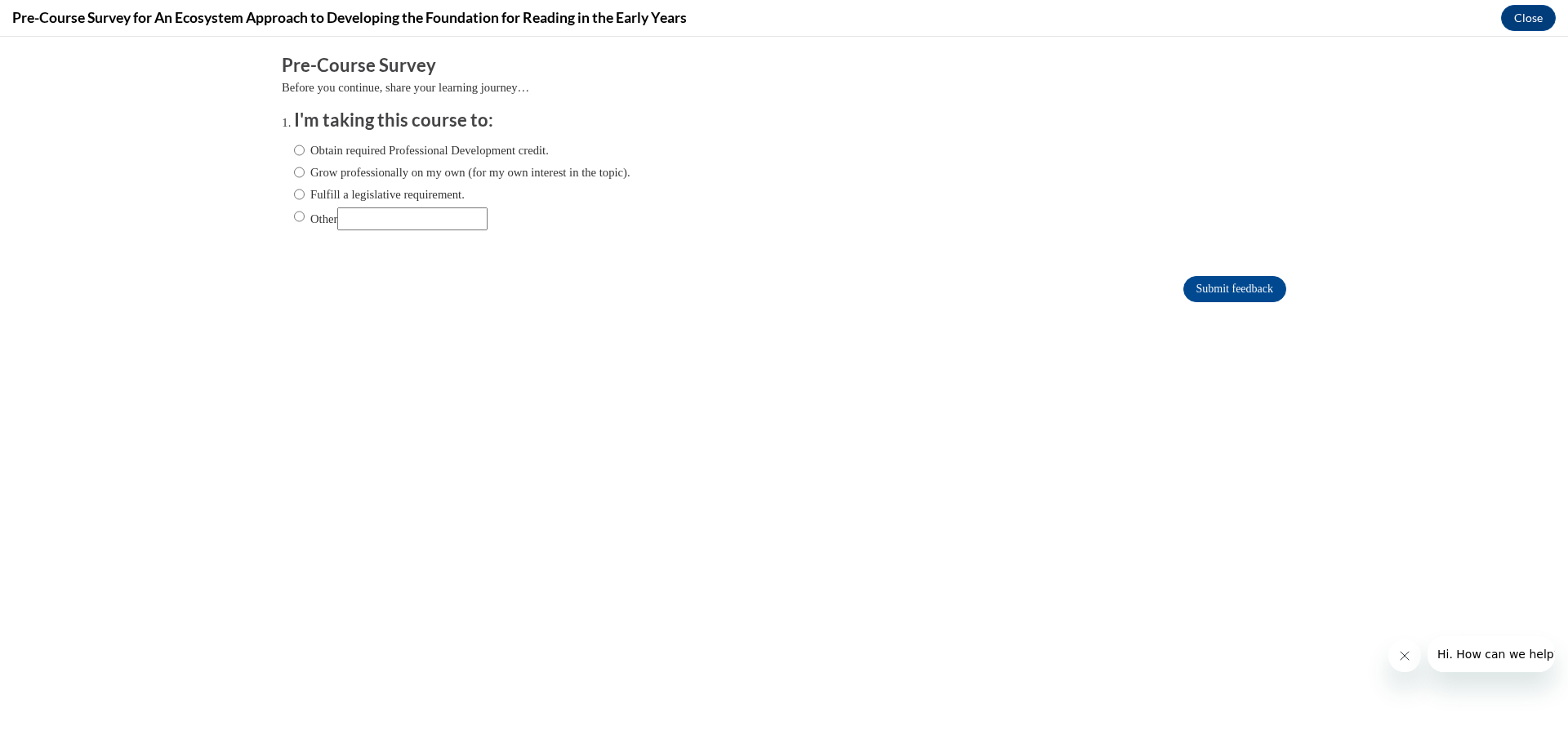
scroll to position [0, 0]
click at [294, 154] on input "Obtain required Professional Development credit." at bounding box center [300, 150] width 11 height 18
radio input "true"
click at [1214, 291] on input "Submit feedback" at bounding box center [1235, 289] width 103 height 26
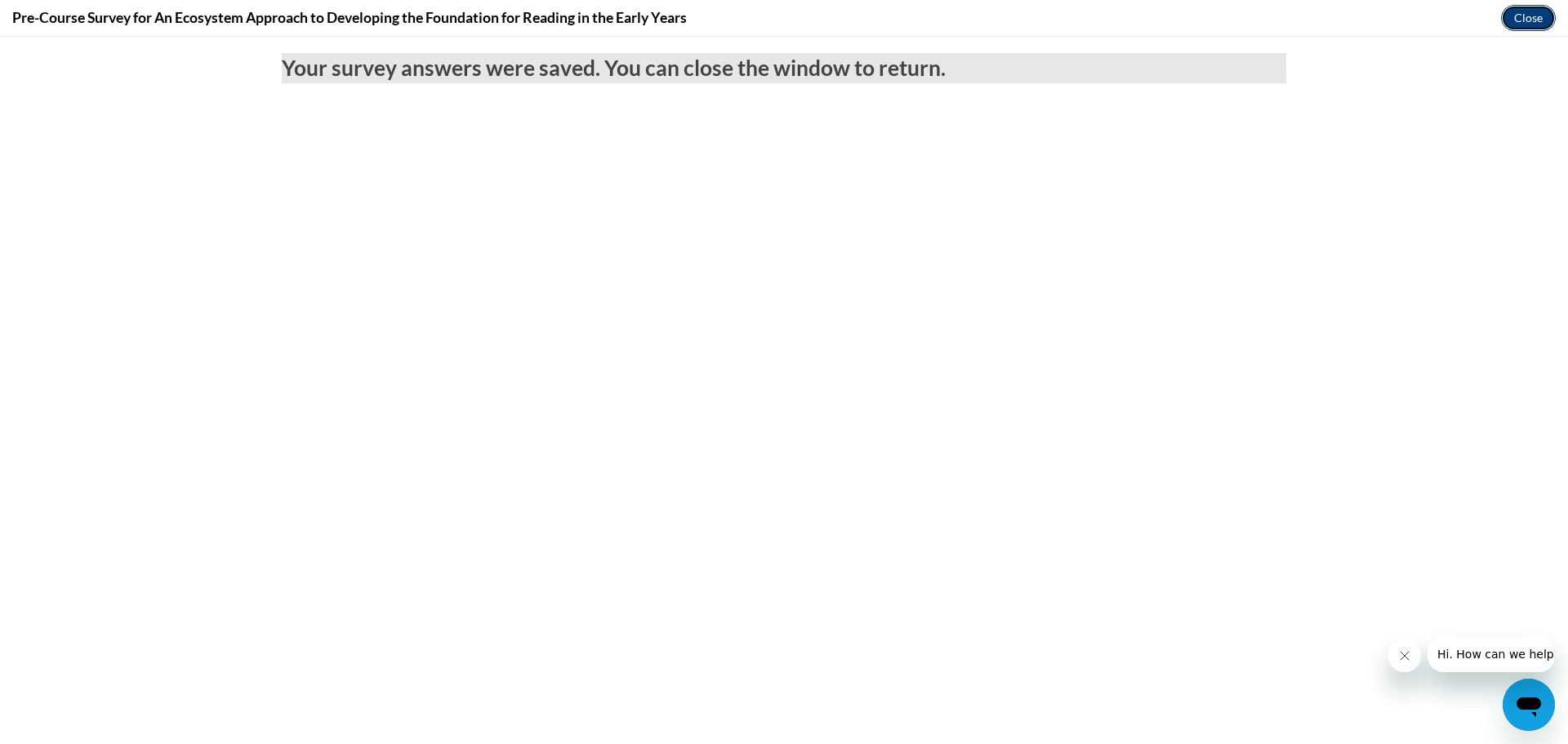
click at [1528, 19] on button "Close" at bounding box center [1528, 17] width 55 height 26
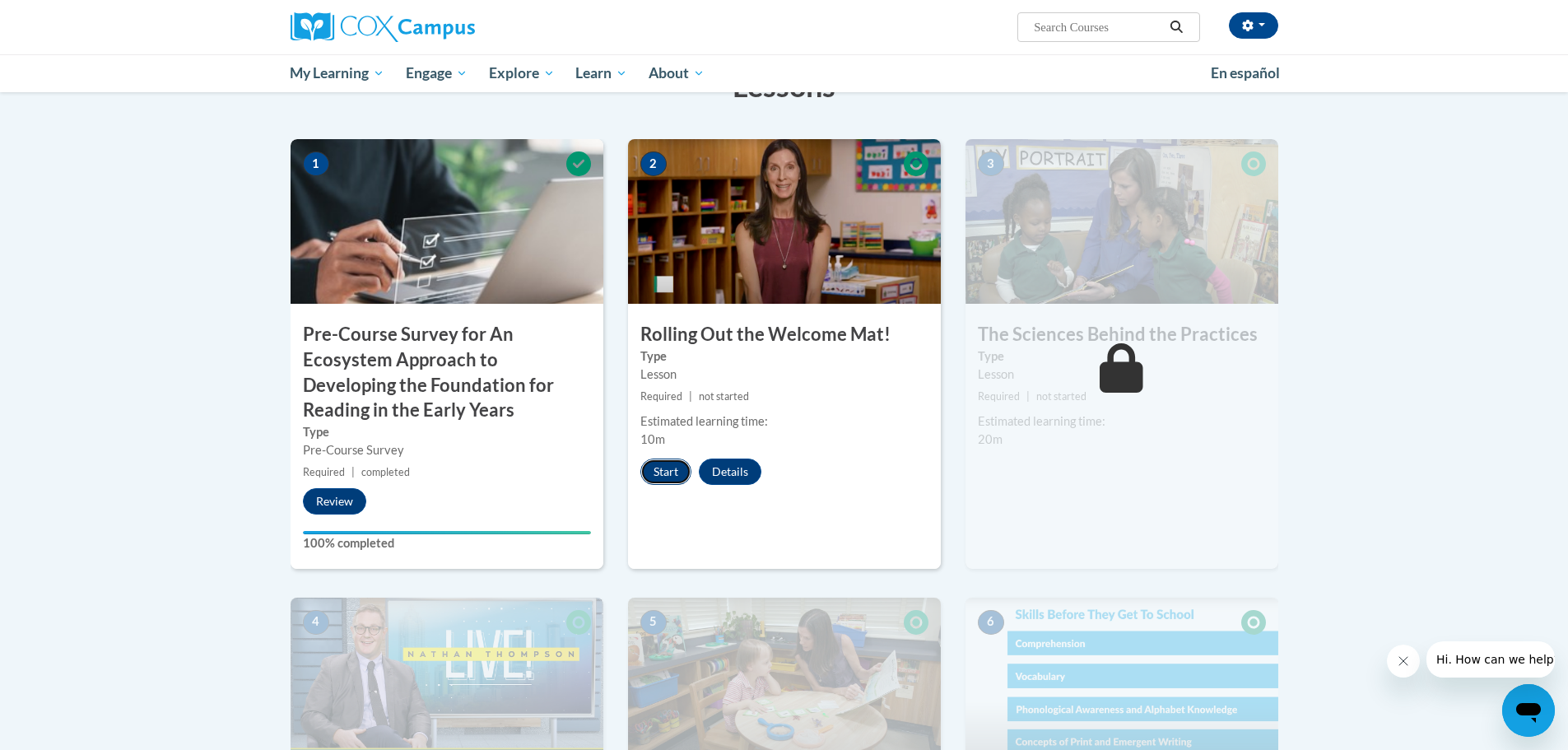
click at [653, 482] on button "Start" at bounding box center [665, 472] width 51 height 26
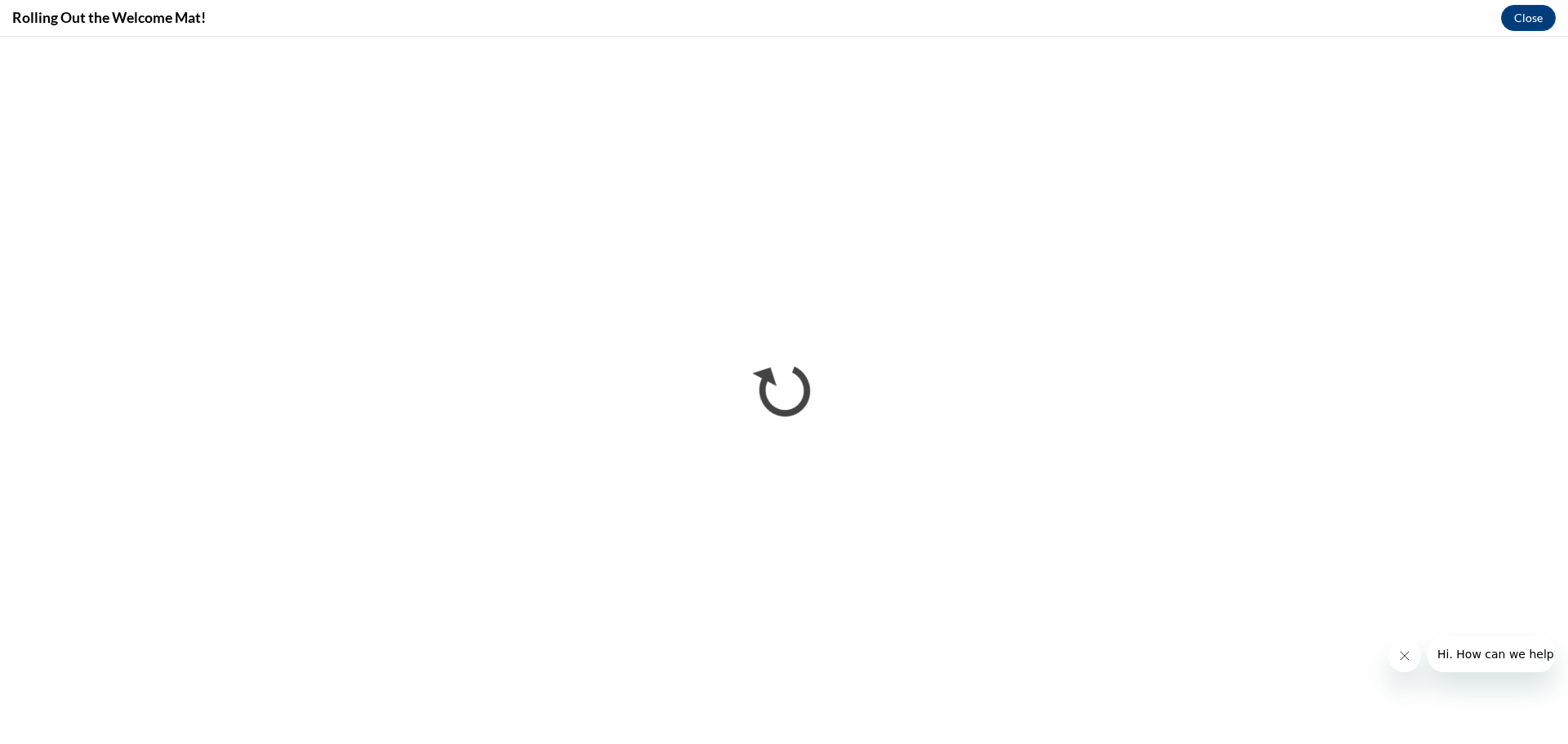
click at [1405, 666] on button "Close message from company" at bounding box center [1404, 656] width 32 height 32
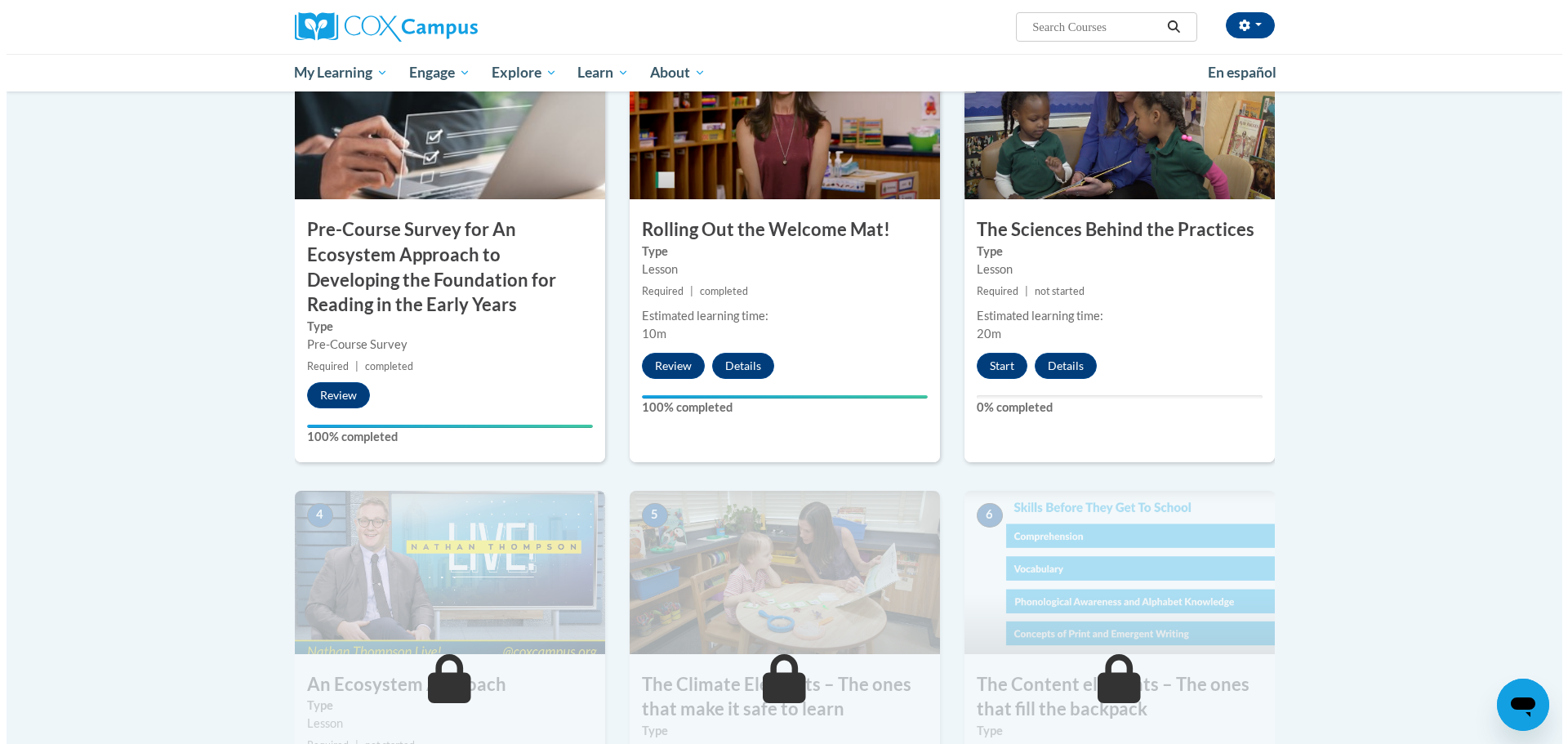
scroll to position [408, 0]
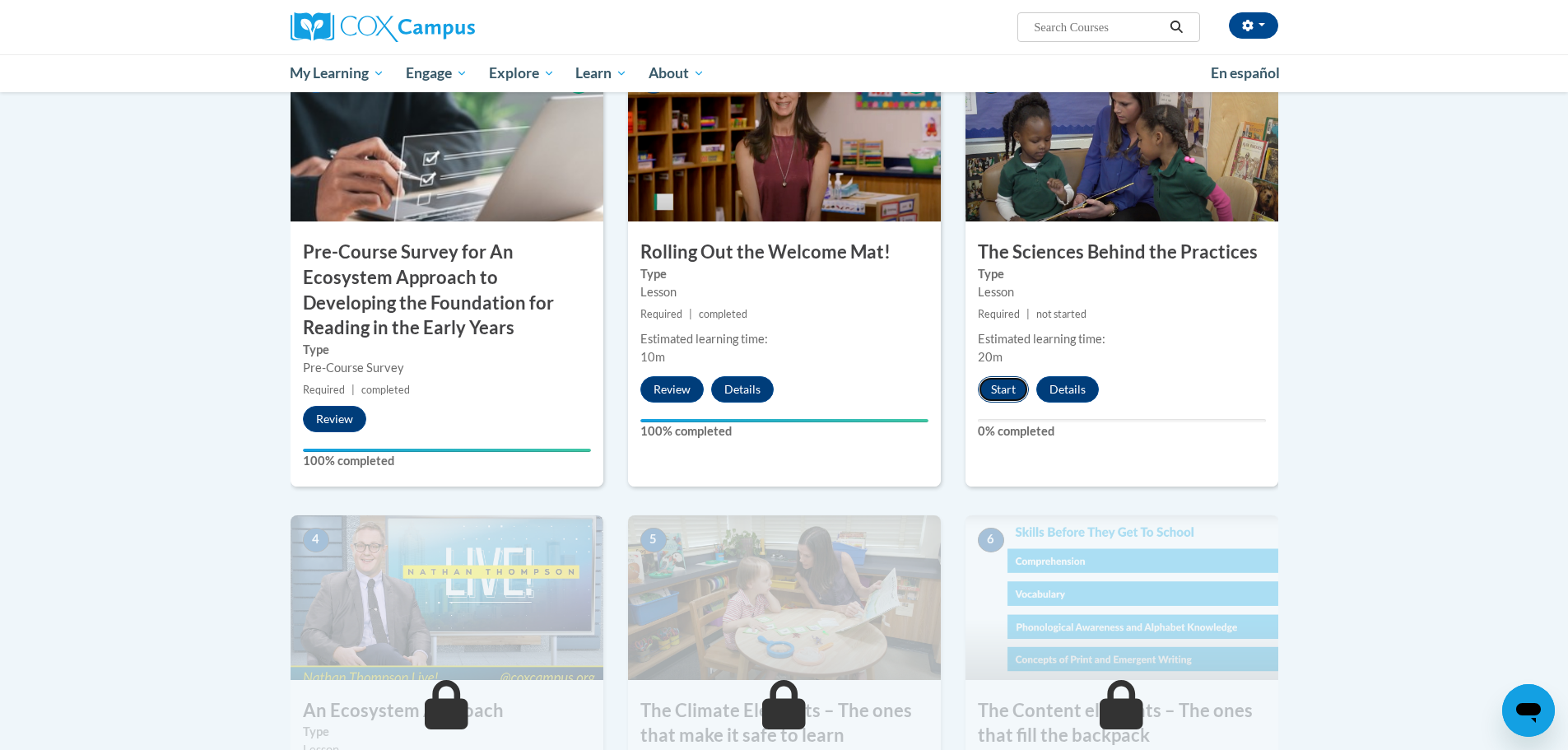
click at [1003, 385] on button "Start" at bounding box center [1003, 389] width 51 height 26
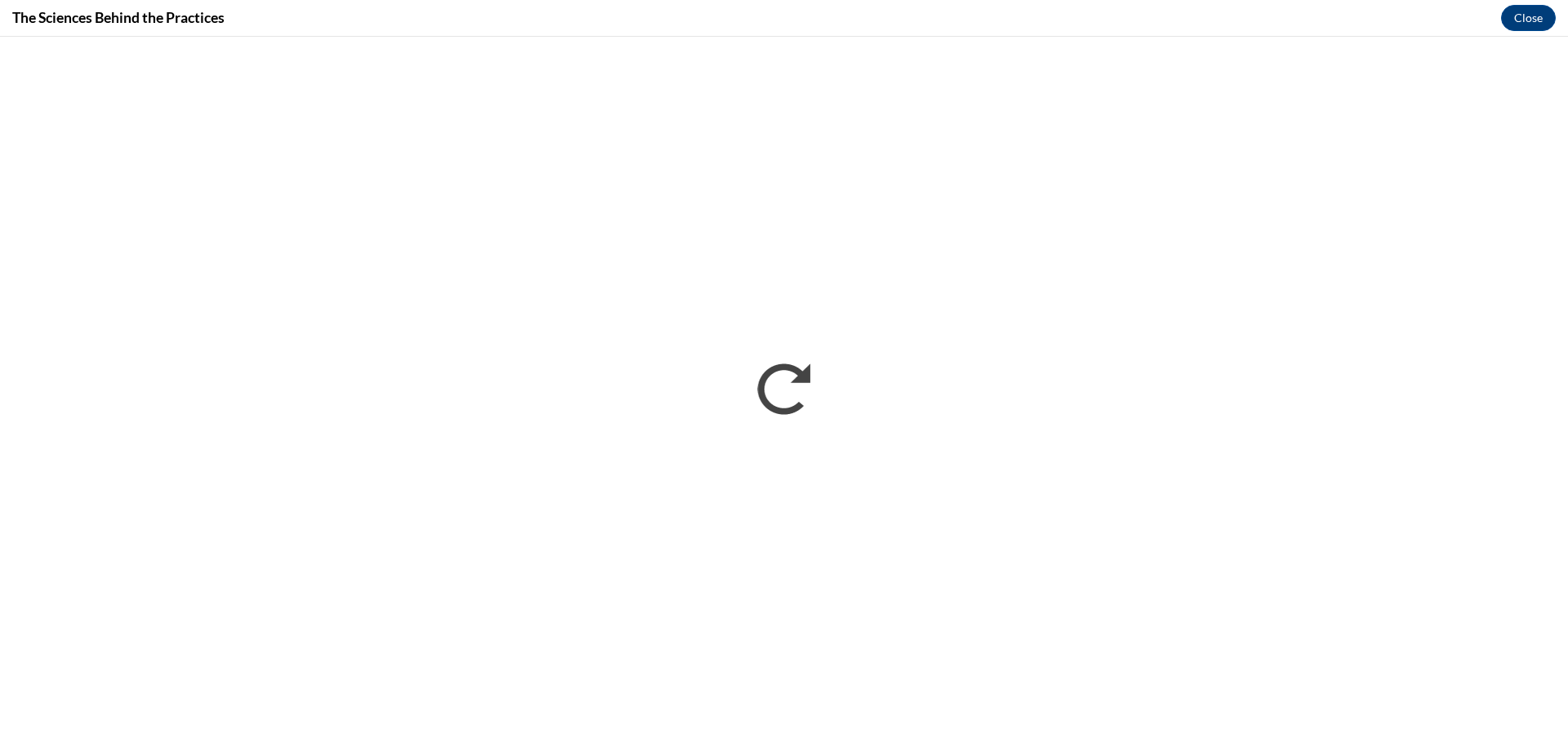
scroll to position [0, 0]
